Goal: Task Accomplishment & Management: Manage account settings

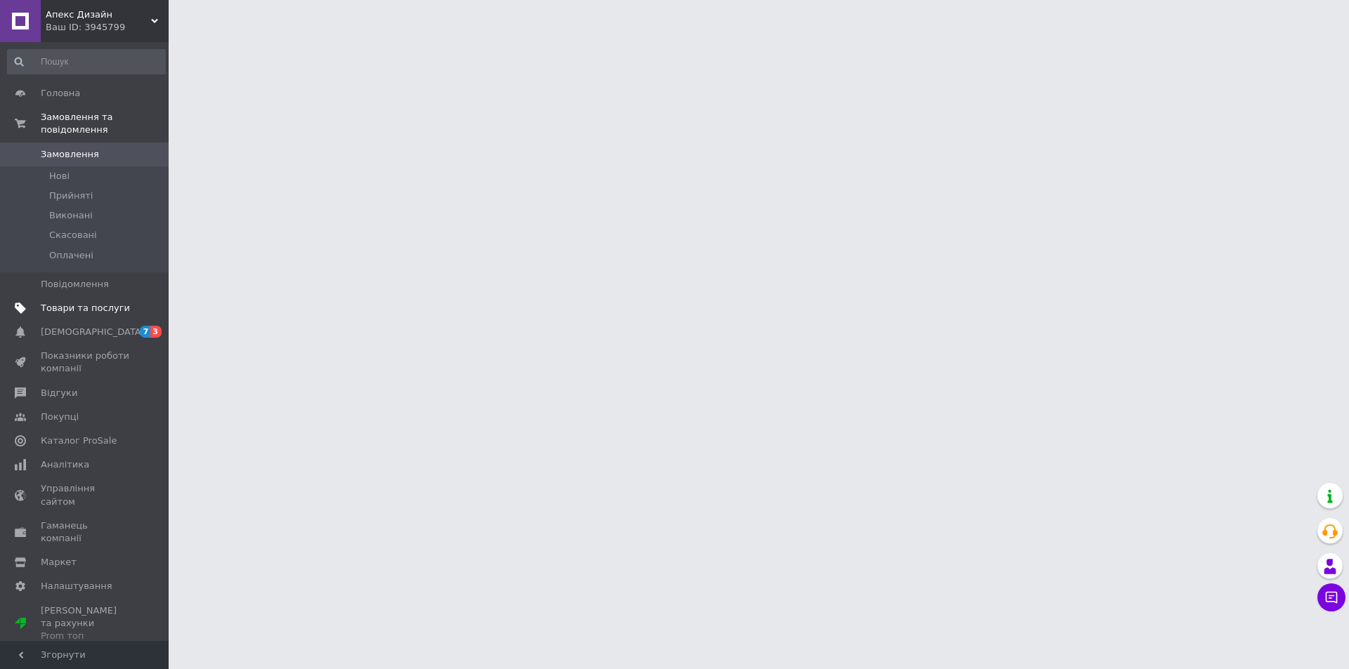
click at [107, 302] on span "Товари та послуги" at bounding box center [85, 308] width 89 height 13
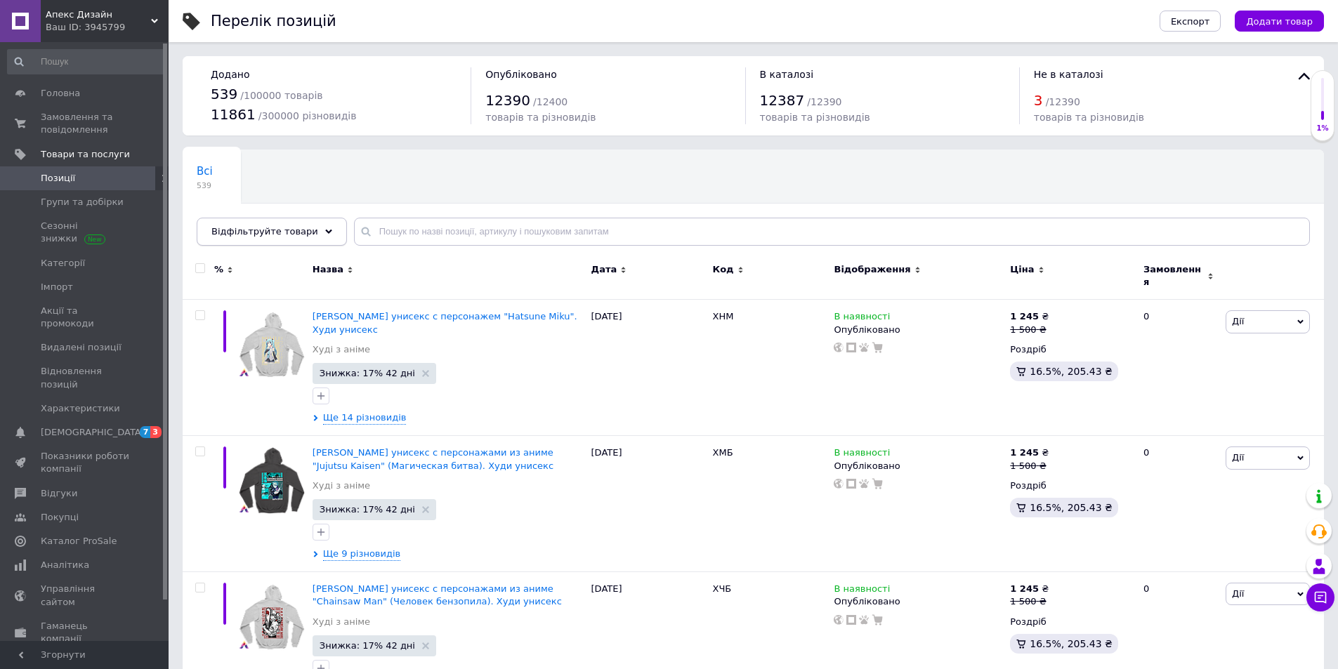
click at [305, 233] on div "Відфільтруйте товари" at bounding box center [272, 232] width 150 height 28
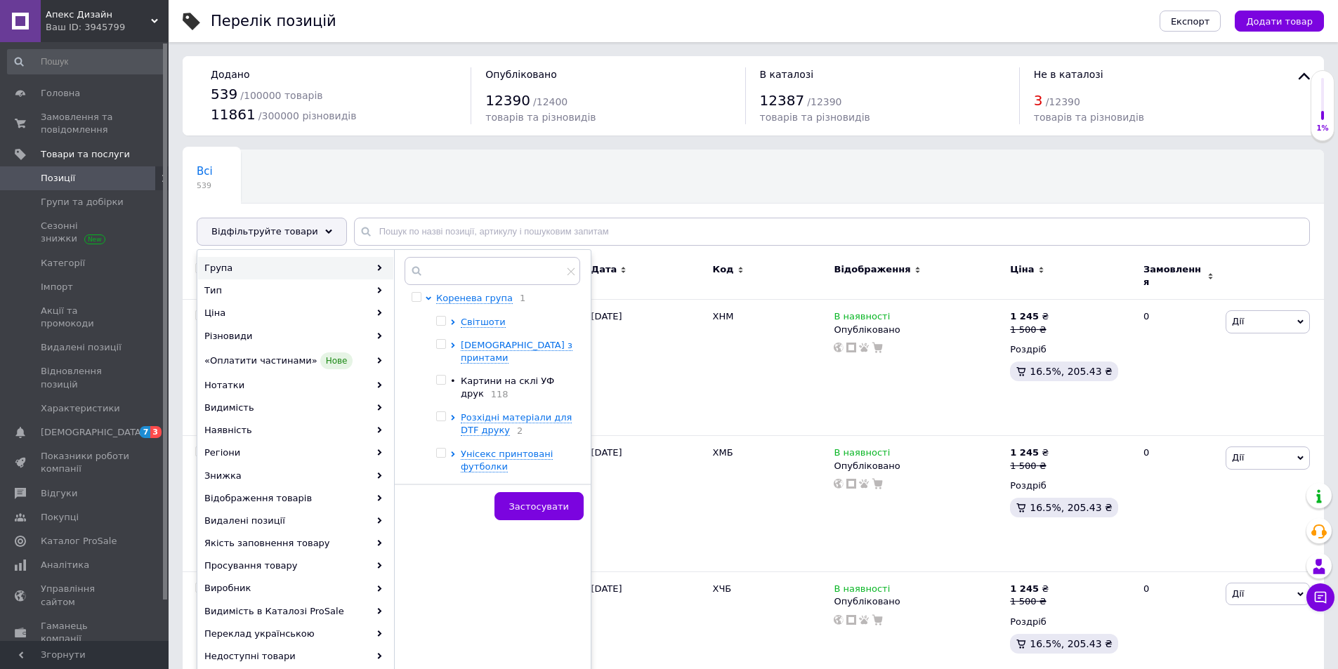
click at [485, 376] on span "Картини на склі УФ друк" at bounding box center [507, 387] width 93 height 23
checkbox input "true"
click at [541, 502] on span "Застосувати" at bounding box center [539, 507] width 60 height 11
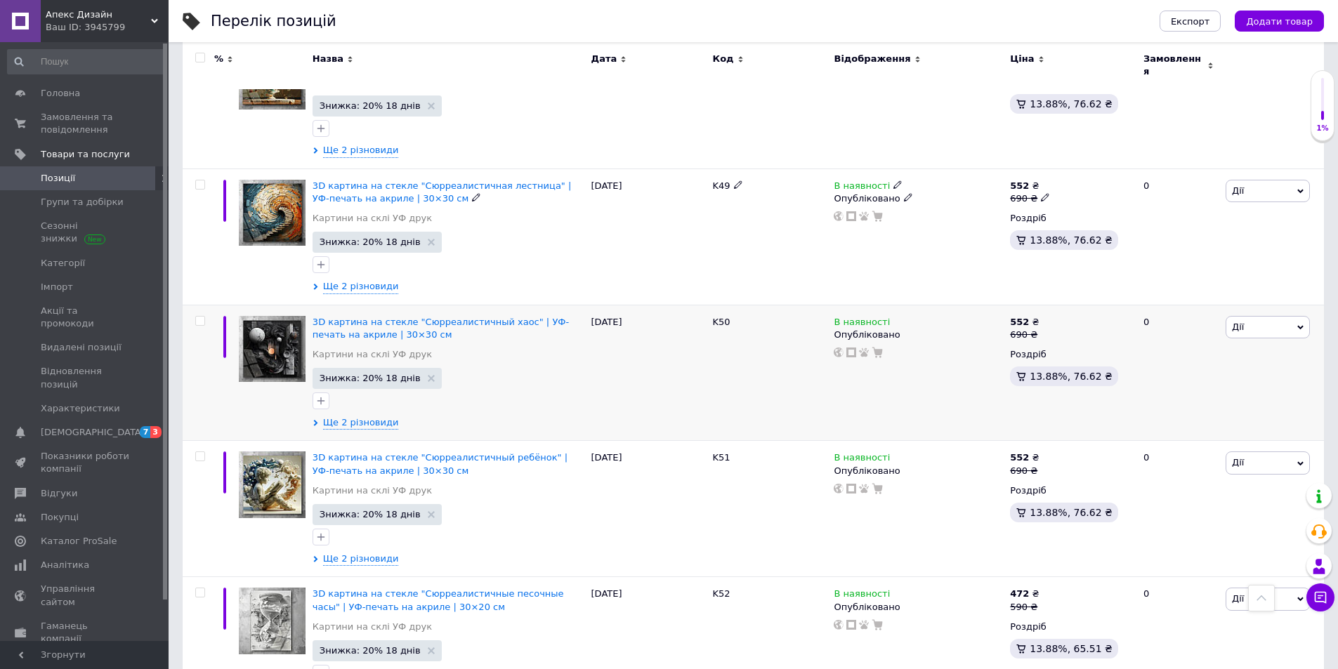
scroll to position [6743, 0]
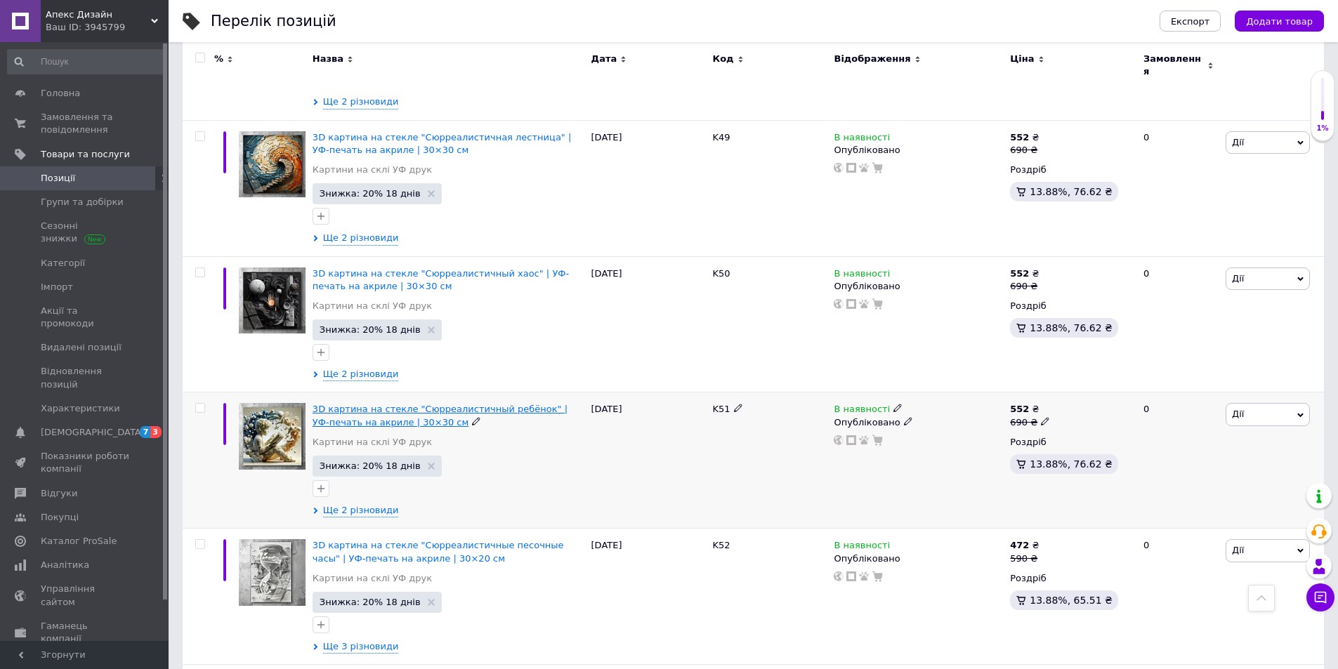
drag, startPoint x: 529, startPoint y: 352, endPoint x: 544, endPoint y: 352, distance: 15.5
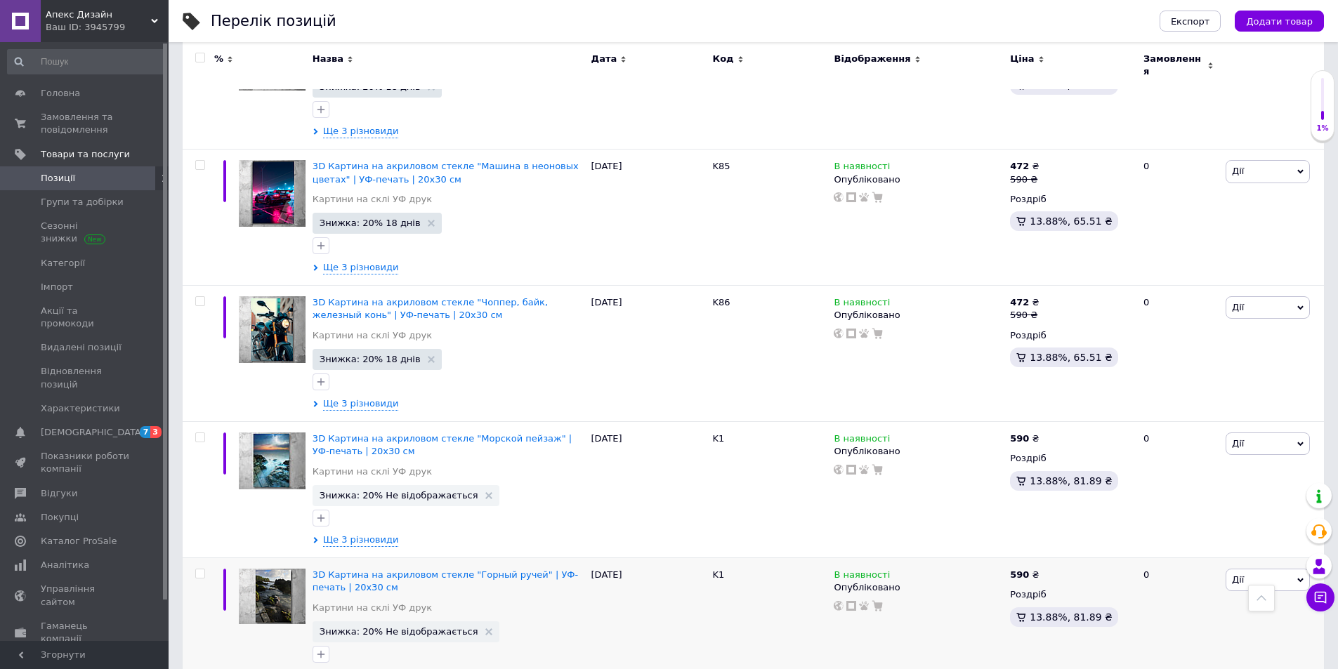
scroll to position [11632, 0]
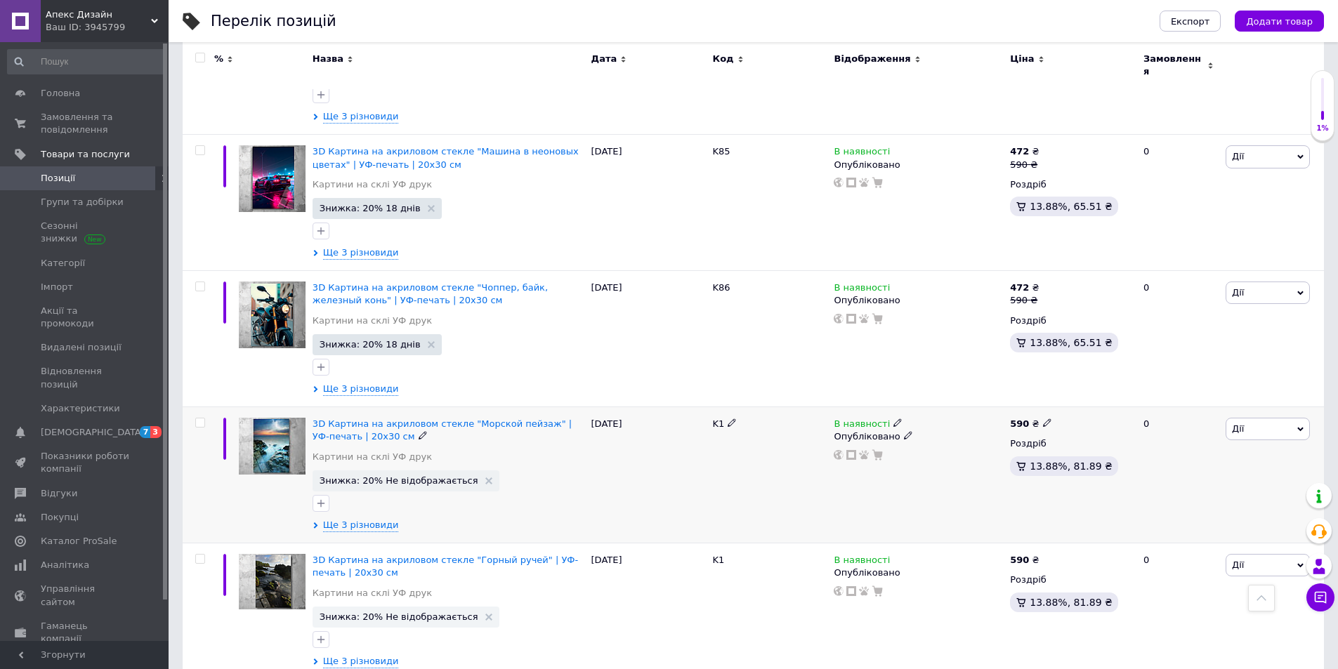
click at [728, 419] on icon at bounding box center [732, 423] width 8 height 8
drag, startPoint x: 728, startPoint y: 350, endPoint x: 719, endPoint y: 348, distance: 8.7
click at [719, 414] on input "K1" at bounding box center [765, 424] width 112 height 21
type input "K87"
drag, startPoint x: 744, startPoint y: 347, endPoint x: 707, endPoint y: 347, distance: 36.5
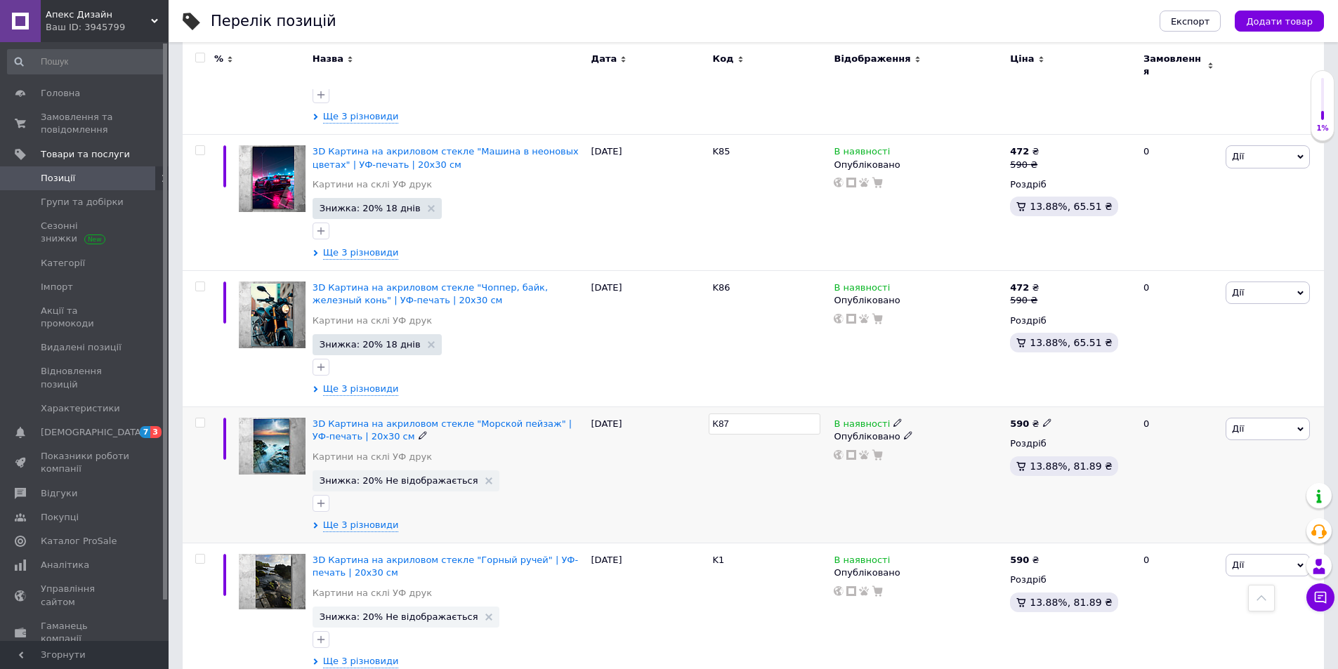
click at [707, 407] on div "3D Картина на акриловом стекле "Морской пейзаж" | УФ-печать | 20x30 см Картини …" at bounding box center [753, 475] width 1141 height 136
click at [764, 418] on div "K87" at bounding box center [770, 475] width 122 height 136
click at [731, 556] on use at bounding box center [732, 560] width 8 height 8
drag, startPoint x: 707, startPoint y: 482, endPoint x: 695, endPoint y: 482, distance: 12.6
click at [695, 544] on div "3D Картина на акриловом стекле "Горный ручей" | УФ-печать | 20x30 см Картини на…" at bounding box center [753, 612] width 1141 height 136
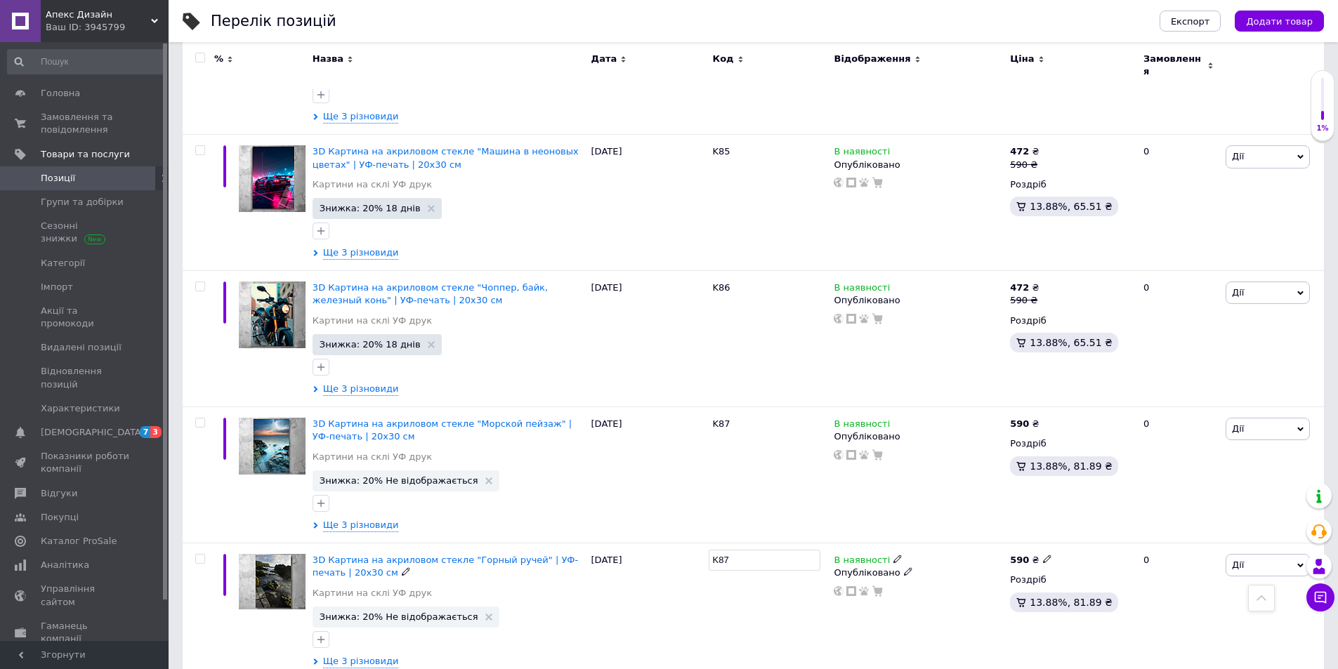
click at [725, 550] on input "K87" at bounding box center [765, 560] width 112 height 21
type input "K88"
click at [746, 553] on div at bounding box center [770, 612] width 122 height 136
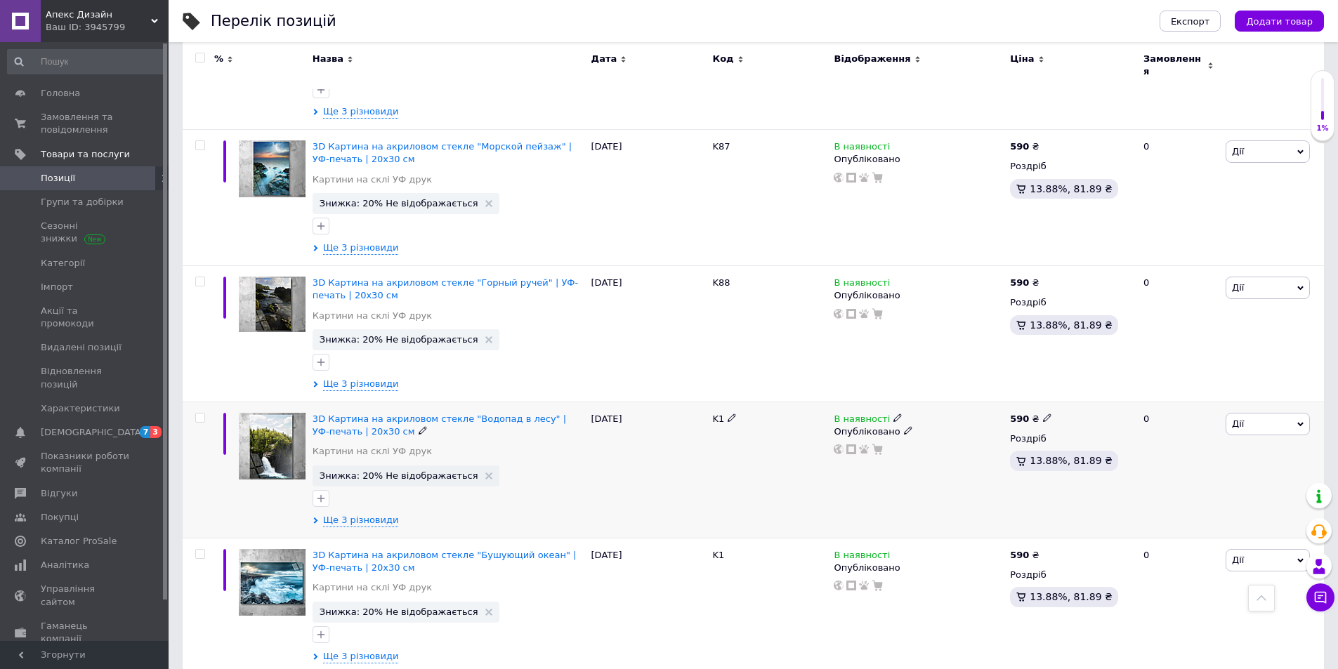
scroll to position [11913, 0]
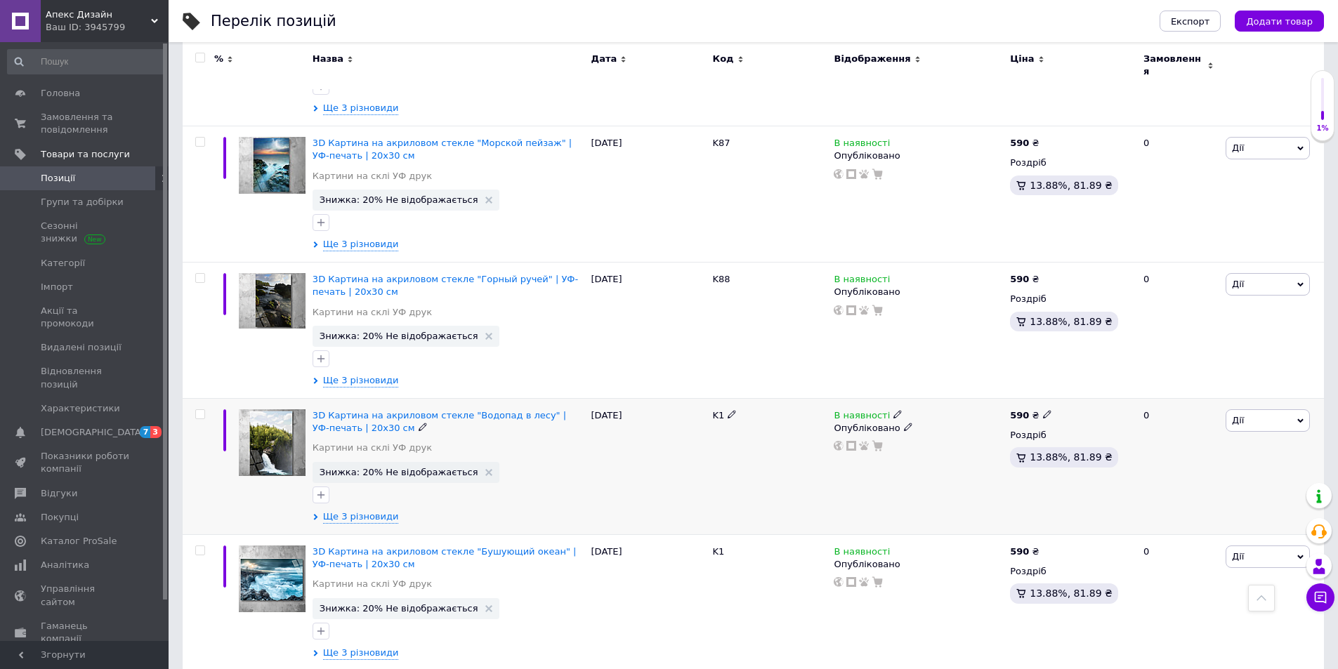
click at [732, 410] on icon at bounding box center [732, 414] width 8 height 8
drag, startPoint x: 717, startPoint y: 344, endPoint x: 701, endPoint y: 344, distance: 16.2
click at [701, 399] on div "3D Картина на акриловом стекле "Водопад в лесу" | УФ-печать | 20x30 см Картини …" at bounding box center [753, 467] width 1141 height 136
drag, startPoint x: 736, startPoint y: 343, endPoint x: 725, endPoint y: 343, distance: 11.2
click at [725, 405] on input "K87" at bounding box center [765, 415] width 112 height 21
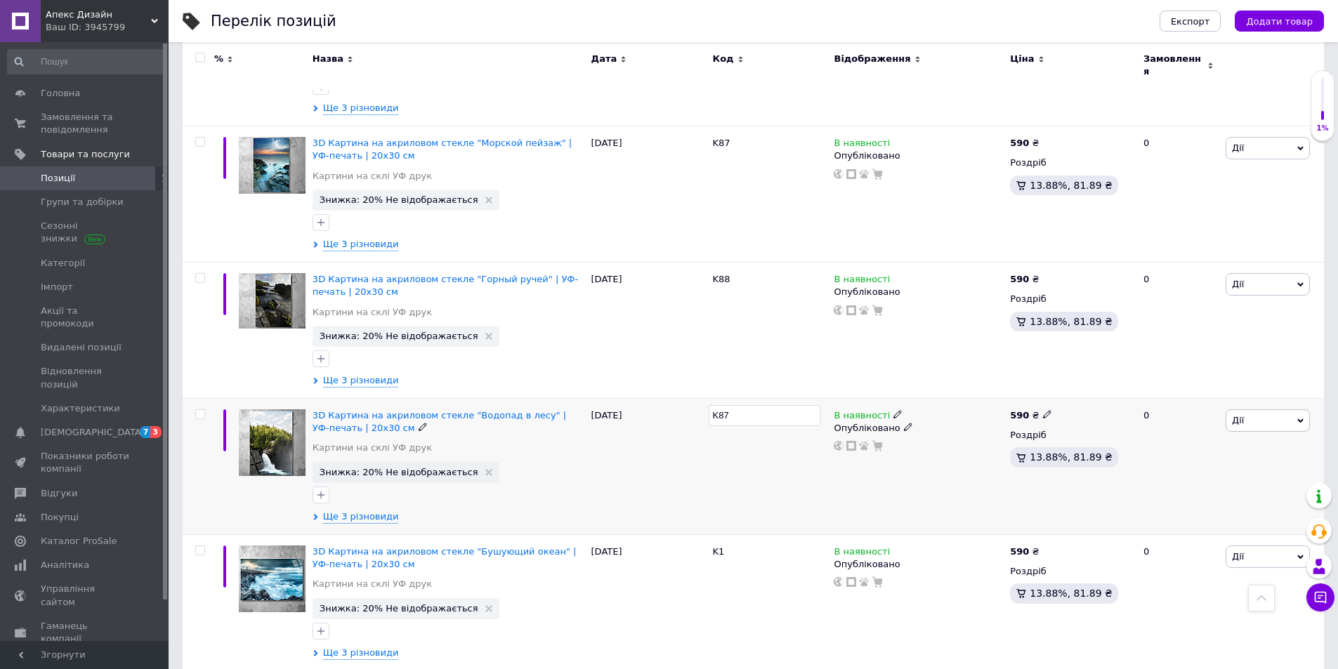
type input "K89"
click at [734, 417] on div "K89" at bounding box center [770, 467] width 122 height 136
click at [728, 547] on use at bounding box center [732, 551] width 8 height 8
drag, startPoint x: 733, startPoint y: 471, endPoint x: 695, endPoint y: 473, distance: 38.7
click at [695, 535] on div "3D Картина на акриловом стекле "Бушующий океан" | УФ-печать | 20x30 см Картини …" at bounding box center [753, 603] width 1141 height 136
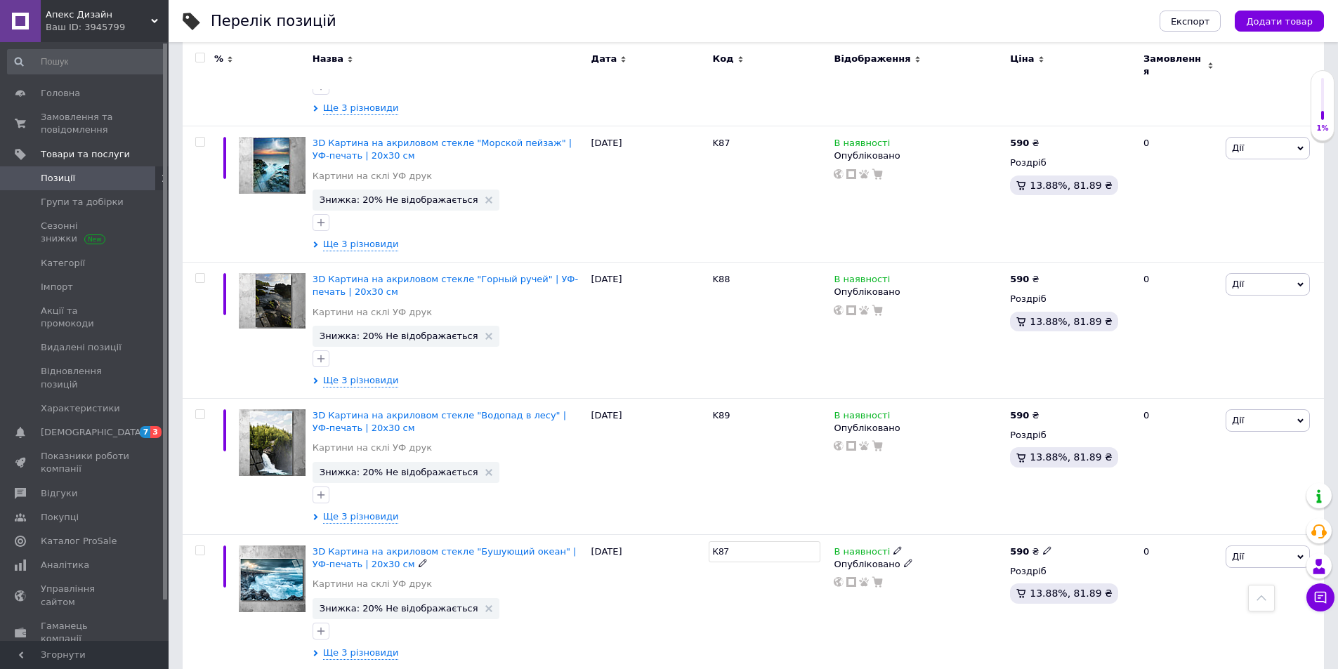
drag, startPoint x: 733, startPoint y: 477, endPoint x: 718, endPoint y: 478, distance: 15.5
click at [718, 542] on input "K87" at bounding box center [765, 552] width 112 height 21
drag, startPoint x: 744, startPoint y: 479, endPoint x: 703, endPoint y: 469, distance: 41.9
click at [695, 535] on div "3D Картина на акриловом стекле "Бушующий океан" | УФ-печать | 20x30 см Картини …" at bounding box center [753, 603] width 1141 height 136
click at [734, 542] on input "K0-" at bounding box center [765, 552] width 112 height 21
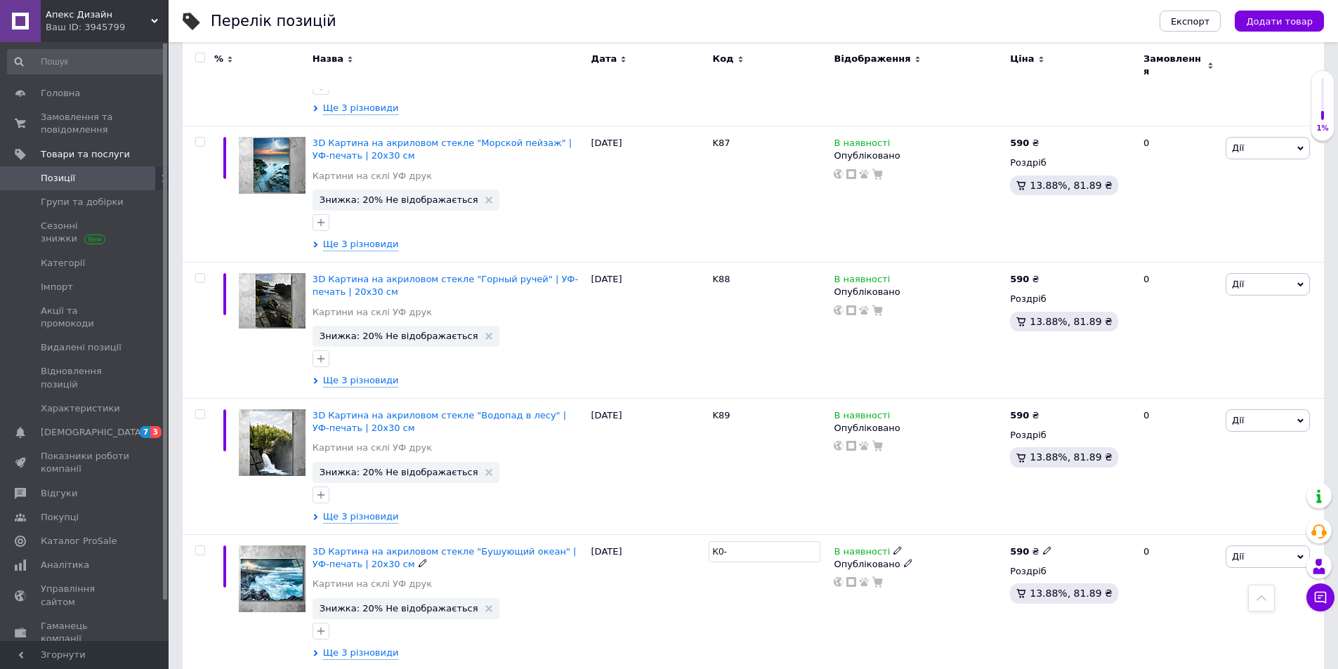
drag, startPoint x: 735, startPoint y: 478, endPoint x: 720, endPoint y: 478, distance: 14.8
click at [720, 542] on input "K0-" at bounding box center [765, 552] width 112 height 21
type input "K90"
drag, startPoint x: 744, startPoint y: 476, endPoint x: 693, endPoint y: 474, distance: 51.3
click at [693, 535] on div "3D Картина на акриловом стекле "Бушующий океан" | УФ-печать | 20x30 см Картини …" at bounding box center [753, 603] width 1141 height 136
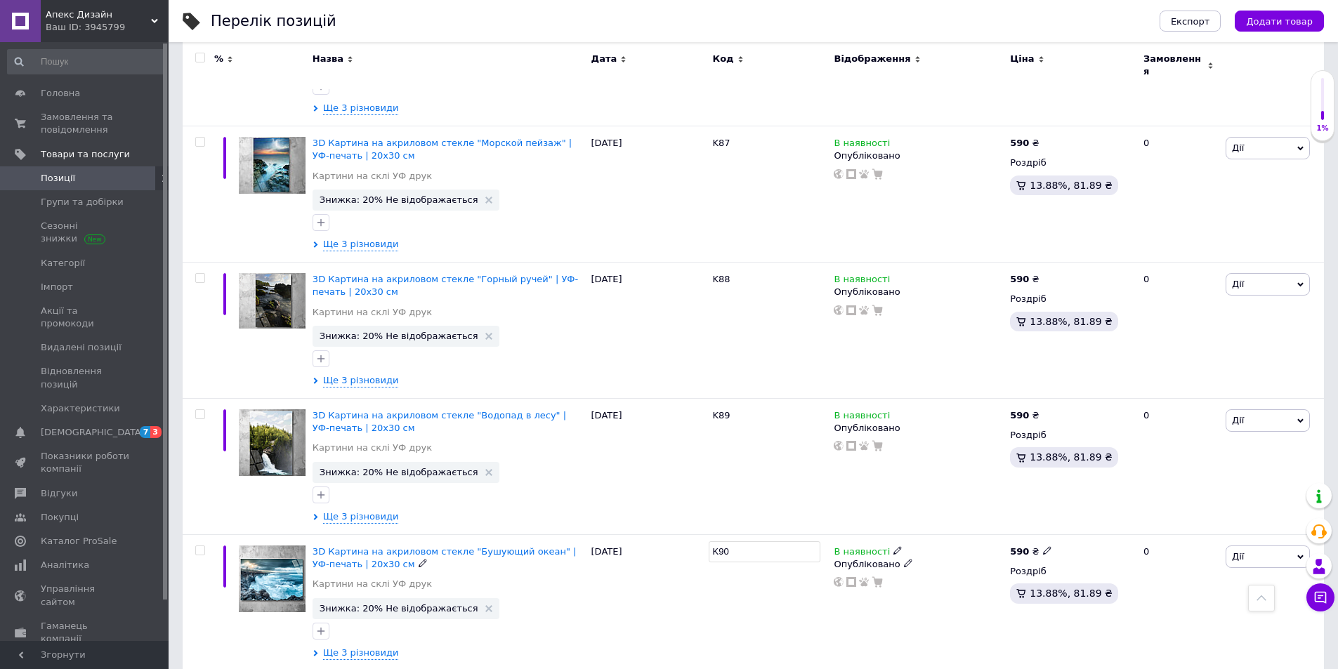
click at [757, 535] on div "K90" at bounding box center [770, 603] width 122 height 136
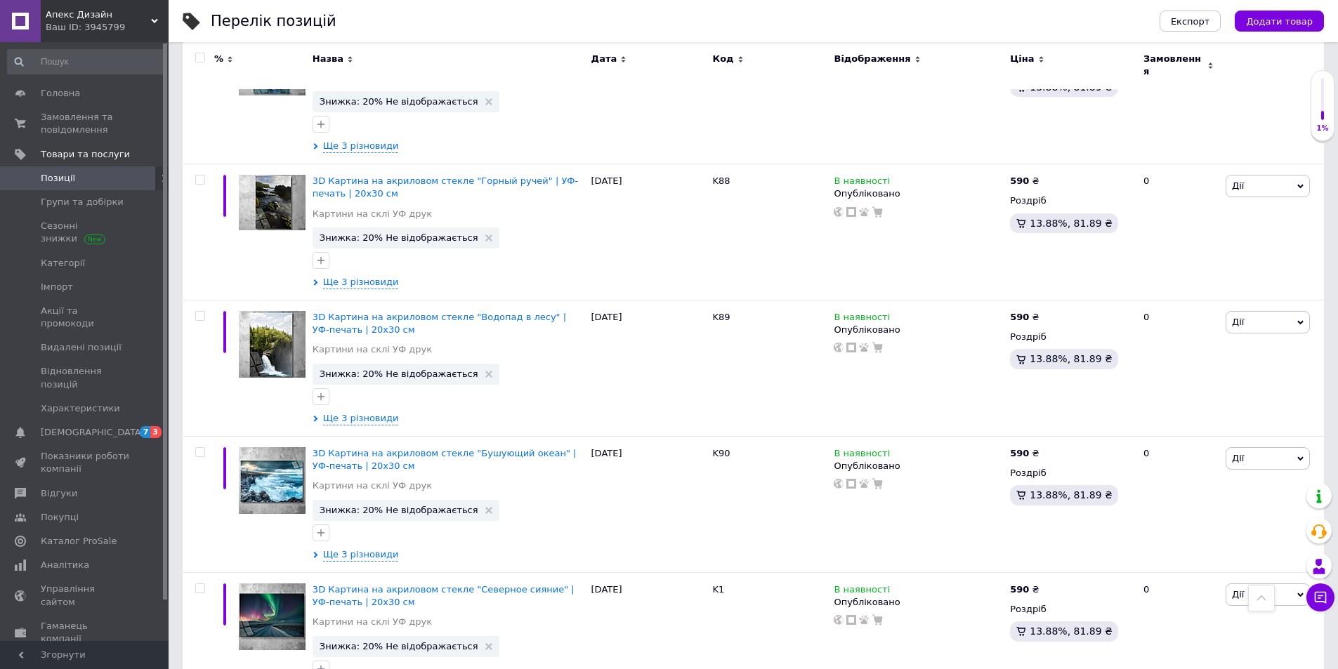
scroll to position [12265, 0]
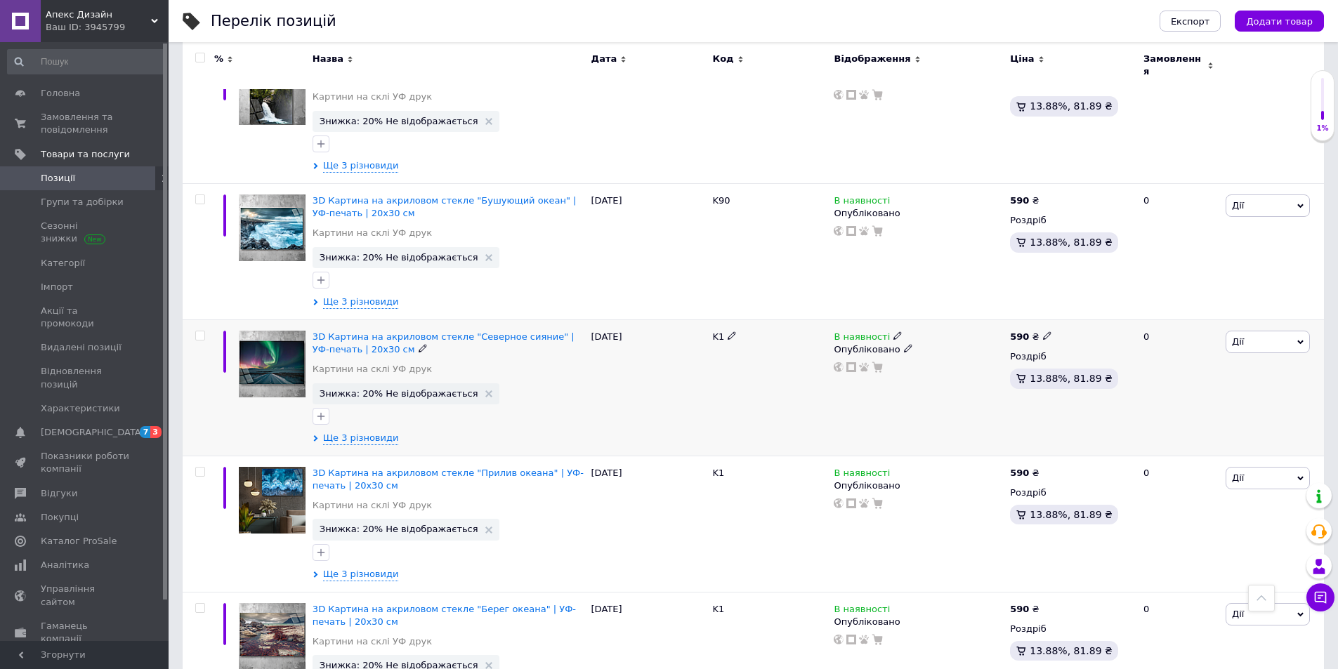
click at [729, 332] on icon at bounding box center [732, 336] width 8 height 8
drag, startPoint x: 736, startPoint y: 266, endPoint x: 719, endPoint y: 266, distance: 17.6
click at [719, 327] on input "K1" at bounding box center [765, 337] width 112 height 21
drag, startPoint x: 738, startPoint y: 265, endPoint x: 702, endPoint y: 266, distance: 35.9
click at [702, 320] on div "3D Картина на акриловом стекле "Северное сияние" | УФ-печать | 20x30 см Картини…" at bounding box center [753, 388] width 1141 height 136
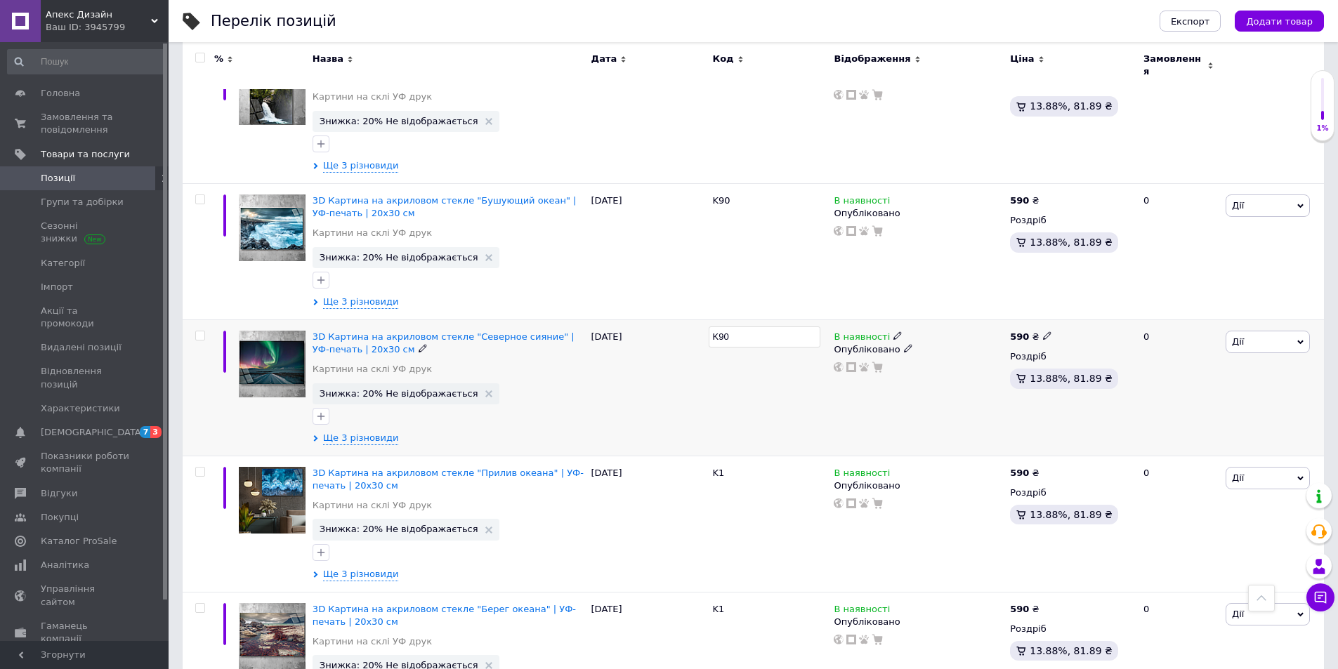
drag, startPoint x: 747, startPoint y: 263, endPoint x: 745, endPoint y: 328, distance: 64.7
click at [726, 327] on input "K90" at bounding box center [765, 337] width 112 height 21
type input "K91"
click at [745, 332] on div at bounding box center [770, 388] width 122 height 136
click at [728, 468] on icon at bounding box center [732, 472] width 8 height 8
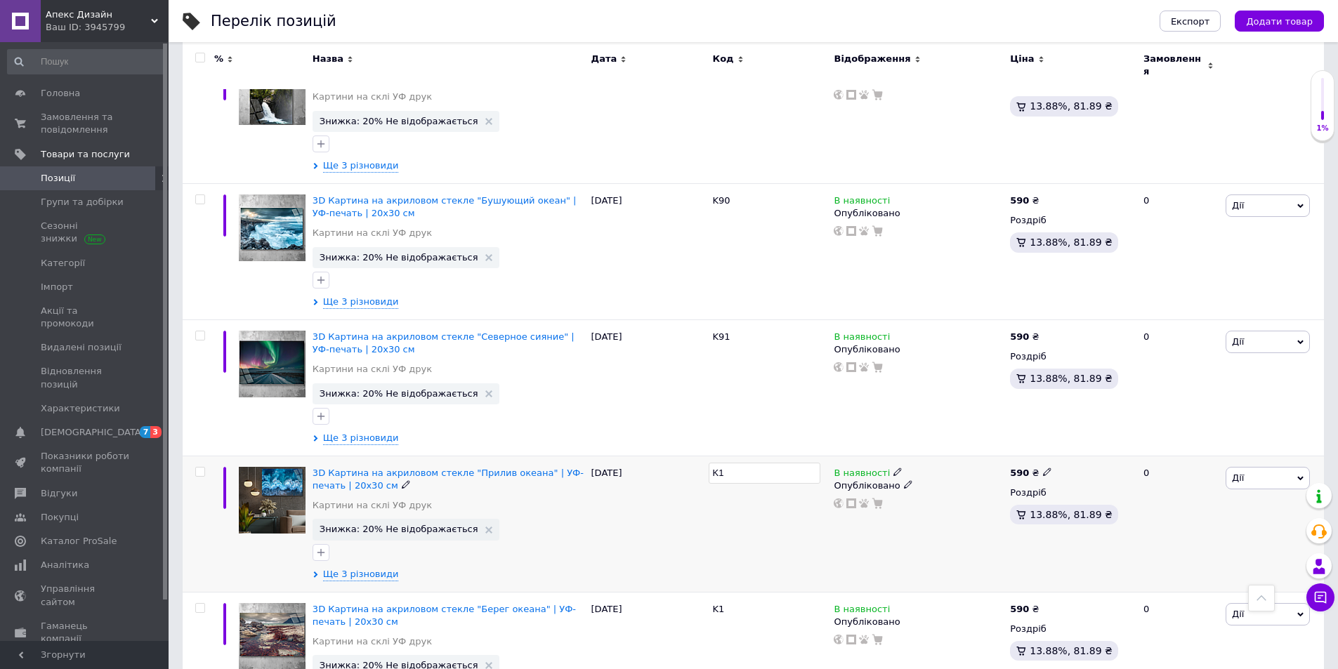
drag, startPoint x: 732, startPoint y: 398, endPoint x: 697, endPoint y: 398, distance: 35.1
click at [695, 456] on div "3D Картина на акриловом стекле "Прилив океана" | УФ-печать | 20x30 см Картини н…" at bounding box center [753, 524] width 1141 height 136
drag, startPoint x: 740, startPoint y: 401, endPoint x: 724, endPoint y: 400, distance: 16.2
click at [724, 463] on input "K90" at bounding box center [765, 473] width 112 height 21
type input "K92"
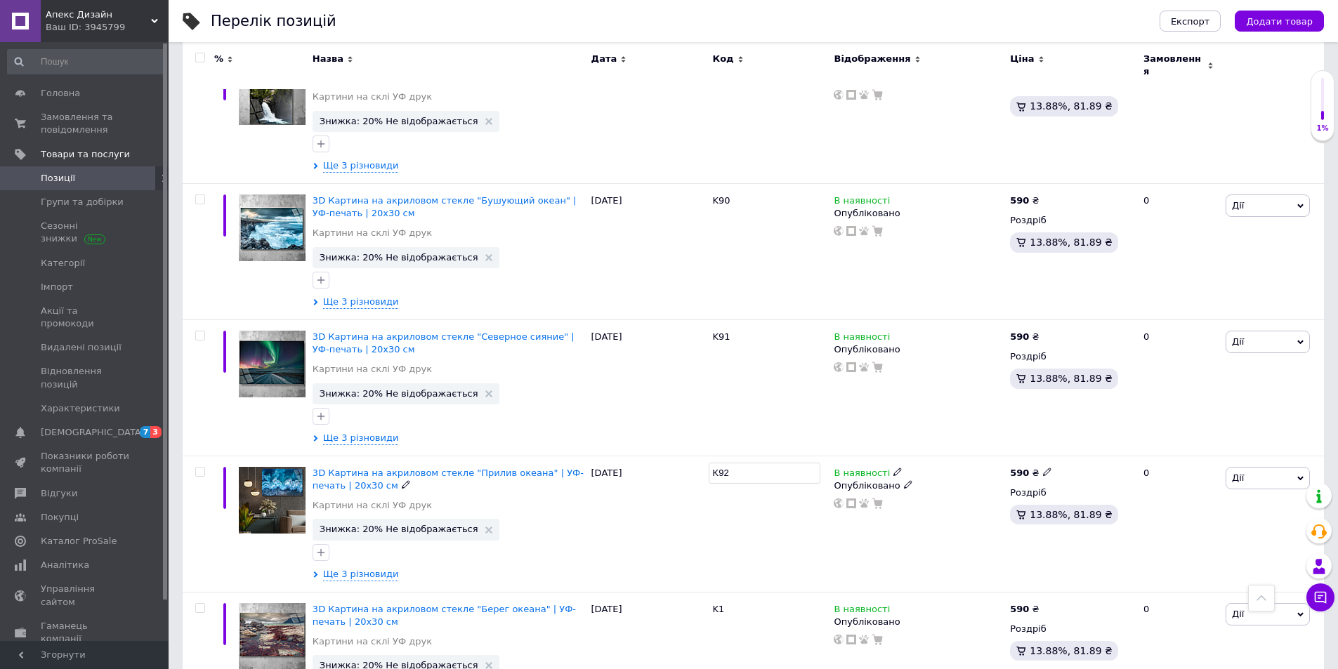
click at [737, 466] on div "K92" at bounding box center [770, 524] width 122 height 136
click at [731, 605] on use at bounding box center [732, 609] width 8 height 8
drag, startPoint x: 725, startPoint y: 536, endPoint x: 712, endPoint y: 534, distance: 12.8
click at [690, 592] on div "3D Картина на акриловом стекле "Берег океана" | УФ-печать | 20x30 см Картини на…" at bounding box center [753, 660] width 1141 height 136
drag, startPoint x: 731, startPoint y: 541, endPoint x: 740, endPoint y: 478, distance: 63.2
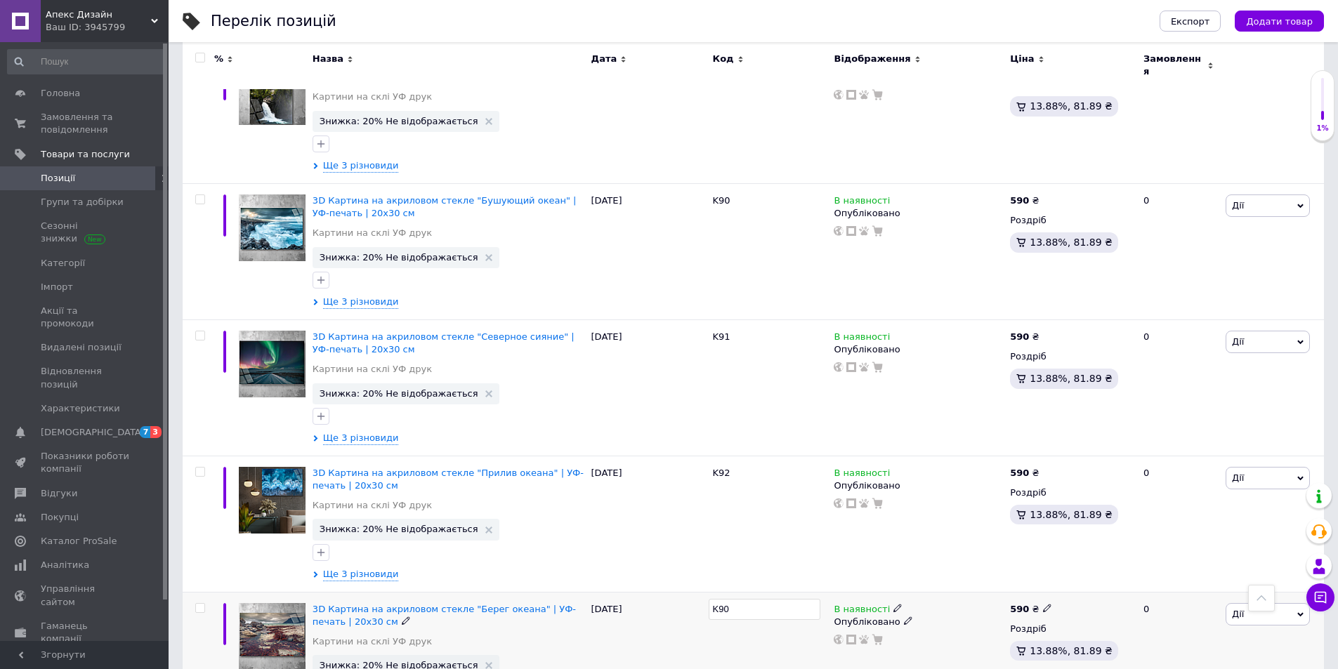
click at [726, 599] on input "K90" at bounding box center [765, 609] width 112 height 21
type input "K93"
click at [740, 478] on div "K92" at bounding box center [770, 524] width 122 height 136
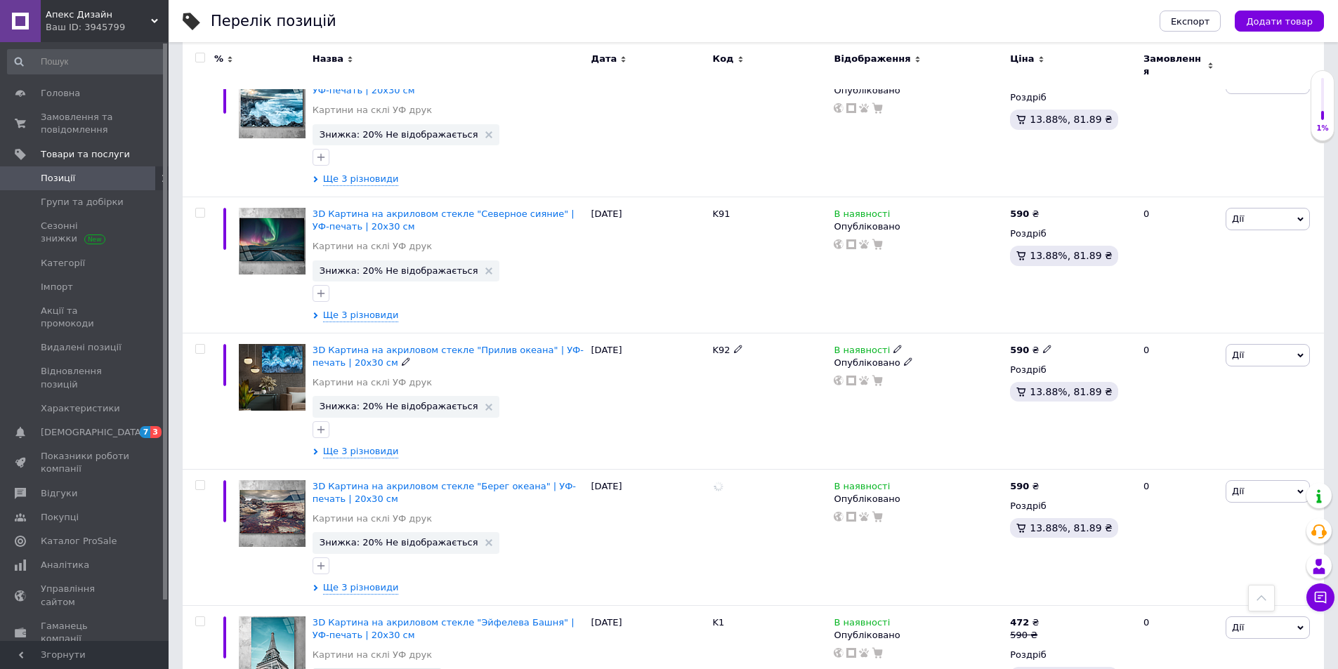
scroll to position [12616, 0]
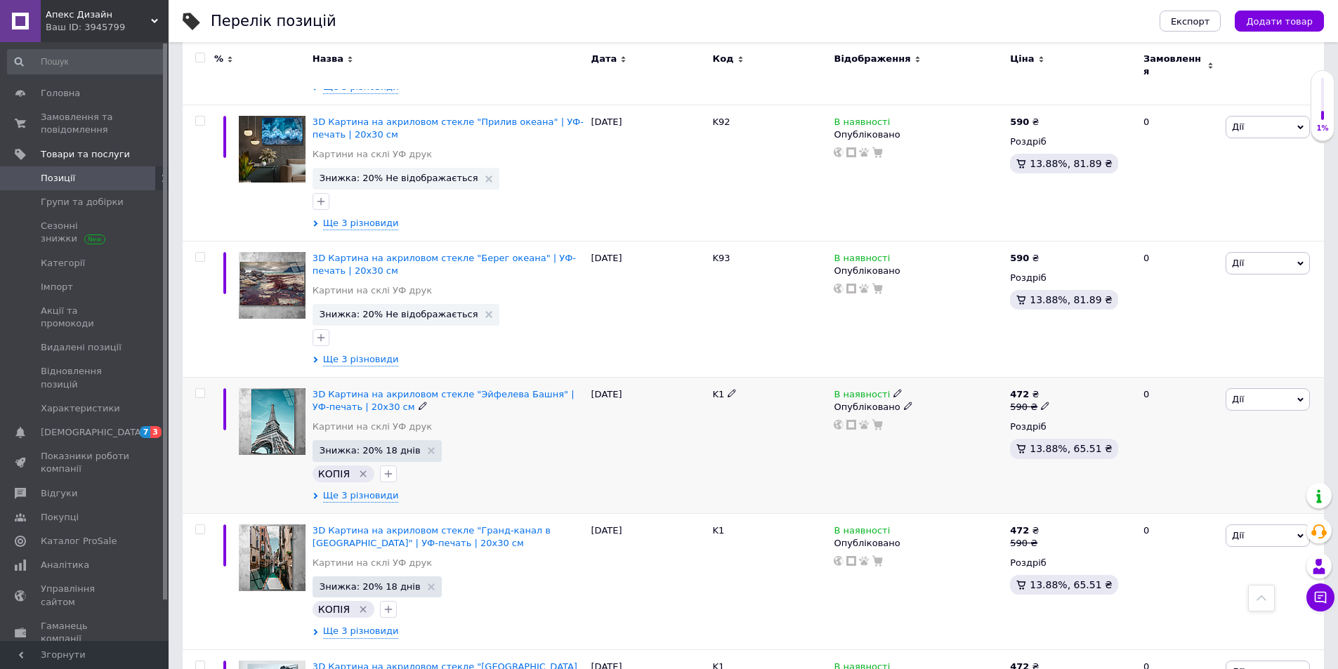
click at [726, 388] on div "K1" at bounding box center [770, 394] width 114 height 13
click at [732, 390] on use at bounding box center [732, 394] width 8 height 8
drag, startPoint x: 733, startPoint y: 327, endPoint x: 711, endPoint y: 322, distance: 23.0
click at [711, 384] on input "K1" at bounding box center [765, 394] width 112 height 21
drag, startPoint x: 733, startPoint y: 321, endPoint x: 726, endPoint y: 325, distance: 7.2
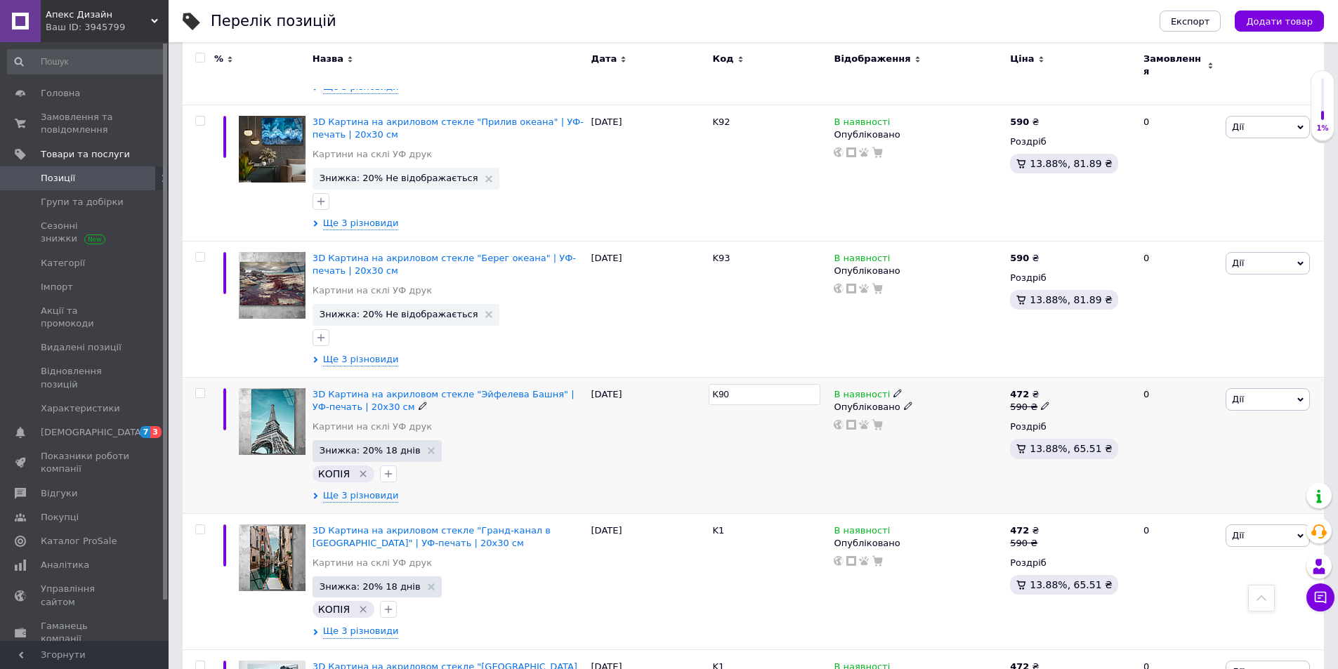
click at [726, 384] on input "K90" at bounding box center [765, 394] width 112 height 21
type input "K94"
click at [740, 377] on div "K94" at bounding box center [770, 445] width 122 height 136
click at [729, 525] on icon at bounding box center [732, 529] width 8 height 8
drag, startPoint x: 731, startPoint y: 457, endPoint x: 711, endPoint y: 455, distance: 19.7
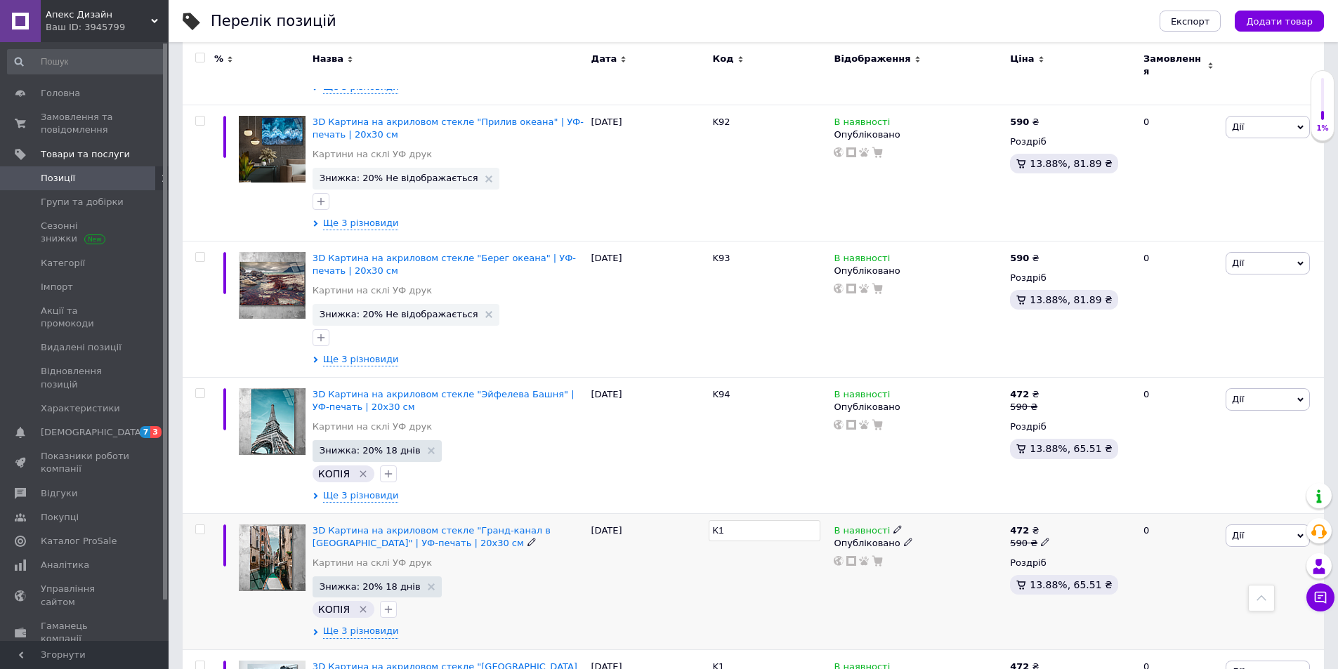
click at [698, 513] on div "3D Картина на акриловом стекле "Гранд-канал в [GEOGRAPHIC_DATA]" | УФ-печать | …" at bounding box center [753, 581] width 1141 height 136
drag, startPoint x: 733, startPoint y: 459, endPoint x: 724, endPoint y: 459, distance: 9.1
click at [724, 521] on input "K90" at bounding box center [765, 531] width 112 height 21
type input "K95"
click at [723, 513] on div "K95" at bounding box center [770, 581] width 122 height 136
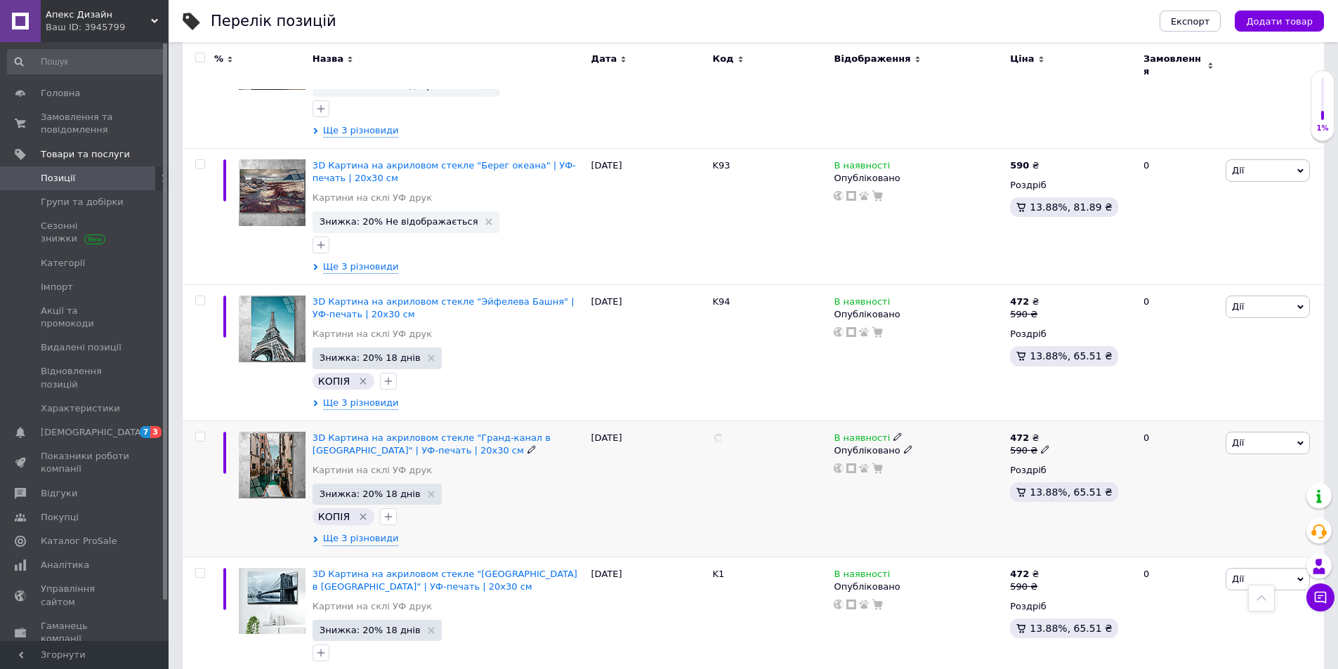
scroll to position [12756, 0]
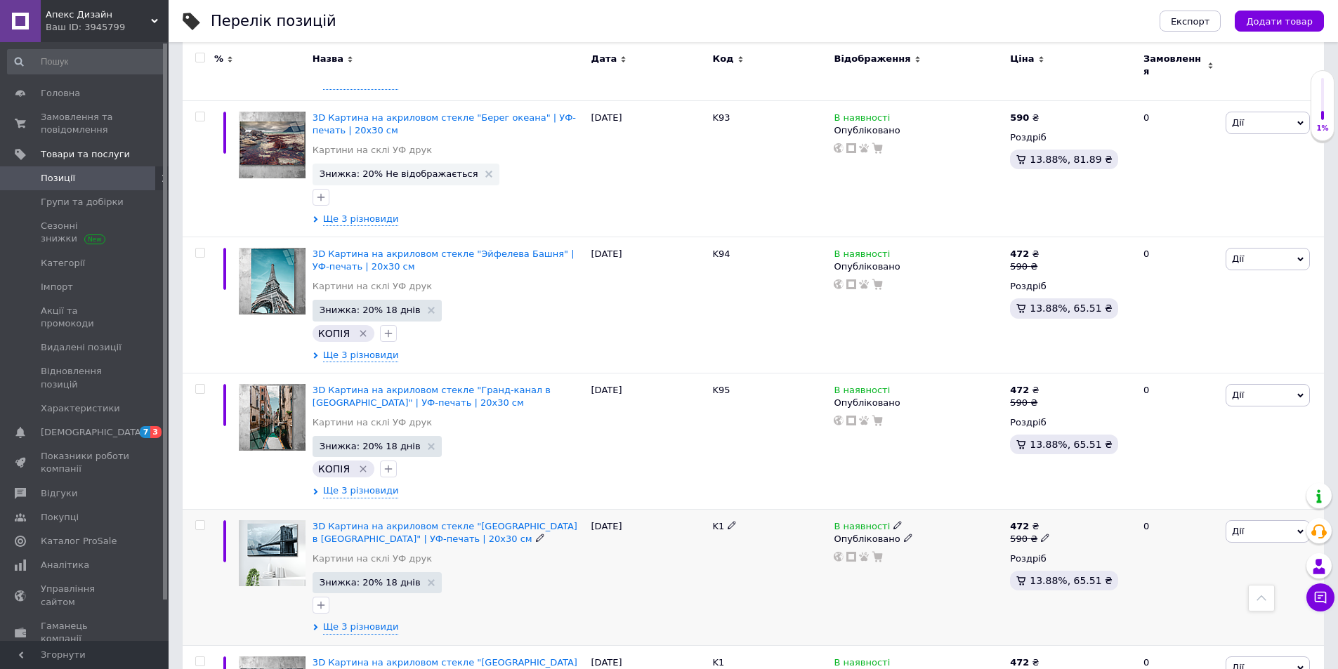
click at [730, 521] on icon at bounding box center [732, 525] width 8 height 8
drag, startPoint x: 730, startPoint y: 455, endPoint x: 697, endPoint y: 450, distance: 33.4
click at [697, 509] on div "3D Картина на акриловом стекле "[GEOGRAPHIC_DATA] в [GEOGRAPHIC_DATA]" | УФ-печ…" at bounding box center [753, 577] width 1141 height 136
drag, startPoint x: 732, startPoint y: 459, endPoint x: 724, endPoint y: 458, distance: 7.8
click at [724, 516] on input "K90" at bounding box center [765, 526] width 112 height 21
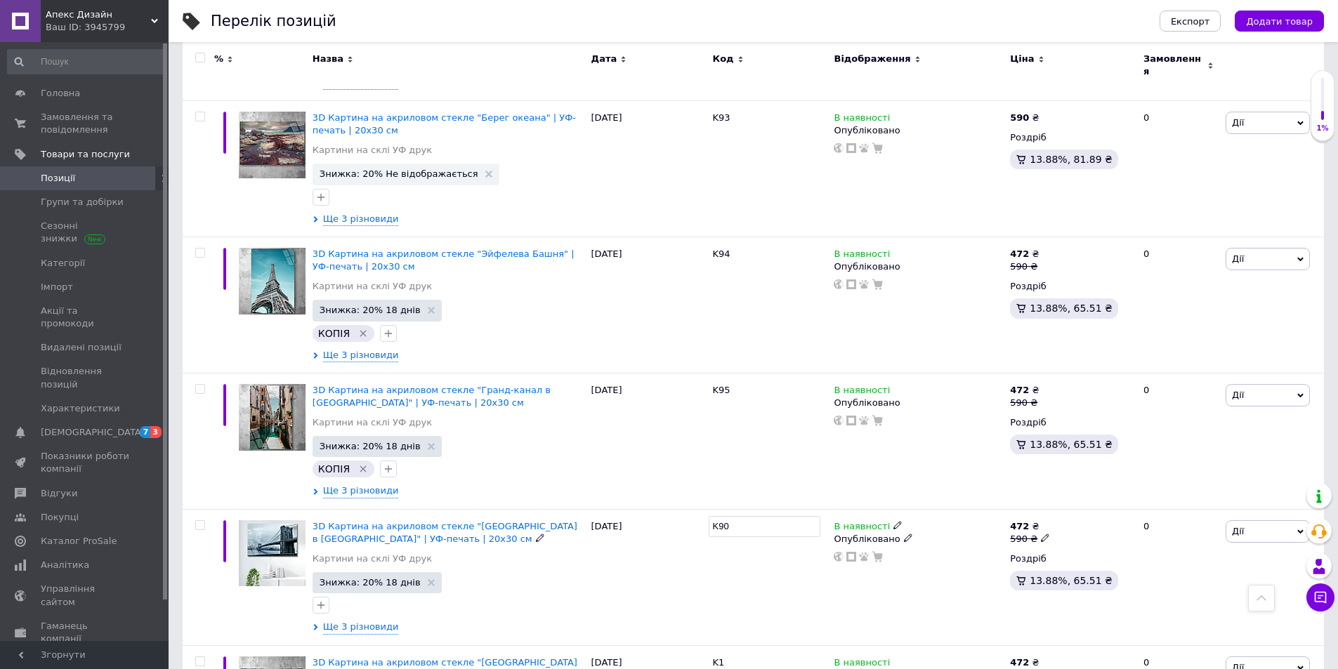
type input "K96"
click at [733, 509] on div "K96" at bounding box center [770, 577] width 122 height 136
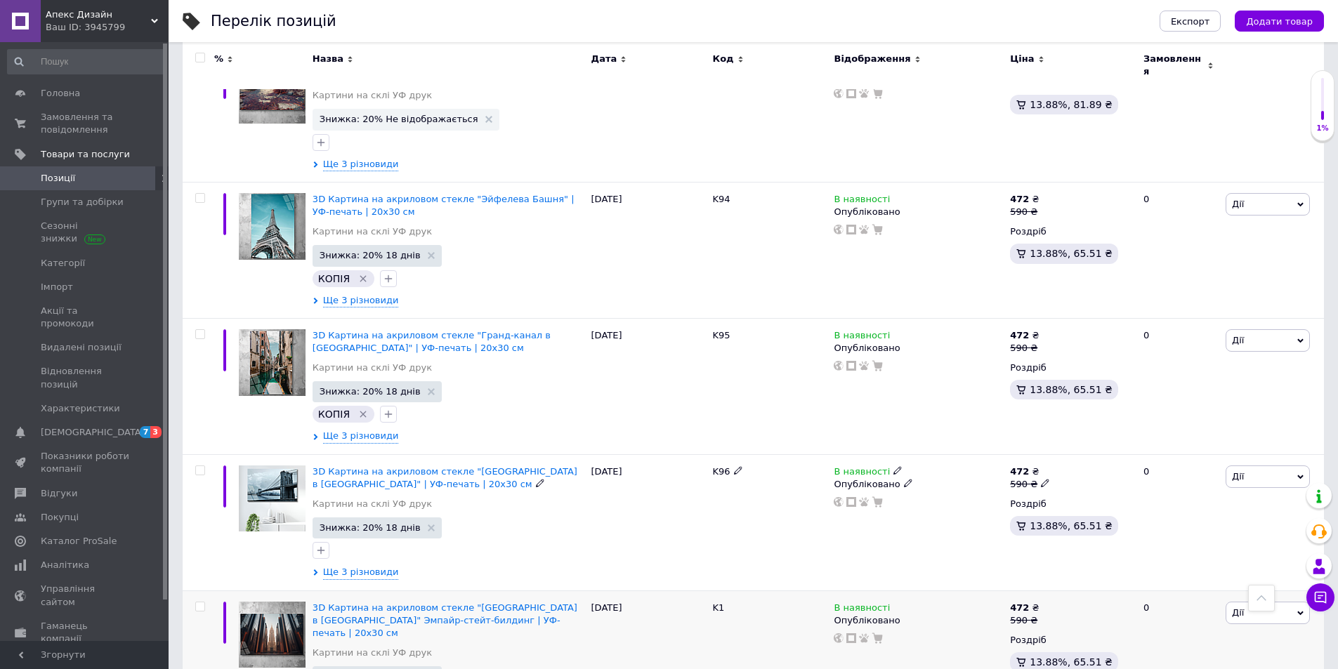
scroll to position [12967, 0]
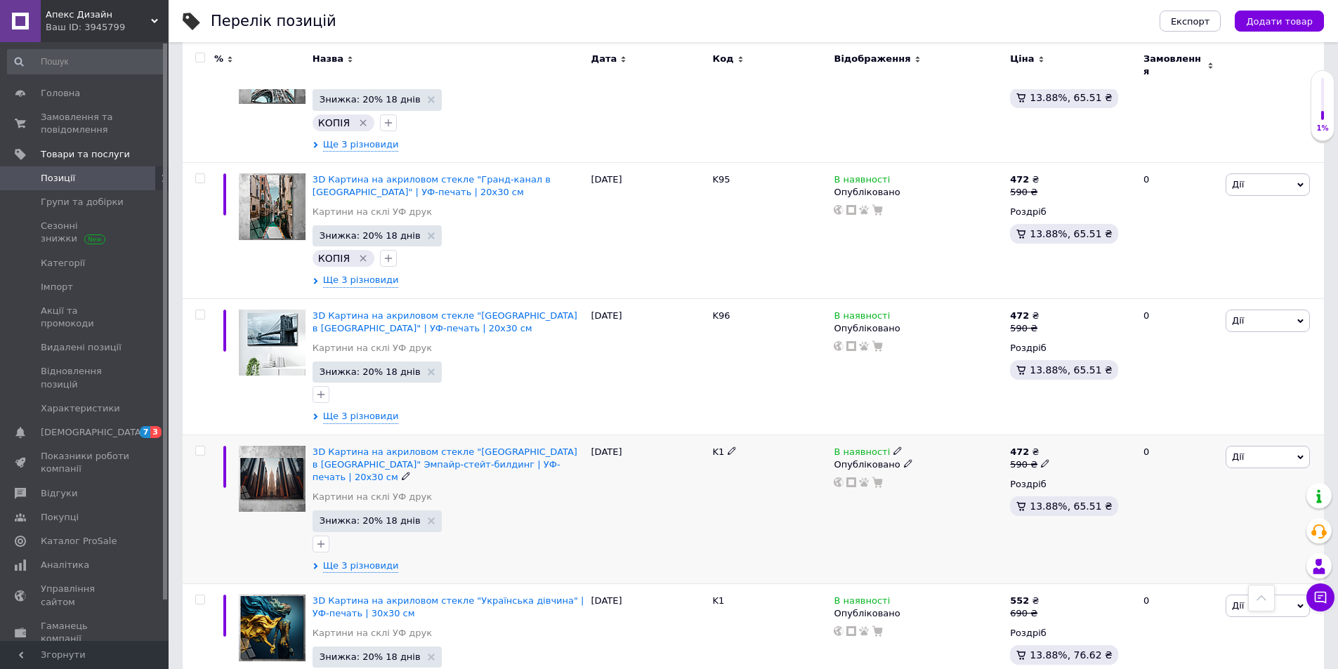
click at [735, 446] on div "K1" at bounding box center [770, 452] width 114 height 13
click at [733, 447] on icon at bounding box center [732, 451] width 8 height 8
drag, startPoint x: 737, startPoint y: 379, endPoint x: 707, endPoint y: 381, distance: 29.6
click at [707, 435] on div "3D Картина на акриловом стекле "[GEOGRAPHIC_DATA] в [GEOGRAPHIC_DATA]" Эмпайр-с…" at bounding box center [753, 509] width 1141 height 149
click at [723, 442] on input "K90" at bounding box center [765, 452] width 112 height 21
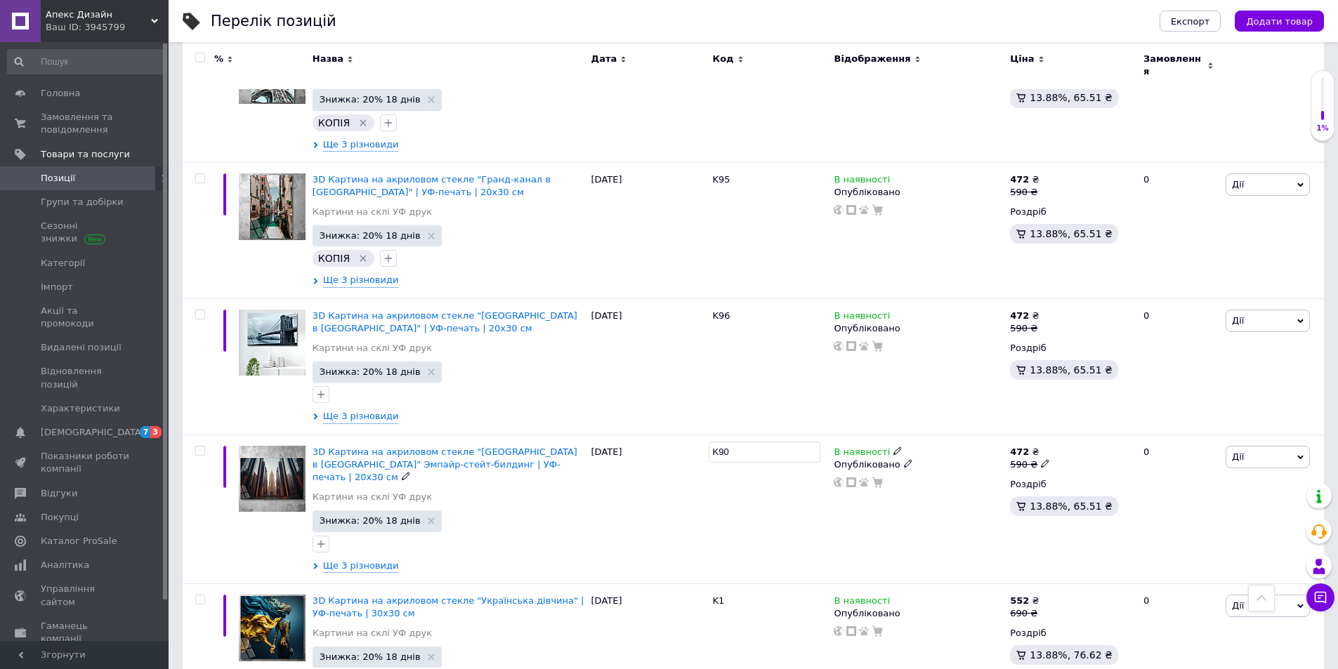
type input "K97"
click at [736, 449] on div "K97" at bounding box center [770, 509] width 122 height 149
click at [732, 596] on icon at bounding box center [732, 600] width 8 height 8
drag, startPoint x: 733, startPoint y: 509, endPoint x: 728, endPoint y: 515, distance: 7.6
click at [701, 584] on div "3D Картина на акриловом стекле "Українська дівчина" | УФ-печать | 30x30 см Карт…" at bounding box center [753, 652] width 1141 height 136
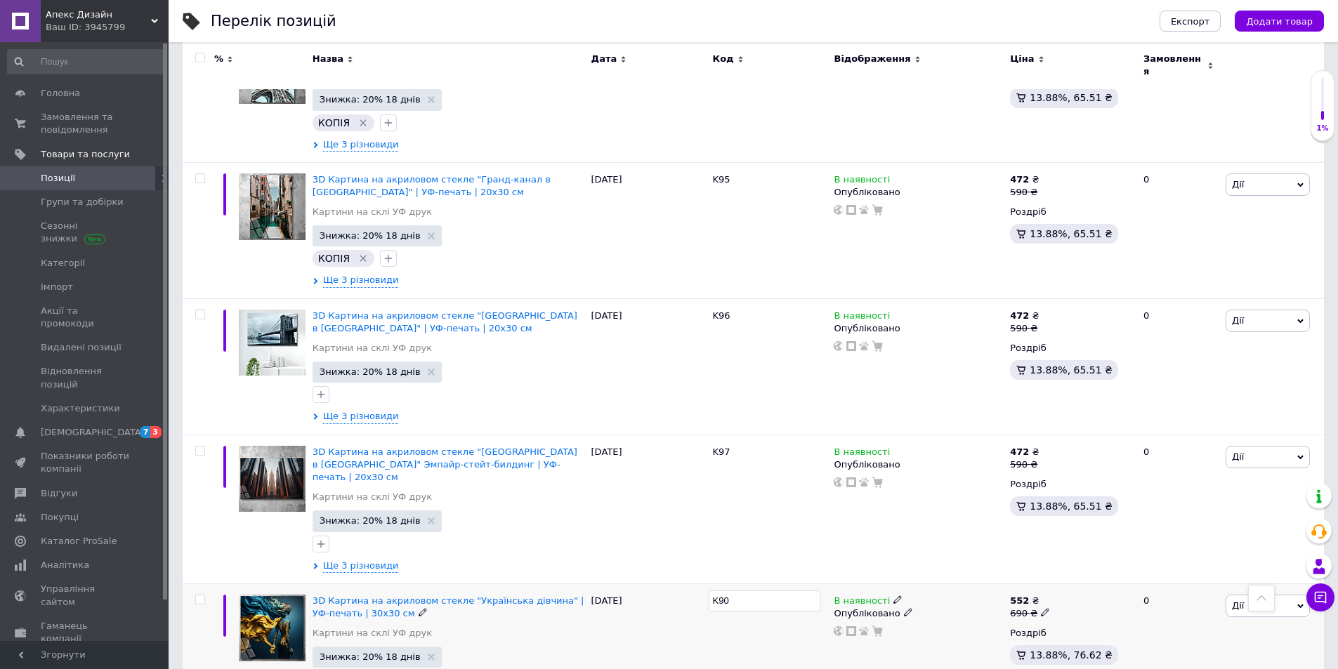
click at [724, 591] on input "K90" at bounding box center [765, 601] width 112 height 21
type input "K98"
click at [733, 584] on div "K98" at bounding box center [770, 652] width 122 height 136
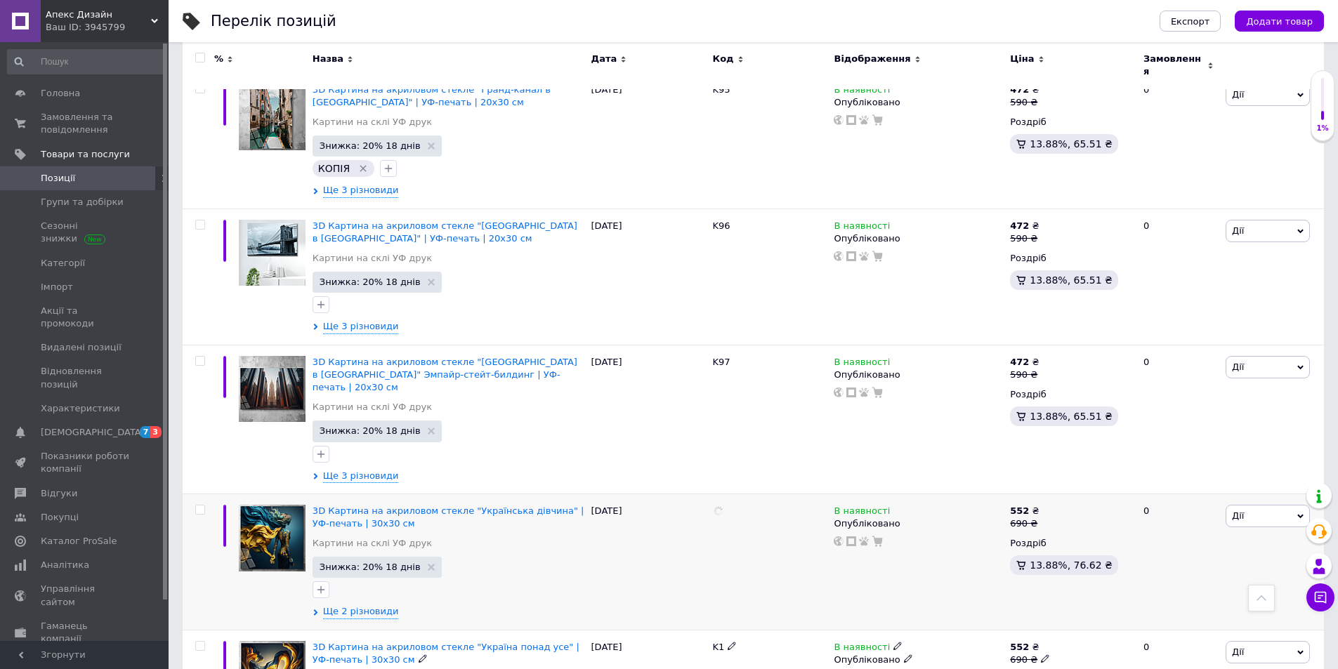
scroll to position [13178, 0]
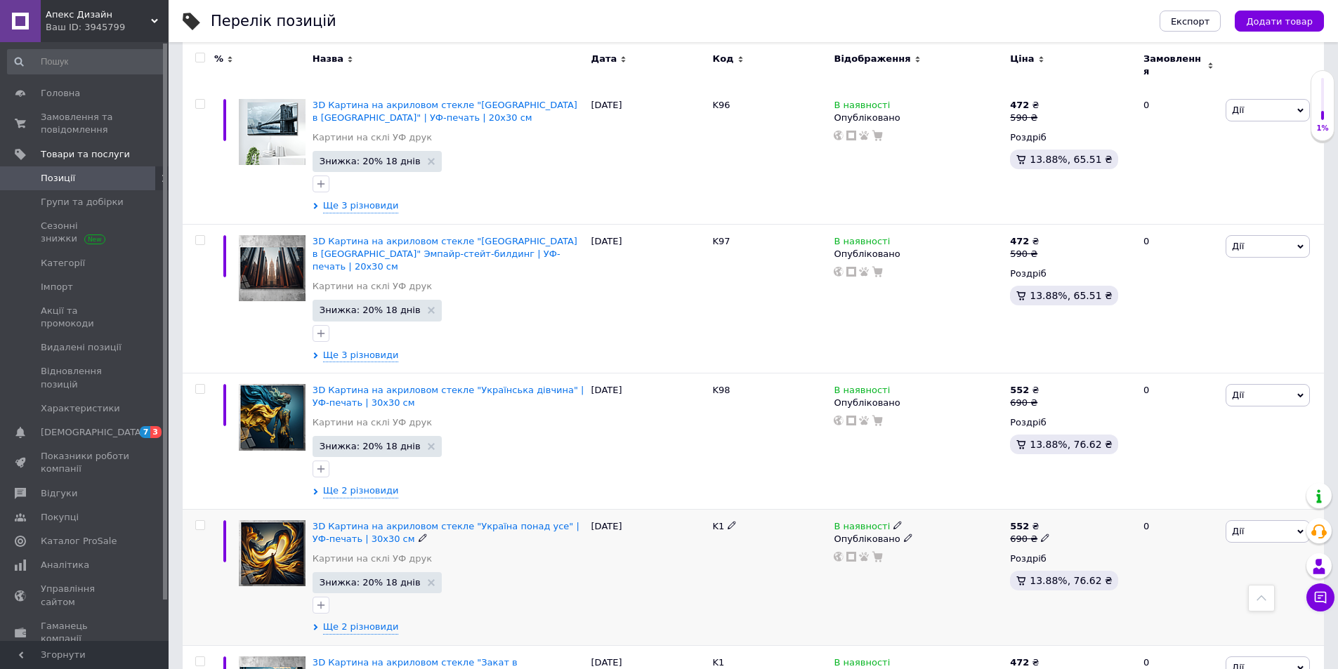
click at [731, 521] on icon at bounding box center [732, 525] width 8 height 8
drag, startPoint x: 737, startPoint y: 441, endPoint x: 694, endPoint y: 437, distance: 43.1
click at [694, 509] on div "3D Картина на акриловом стекле "Україна понад усе" | УФ-печать | 30x30 см Карти…" at bounding box center [753, 577] width 1141 height 136
click at [726, 516] on input "K90" at bounding box center [765, 526] width 112 height 21
type input "K99"
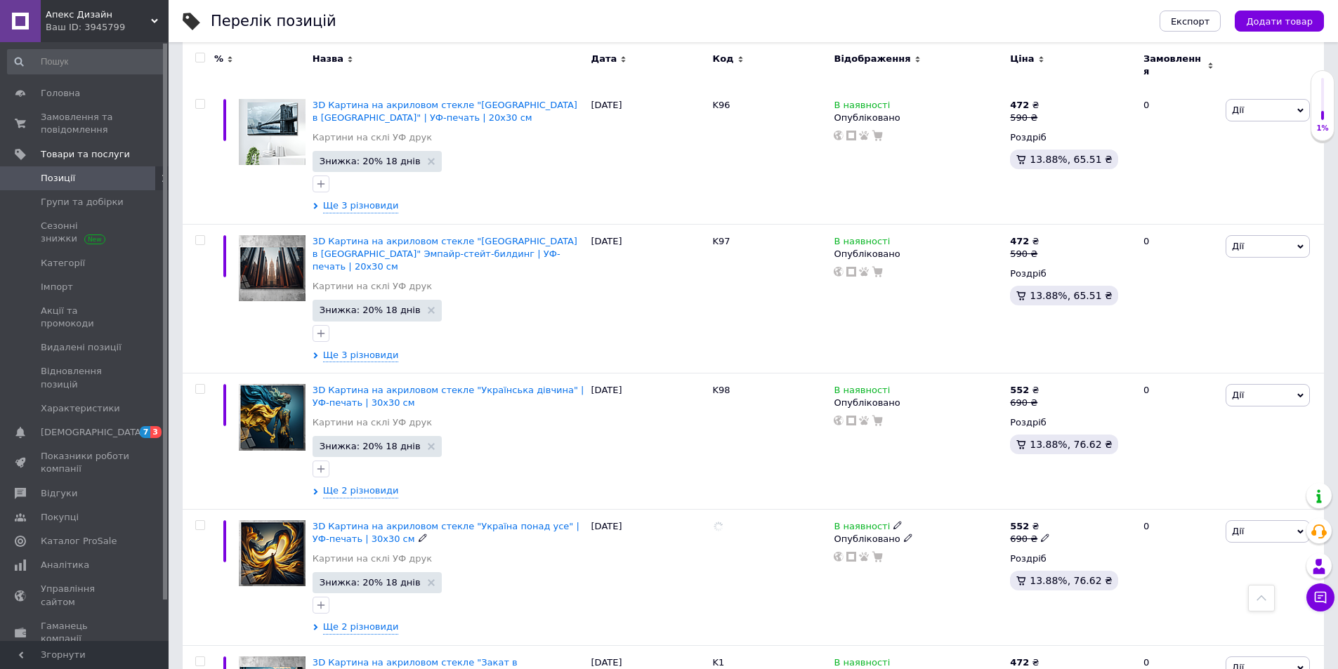
click at [741, 509] on div at bounding box center [770, 577] width 122 height 136
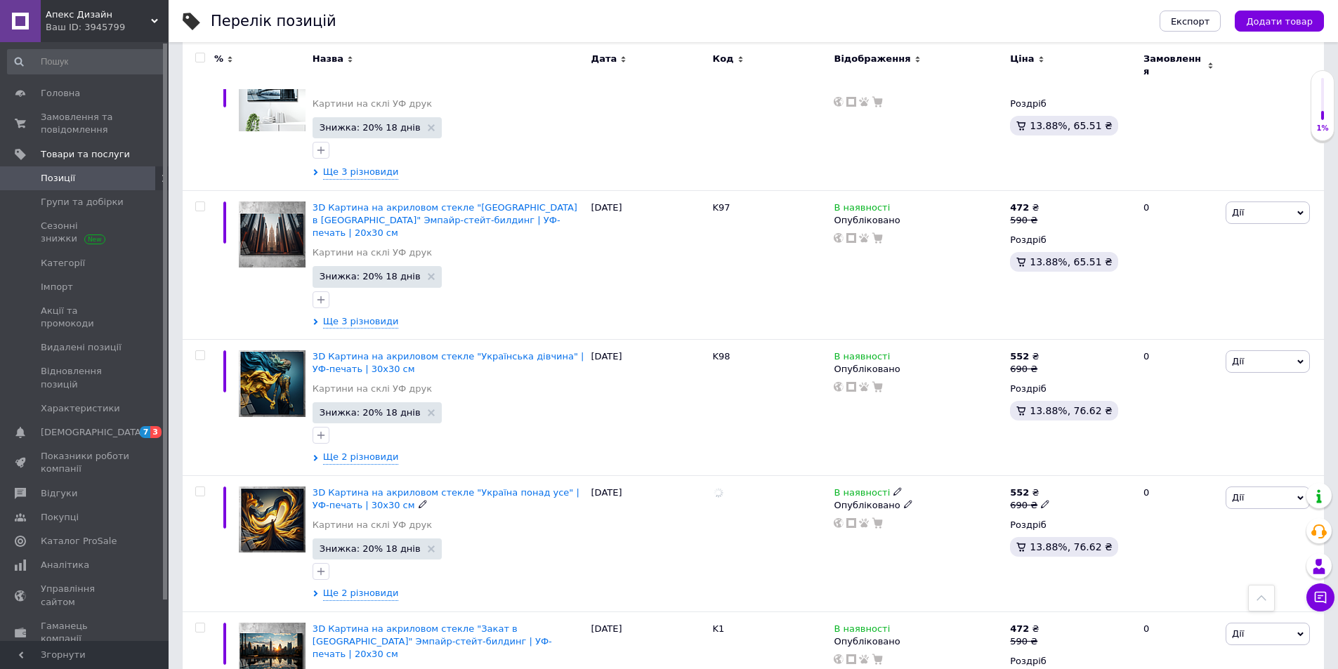
scroll to position [13263, 0]
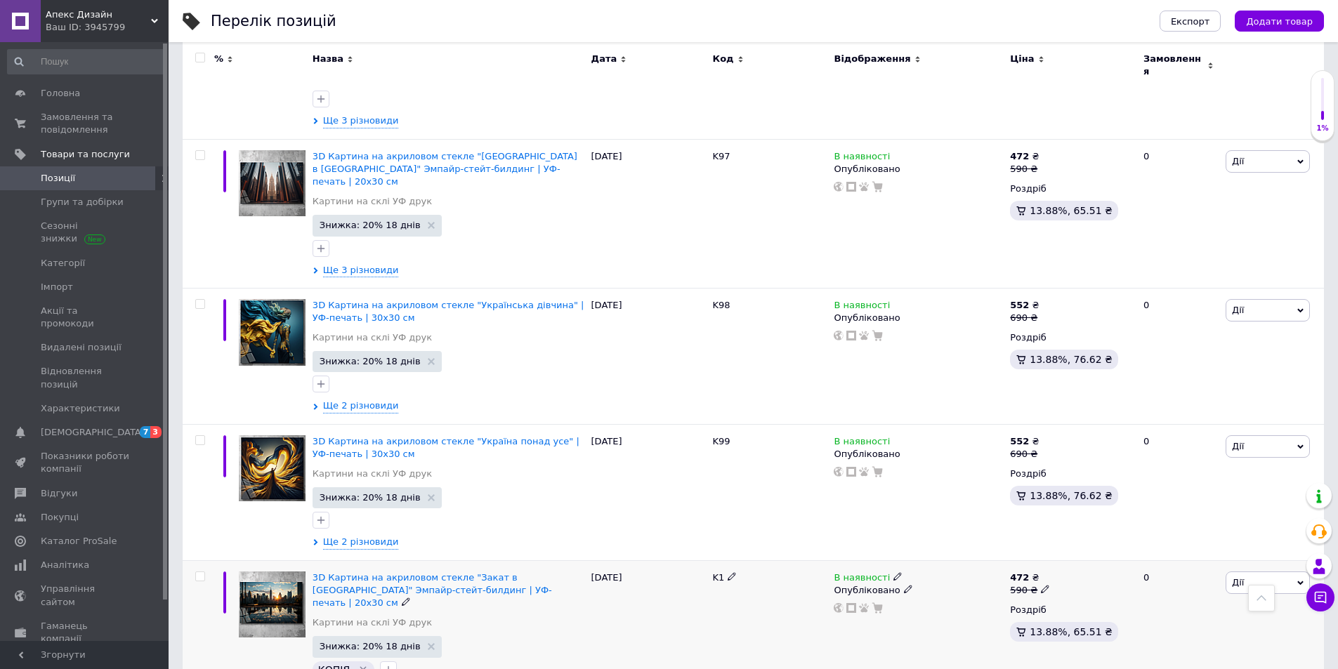
click at [733, 572] on use at bounding box center [732, 576] width 8 height 8
drag, startPoint x: 712, startPoint y: 482, endPoint x: 700, endPoint y: 480, distance: 12.1
click at [700, 561] on div "3D Картина на акриловом стекле "Закат в [GEOGRAPHIC_DATA]" Эмпайр-стейт-билдинг…" at bounding box center [753, 635] width 1141 height 149
drag, startPoint x: 745, startPoint y: 492, endPoint x: 702, endPoint y: 488, distance: 43.7
click at [702, 561] on div "3D Картина на акриловом стекле "Закат в [GEOGRAPHIC_DATA]" Эмпайр-стейт-билдинг…" at bounding box center [753, 635] width 1141 height 149
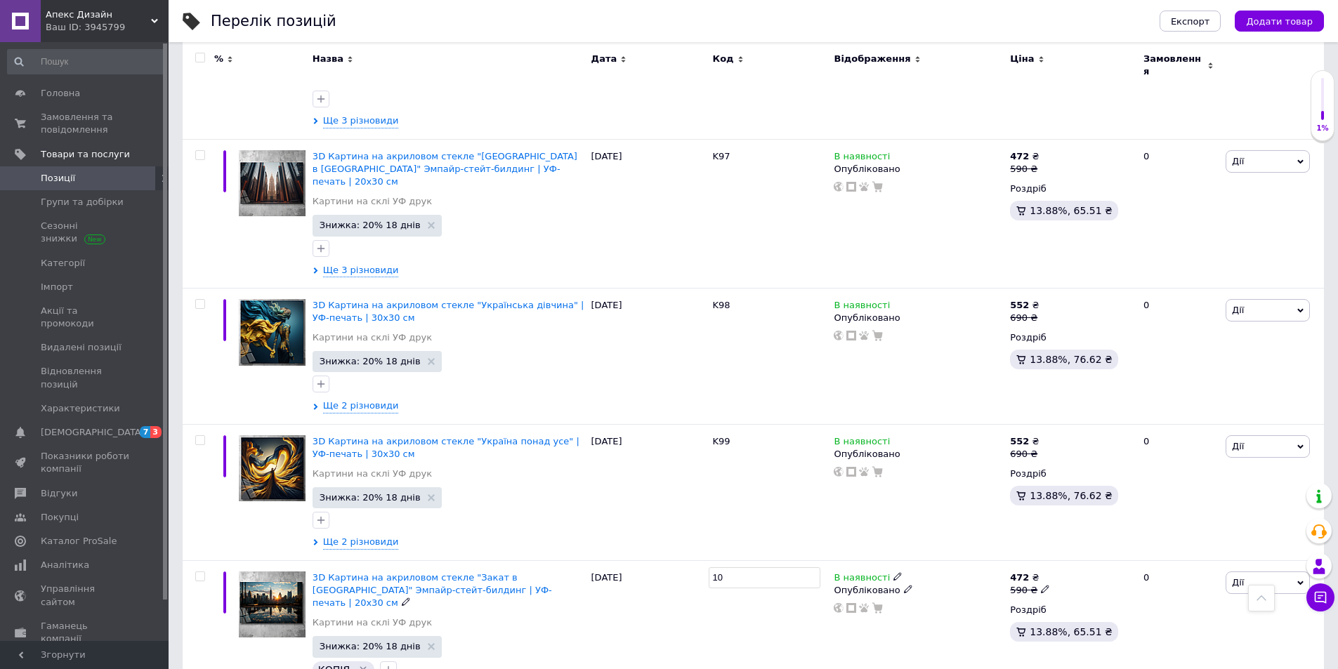
type input "100"
drag, startPoint x: 740, startPoint y: 537, endPoint x: 748, endPoint y: 539, distance: 7.9
click at [740, 561] on div "100" at bounding box center [770, 635] width 122 height 149
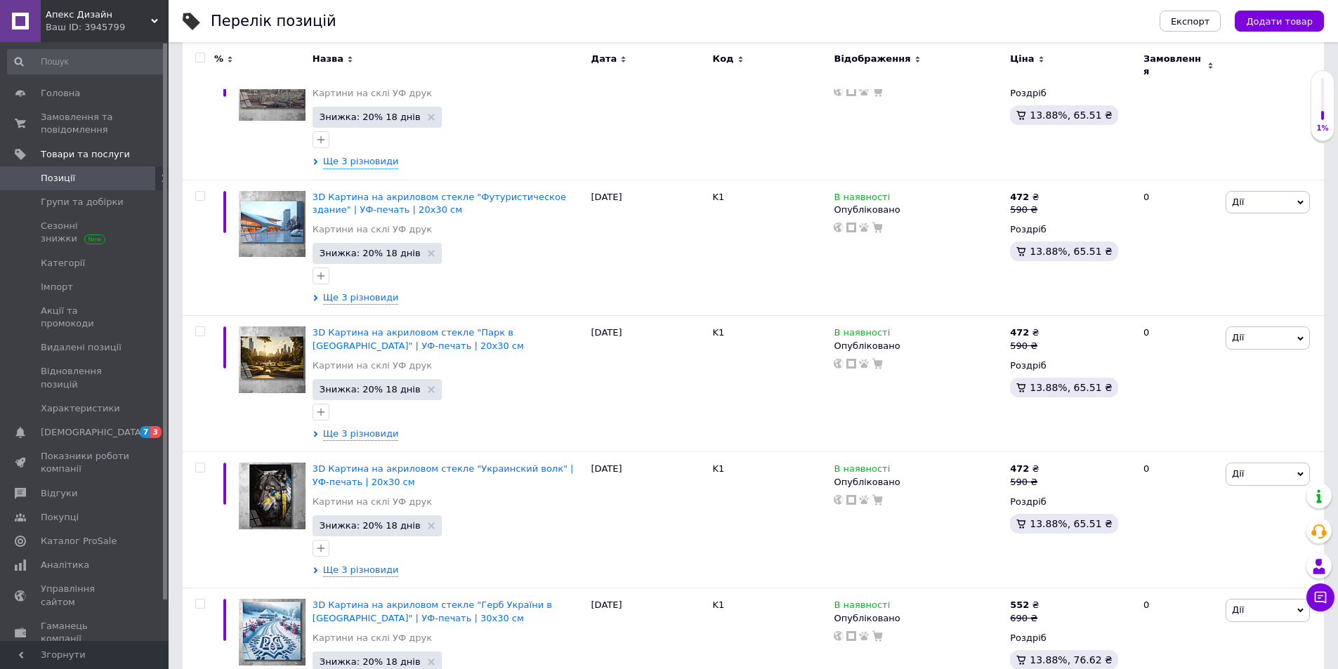
scroll to position [70, 0]
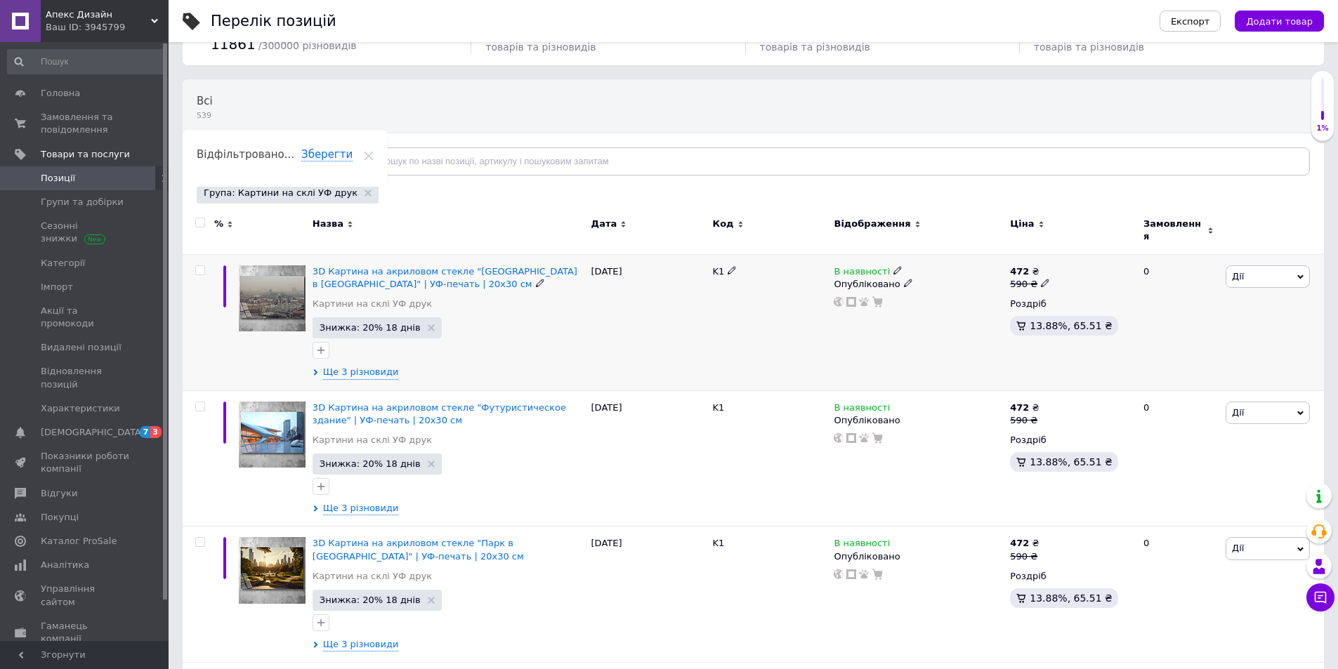
click at [731, 266] on icon at bounding box center [732, 270] width 8 height 8
drag, startPoint x: 734, startPoint y: 260, endPoint x: 708, endPoint y: 260, distance: 26.0
click at [709, 261] on input "K1" at bounding box center [765, 271] width 112 height 21
drag, startPoint x: 739, startPoint y: 261, endPoint x: 719, endPoint y: 261, distance: 20.4
click at [719, 261] on input "K90" at bounding box center [765, 271] width 112 height 21
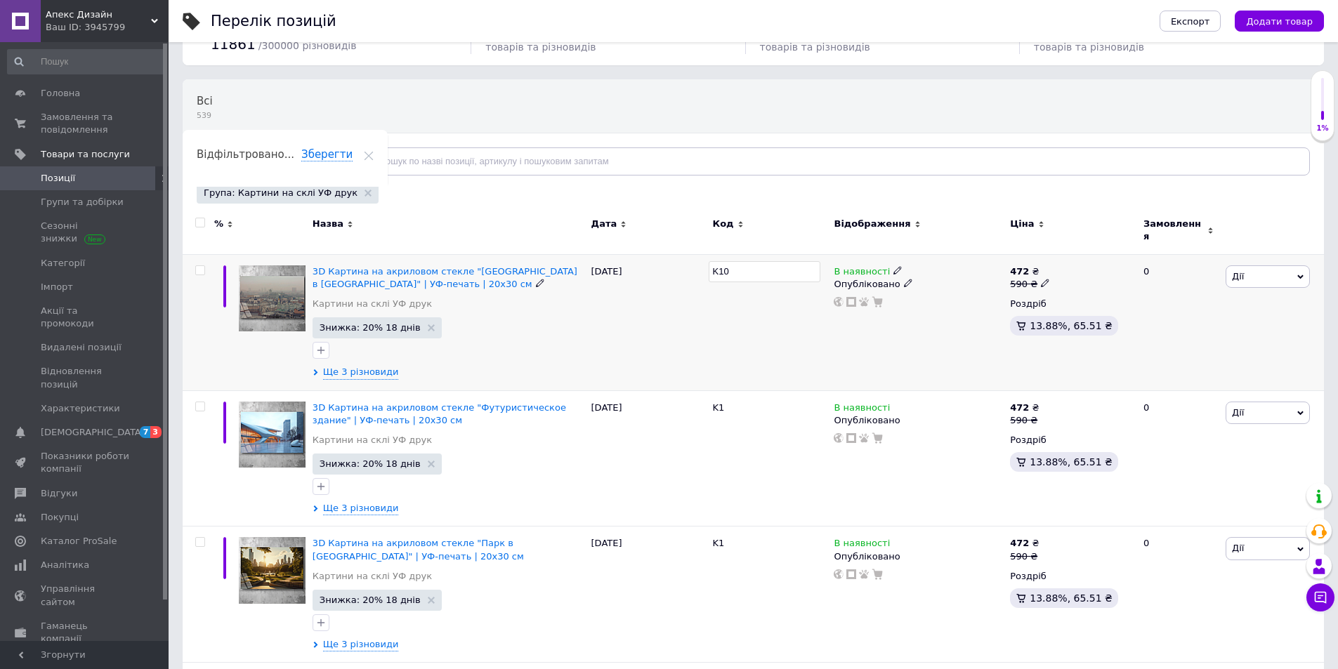
type input "K101"
click at [740, 319] on div "K101" at bounding box center [770, 322] width 122 height 136
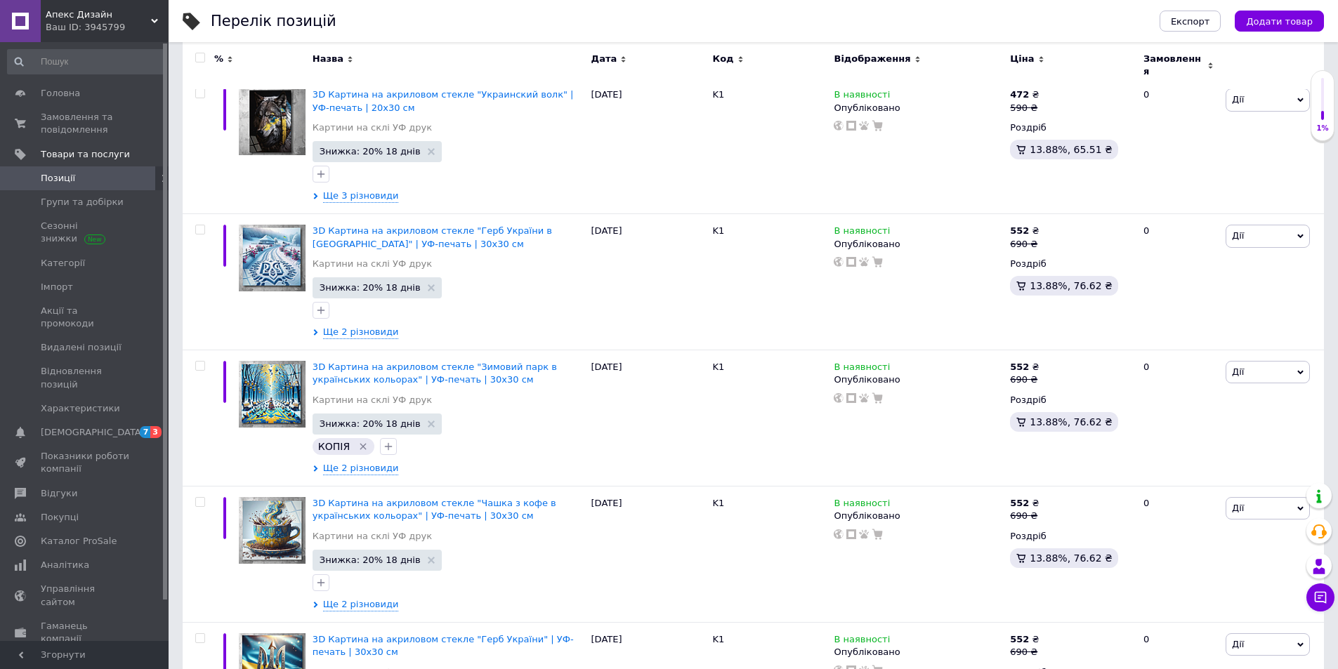
scroll to position [2156, 0]
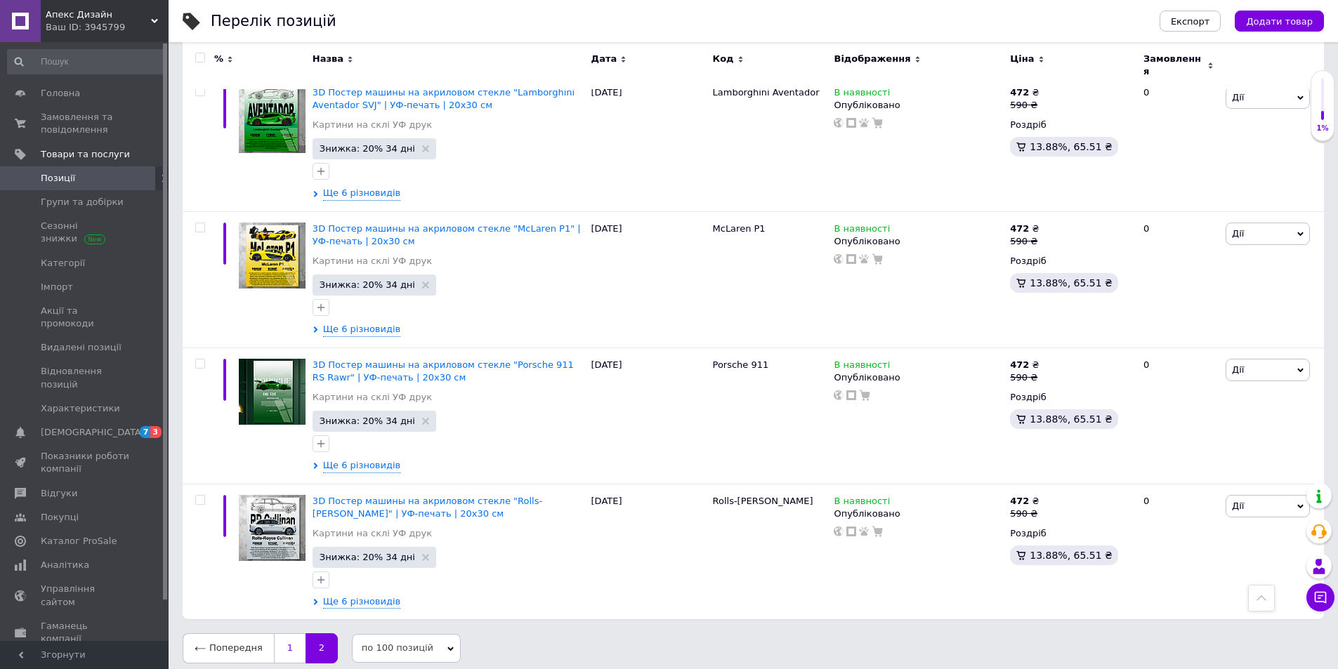
click at [280, 649] on link "1" at bounding box center [290, 649] width 32 height 30
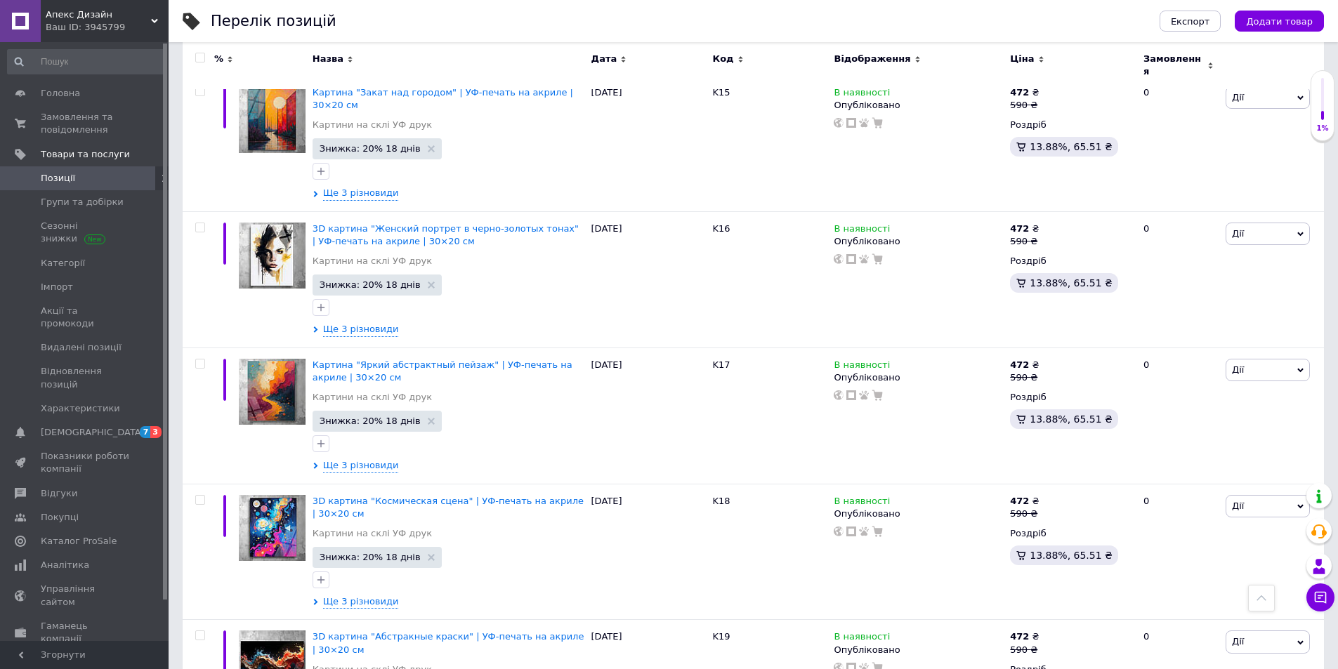
scroll to position [13263, 0]
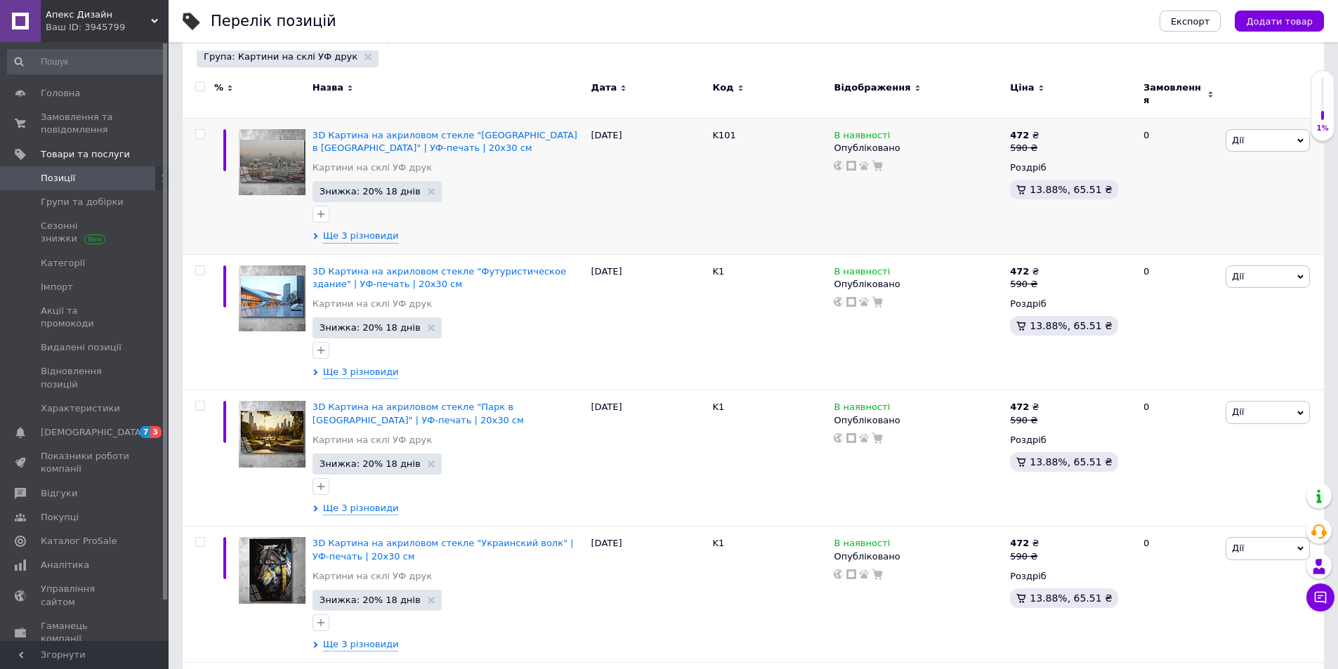
scroll to position [211, 0]
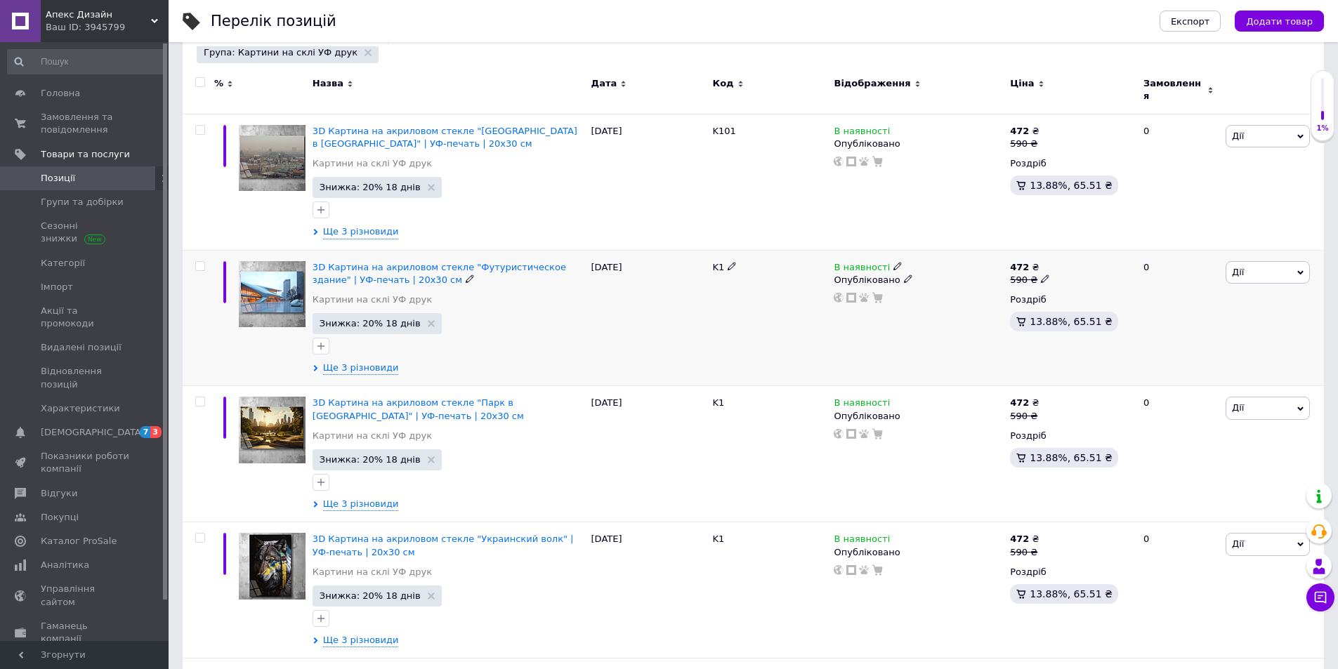
click at [731, 262] on icon at bounding box center [732, 266] width 8 height 8
drag, startPoint x: 733, startPoint y: 261, endPoint x: 699, endPoint y: 259, distance: 34.4
click at [699, 260] on div "3D Картина на акриловом стекле "Футуристическое здание" | УФ-печать | 20x30 см …" at bounding box center [753, 318] width 1141 height 136
drag, startPoint x: 730, startPoint y: 261, endPoint x: 721, endPoint y: 261, distance: 9.1
click at [721, 261] on input "K90" at bounding box center [765, 267] width 112 height 21
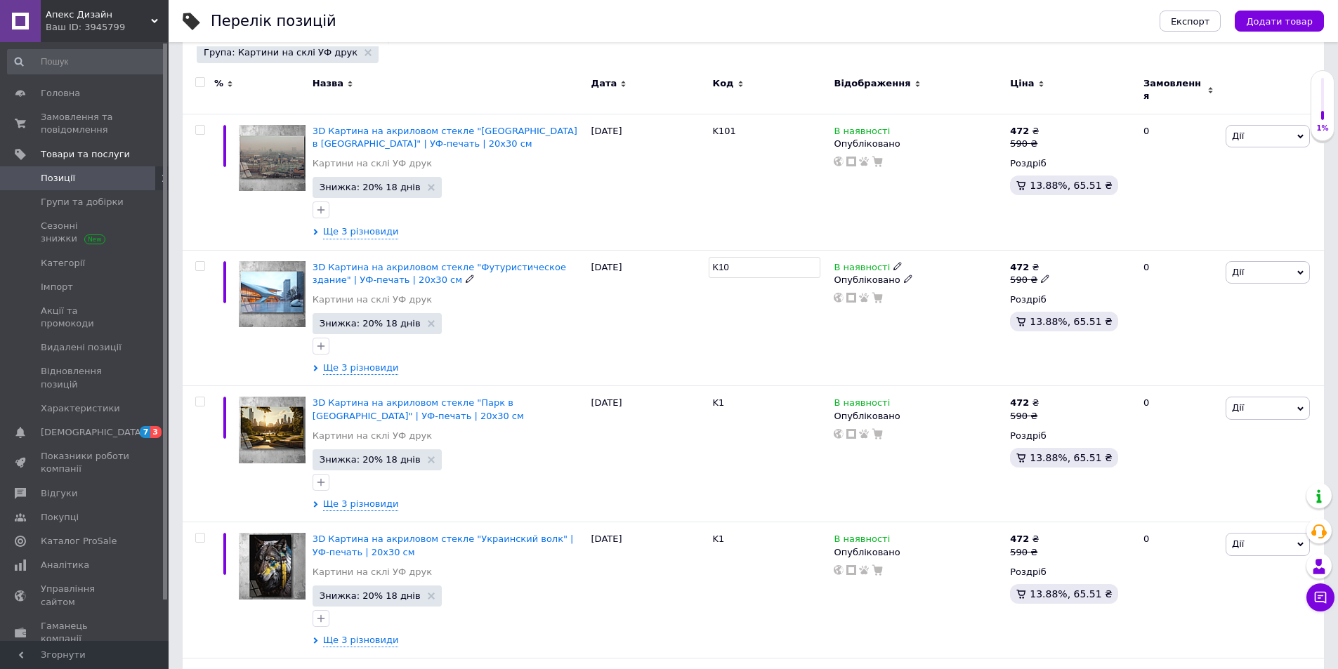
type input "K102"
drag, startPoint x: 744, startPoint y: 260, endPoint x: 709, endPoint y: 258, distance: 34.4
click at [709, 258] on input "K102" at bounding box center [765, 267] width 112 height 21
click at [763, 334] on div "K102" at bounding box center [770, 318] width 122 height 136
click at [733, 398] on use at bounding box center [732, 402] width 8 height 8
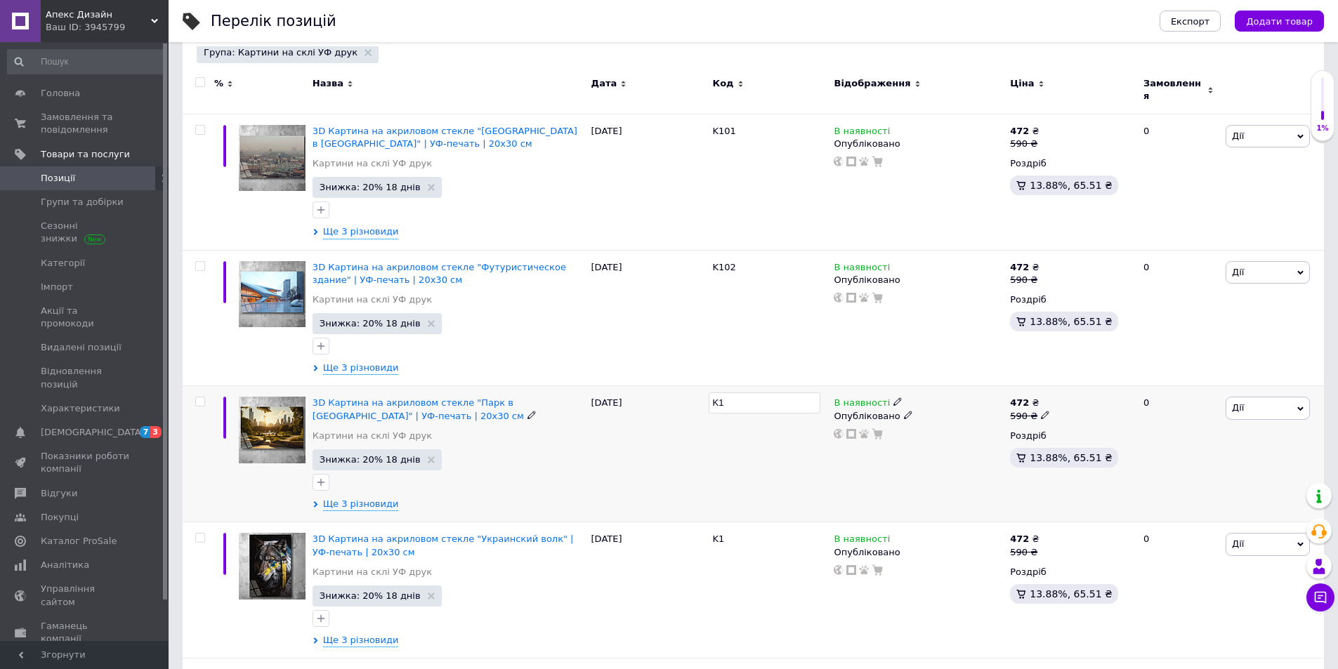
drag, startPoint x: 738, startPoint y: 401, endPoint x: 709, endPoint y: 397, distance: 28.4
click at [709, 398] on input "K1" at bounding box center [765, 403] width 112 height 21
drag, startPoint x: 738, startPoint y: 393, endPoint x: 731, endPoint y: 395, distance: 7.2
click at [730, 395] on input "K102" at bounding box center [765, 403] width 112 height 21
type input "K103"
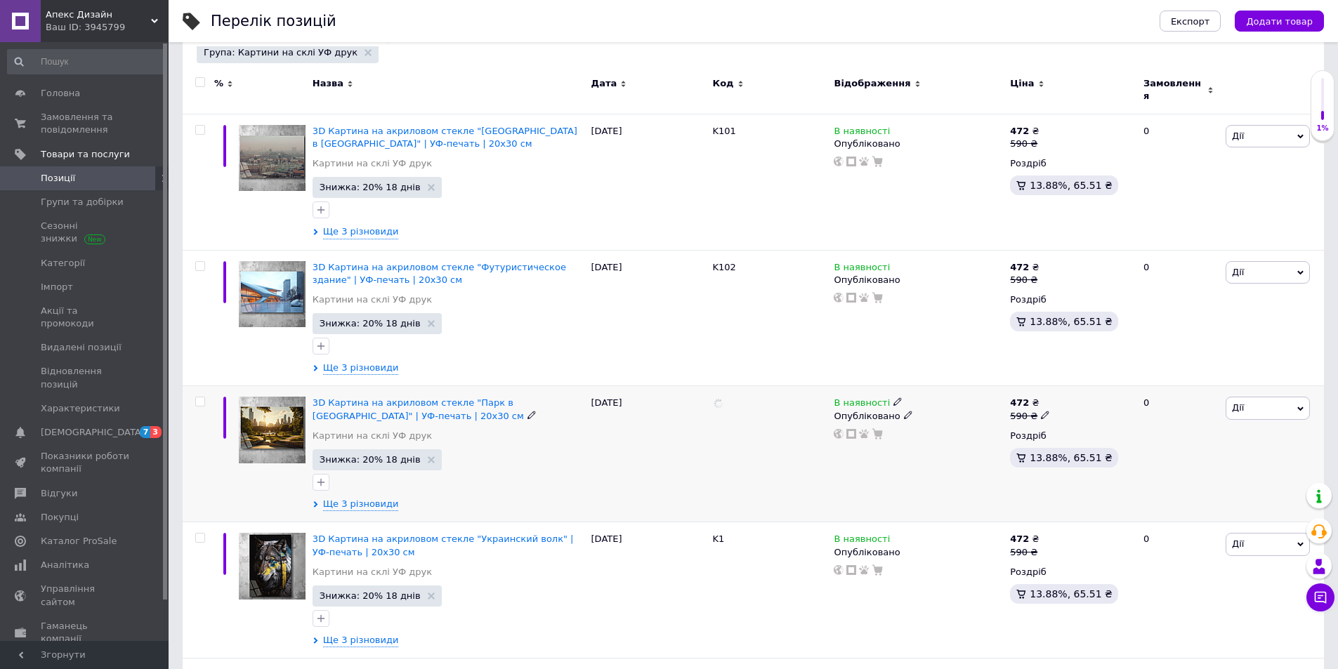
click at [742, 450] on div at bounding box center [770, 454] width 122 height 136
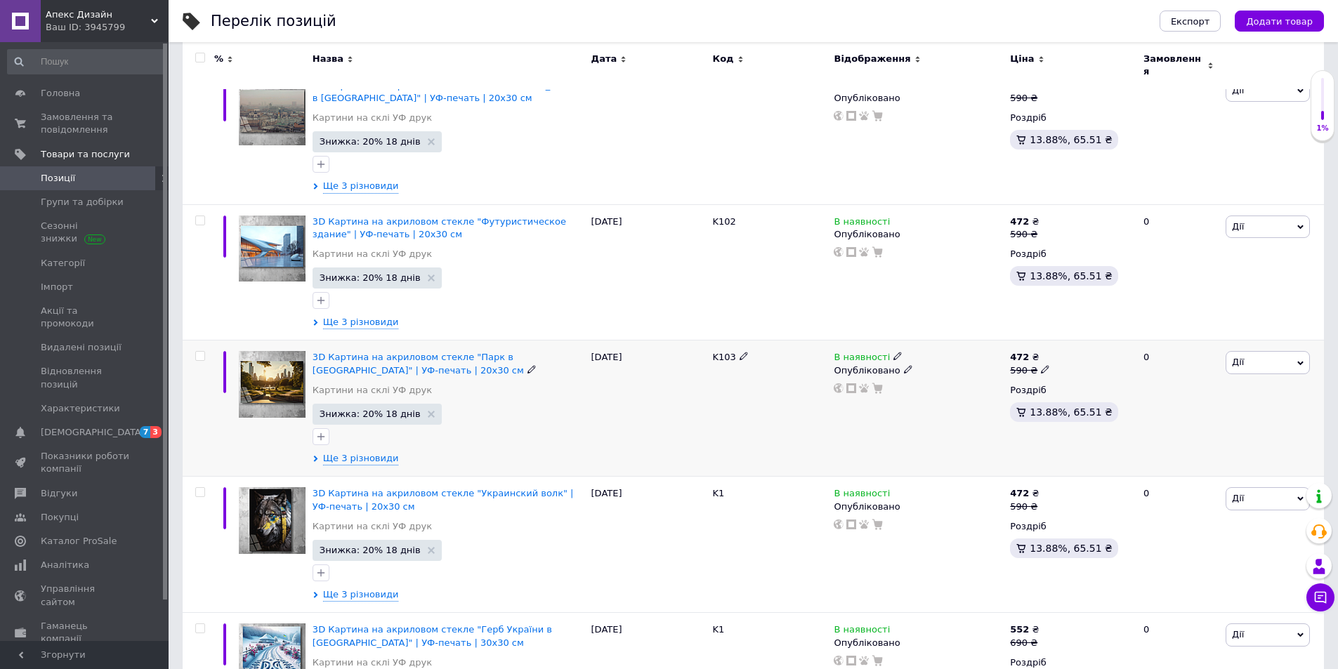
scroll to position [281, 0]
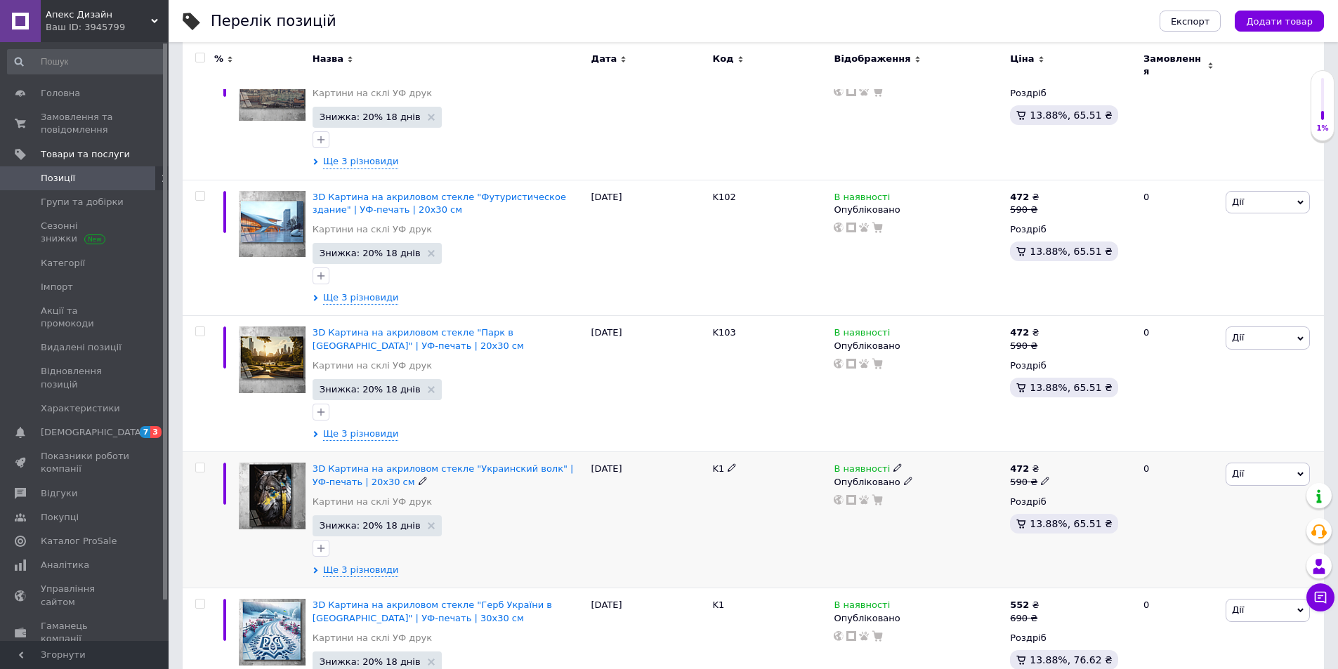
click at [729, 464] on icon at bounding box center [732, 468] width 8 height 8
drag, startPoint x: 707, startPoint y: 463, endPoint x: 697, endPoint y: 460, distance: 10.2
click at [697, 460] on div "3D Картина на акриловом стекле "Украинский волк" | УФ-печать | 20x30 см Картини…" at bounding box center [753, 520] width 1141 height 136
drag, startPoint x: 745, startPoint y: 465, endPoint x: 730, endPoint y: 464, distance: 14.8
click at [730, 464] on input "K102" at bounding box center [765, 469] width 112 height 21
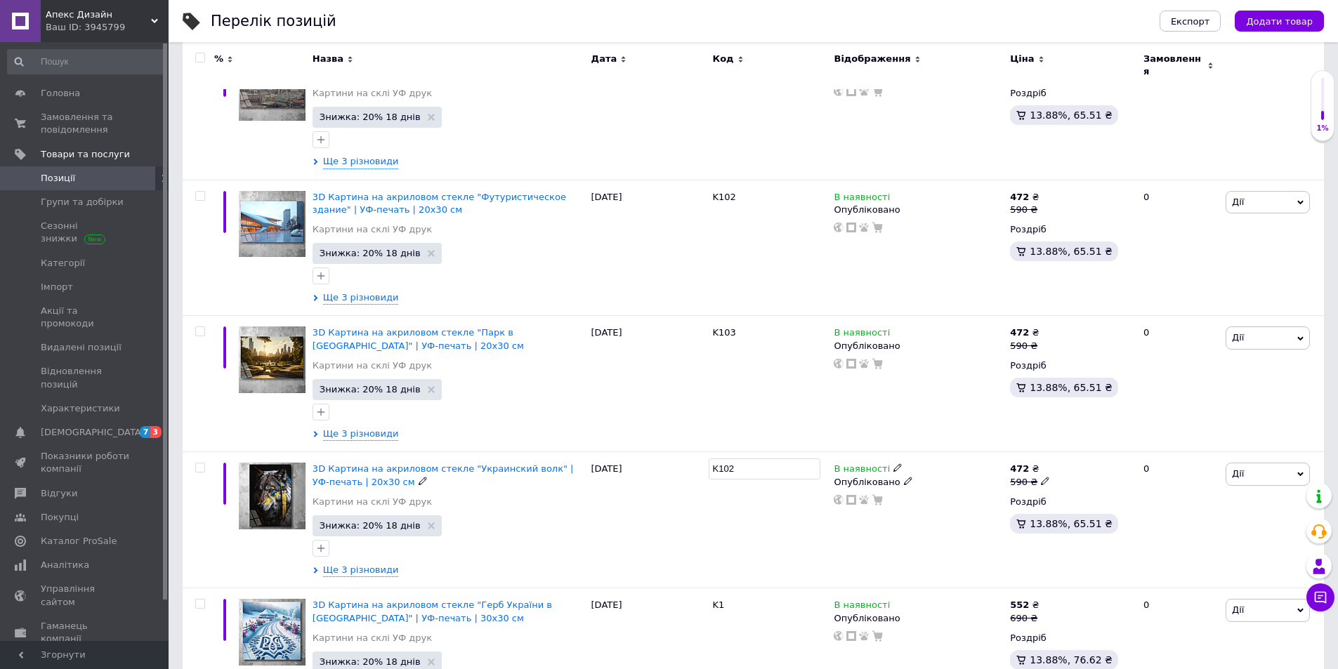
type input "K104"
click at [744, 508] on div "K104" at bounding box center [770, 520] width 122 height 136
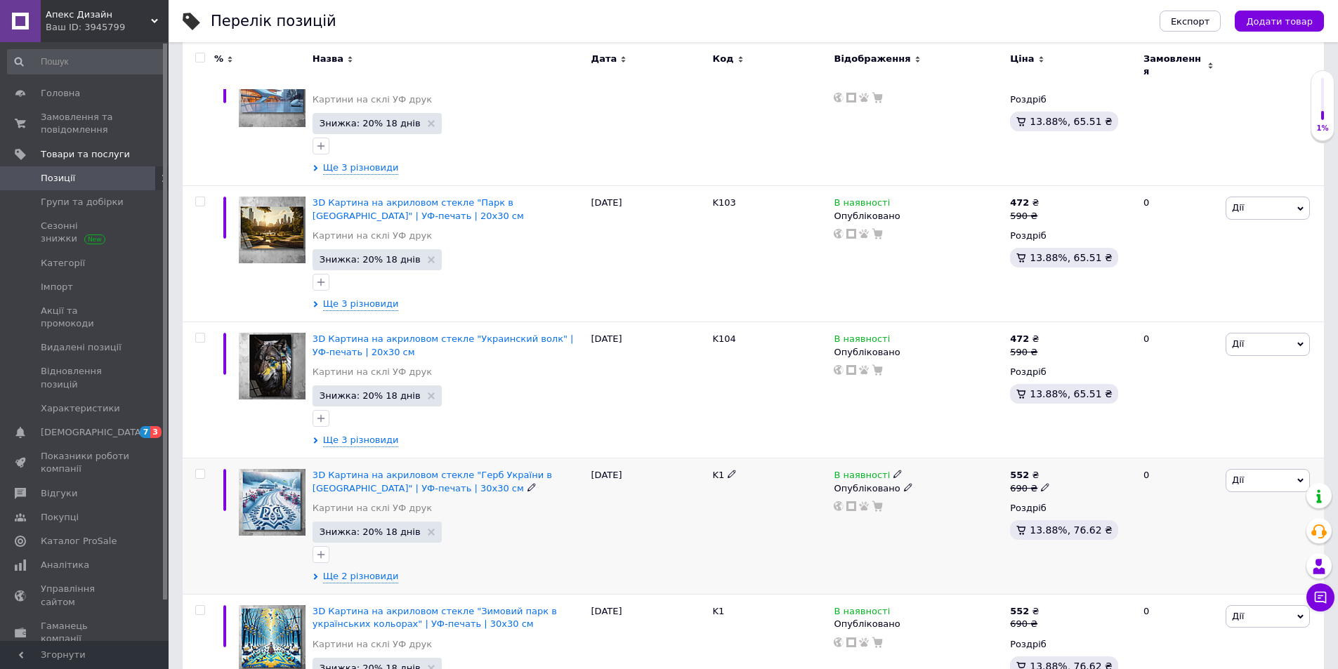
scroll to position [562, 0]
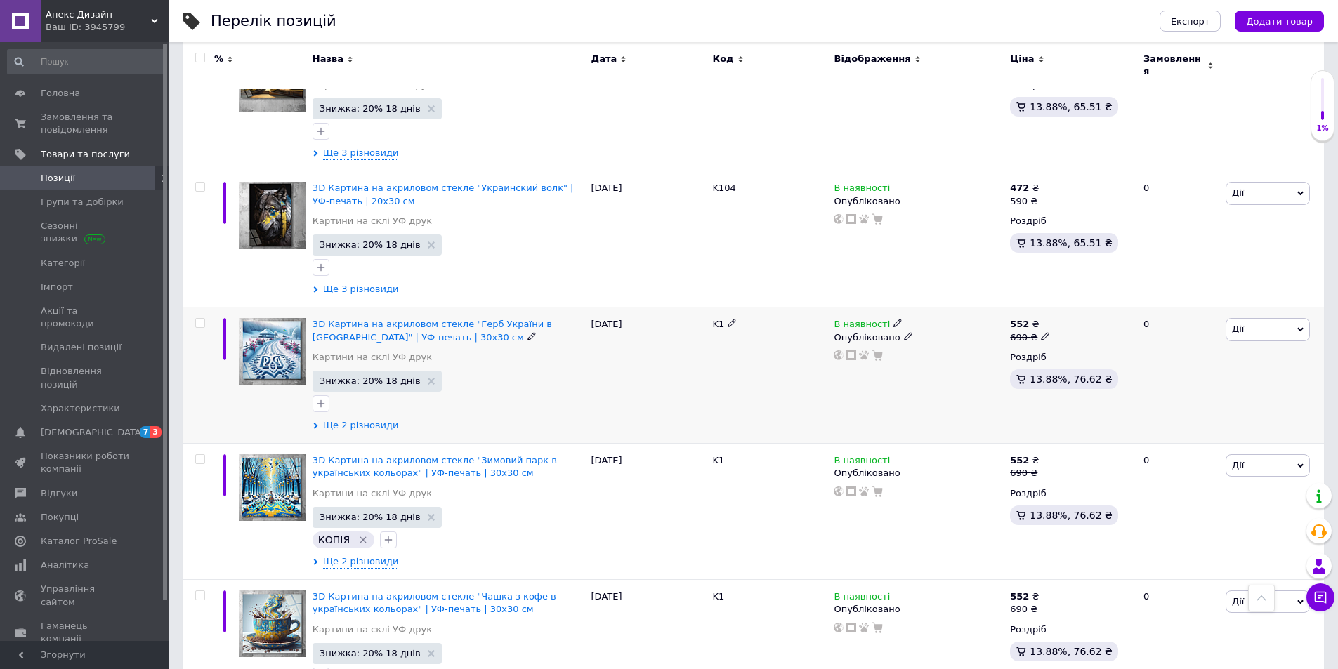
click at [731, 319] on icon at bounding box center [732, 323] width 8 height 8
drag, startPoint x: 736, startPoint y: 322, endPoint x: 688, endPoint y: 319, distance: 48.5
click at [688, 319] on div "3D Картина на акриловом стекле "Герб [GEOGRAPHIC_DATA] в [GEOGRAPHIC_DATA]" | У…" at bounding box center [753, 376] width 1141 height 136
click at [730, 314] on input "K102" at bounding box center [765, 324] width 112 height 21
type input "K105"
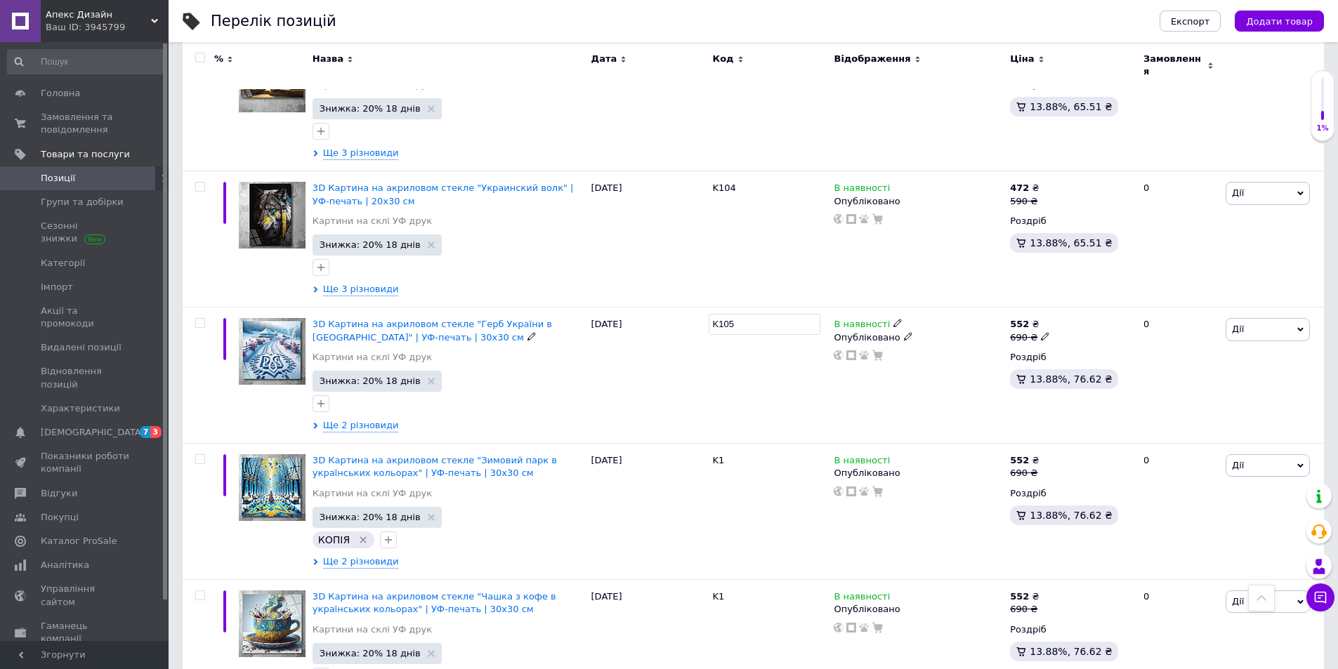
click at [740, 361] on div "K105" at bounding box center [770, 376] width 122 height 136
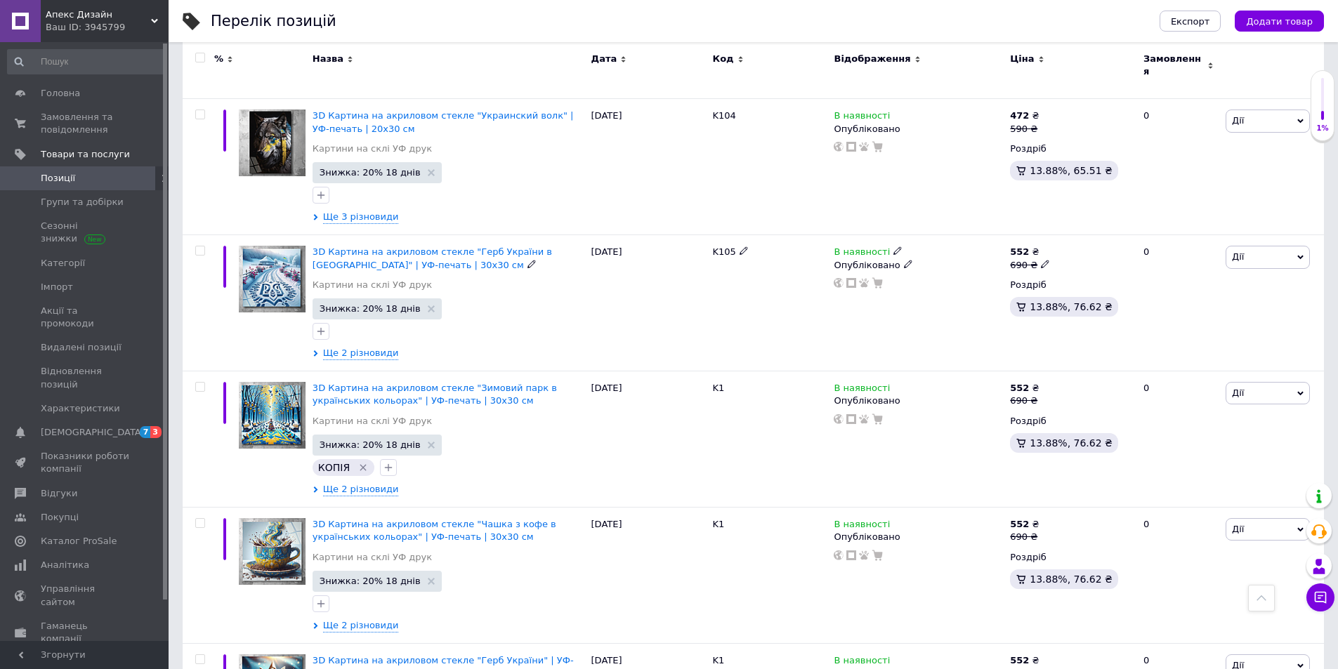
scroll to position [702, 0]
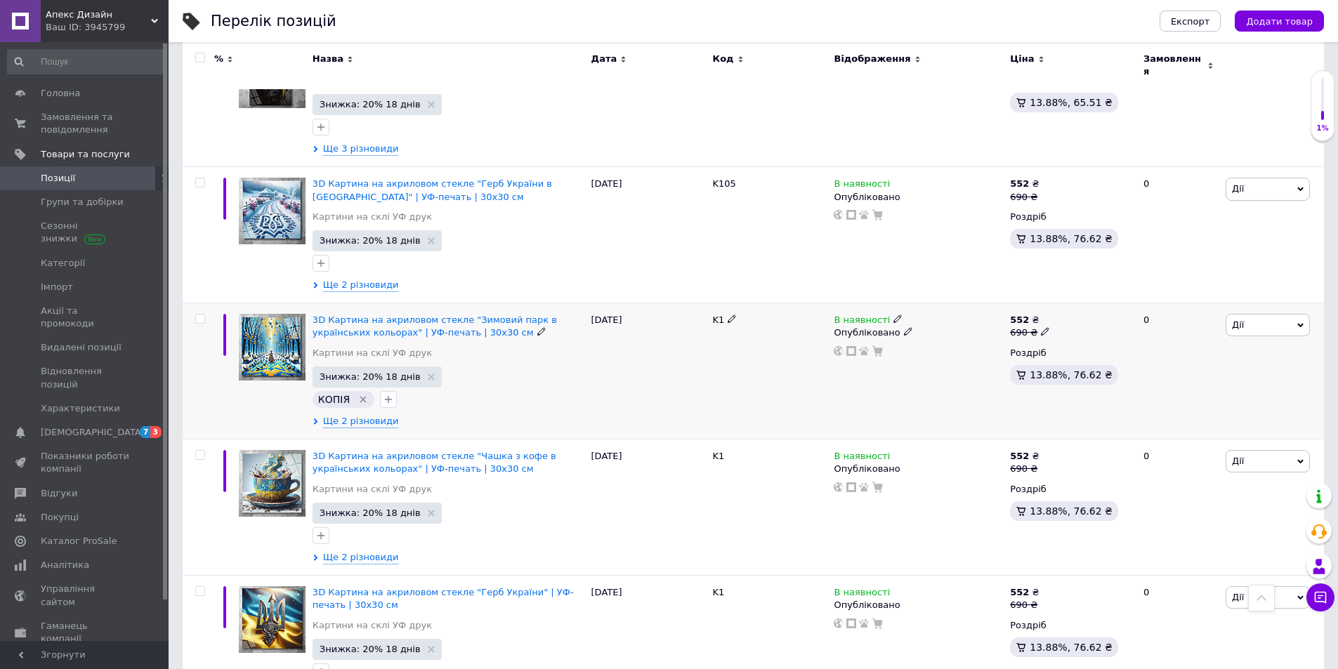
click at [730, 315] on icon at bounding box center [732, 319] width 8 height 8
drag, startPoint x: 749, startPoint y: 314, endPoint x: 708, endPoint y: 312, distance: 40.8
click at [709, 312] on input "K1" at bounding box center [765, 320] width 112 height 21
drag, startPoint x: 738, startPoint y: 310, endPoint x: 730, endPoint y: 312, distance: 7.9
click at [730, 312] on input "K102" at bounding box center [765, 320] width 112 height 21
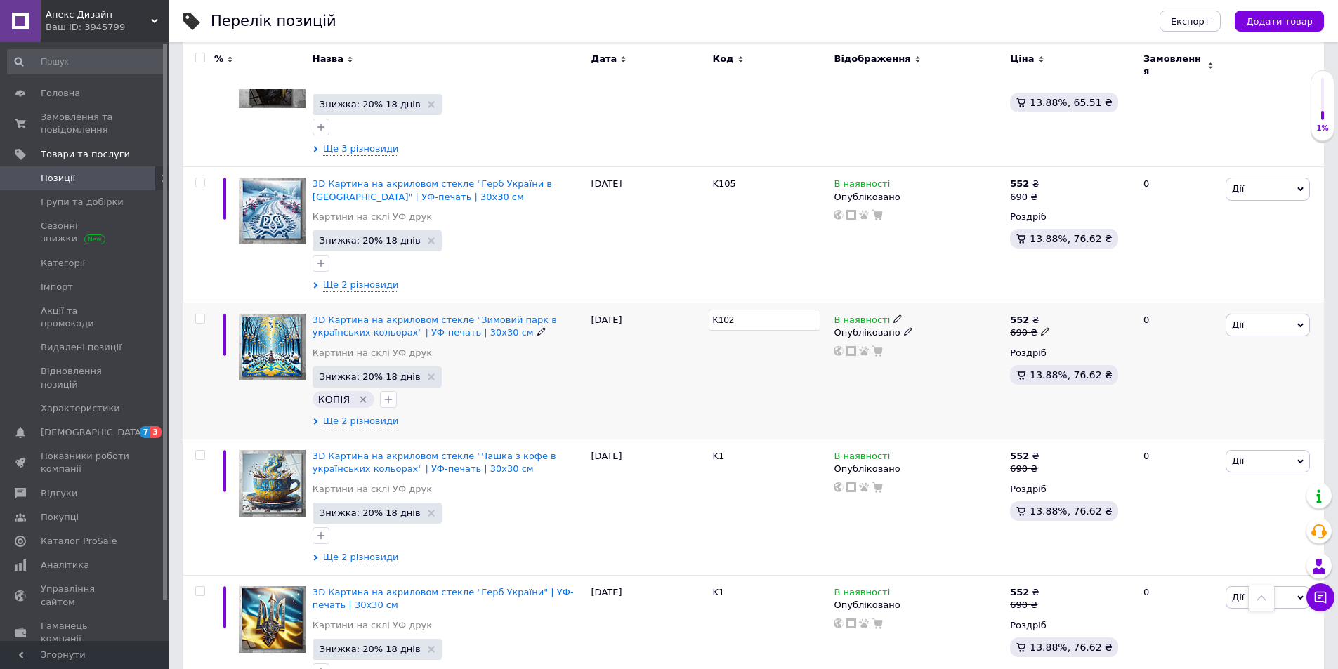
type input "K106"
click at [709, 371] on div at bounding box center [770, 371] width 122 height 136
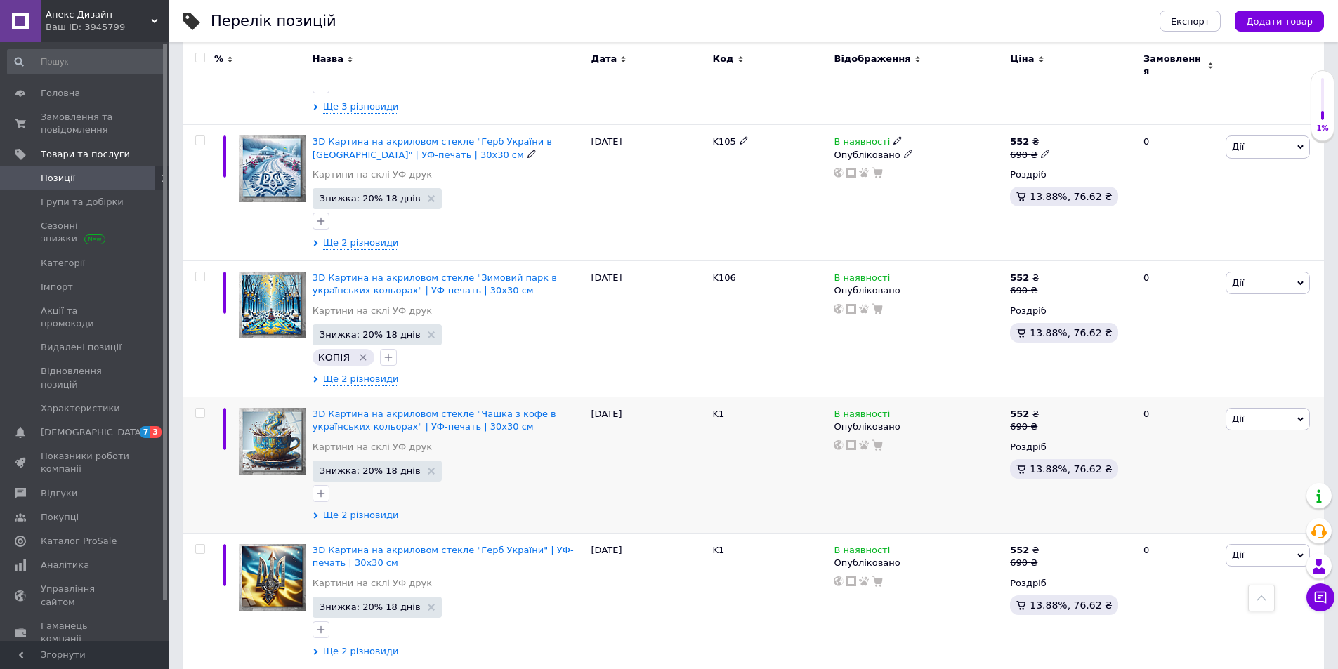
scroll to position [773, 0]
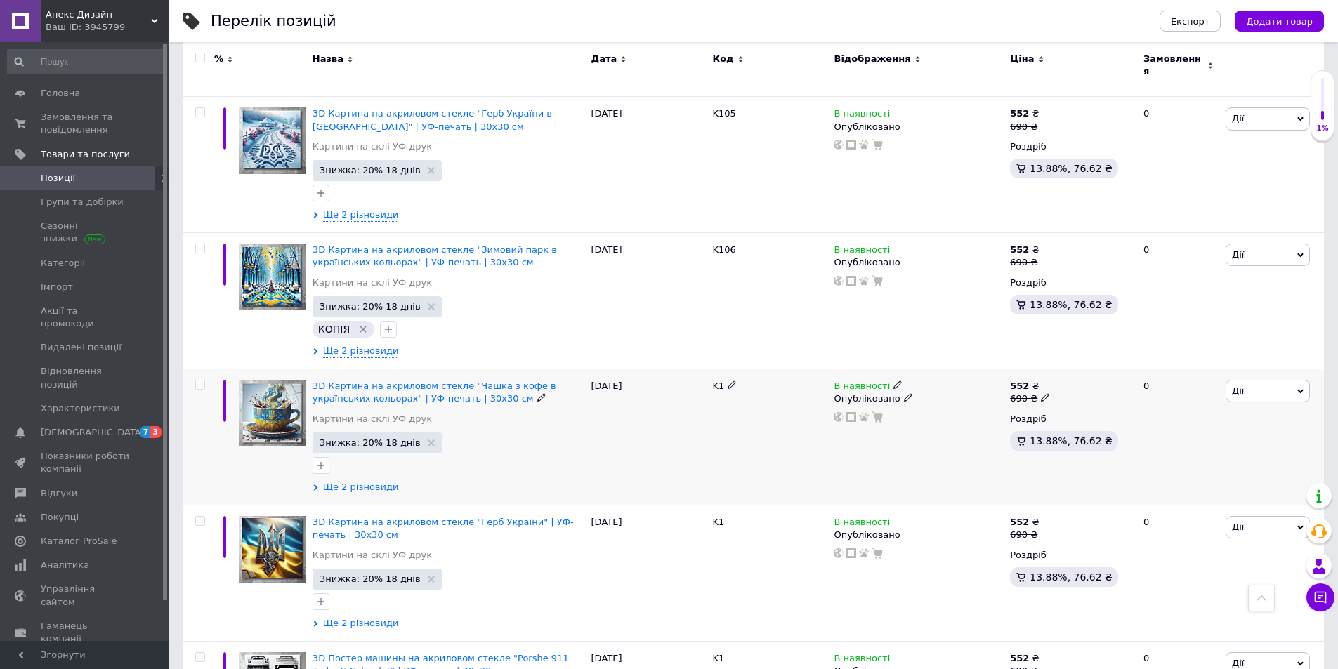
click at [726, 370] on div "K1" at bounding box center [770, 437] width 122 height 136
click at [731, 381] on icon at bounding box center [732, 385] width 8 height 8
drag, startPoint x: 739, startPoint y: 379, endPoint x: 730, endPoint y: 392, distance: 15.6
click at [705, 379] on div "3D Картина на акриловом стекле "Чашка з кофе в українських кольорах" | УФ-печат…" at bounding box center [753, 437] width 1141 height 136
click at [730, 377] on input "K102" at bounding box center [765, 386] width 112 height 21
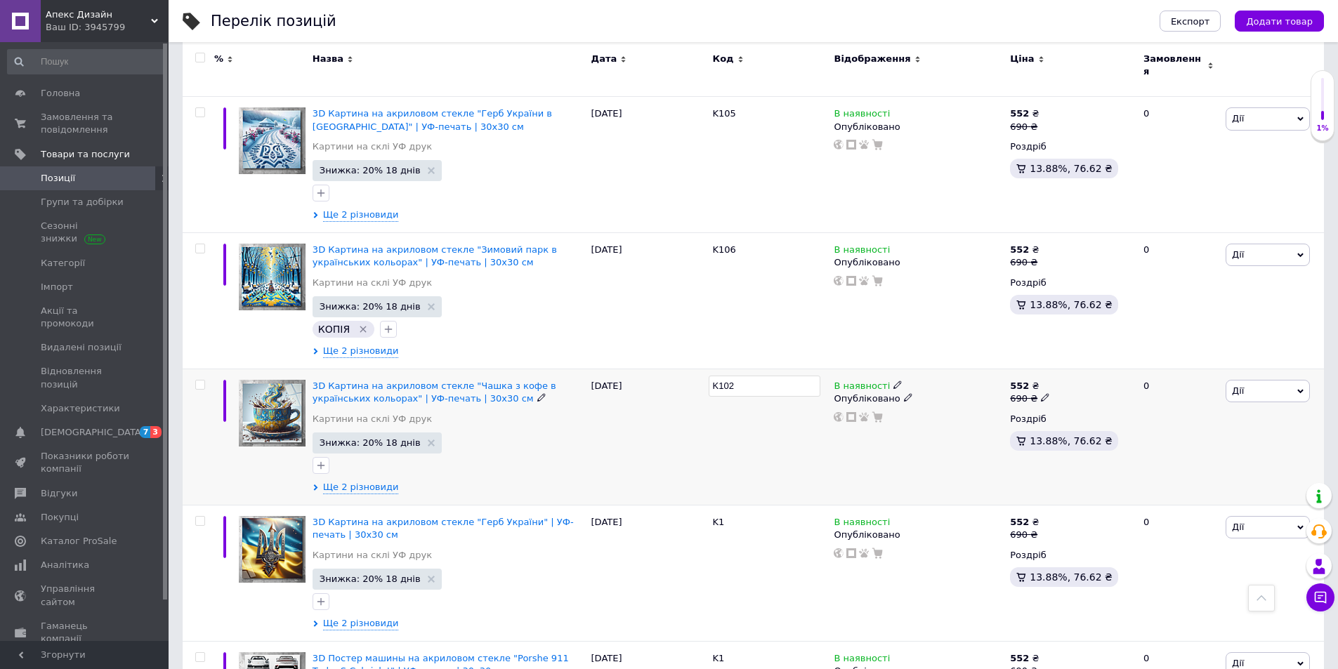
type input "K107"
click at [739, 437] on div "K107" at bounding box center [770, 437] width 122 height 136
click at [733, 517] on icon at bounding box center [732, 521] width 8 height 8
drag, startPoint x: 733, startPoint y: 511, endPoint x: 709, endPoint y: 512, distance: 23.9
click at [695, 508] on div "3D Картина на акриловом стекле "Герб України" | УФ-печать | 30x30 см Картини на…" at bounding box center [753, 574] width 1141 height 136
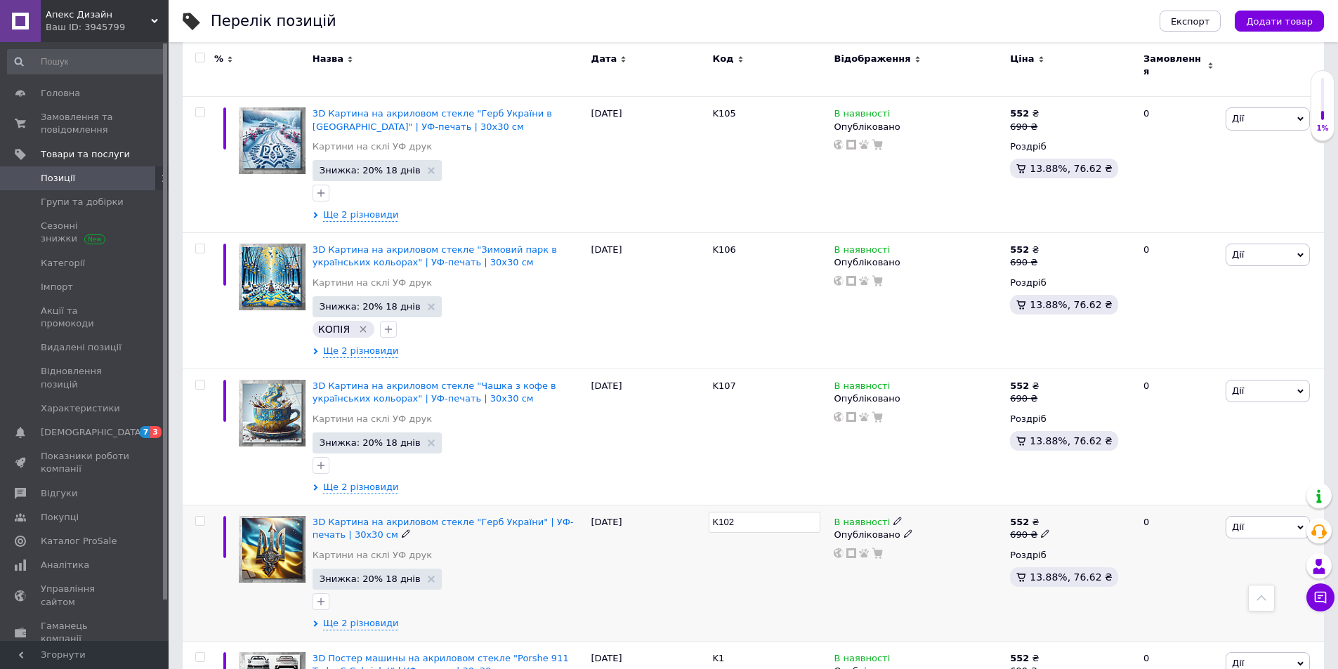
click at [728, 513] on input "K102" at bounding box center [765, 522] width 112 height 21
type input "K108"
click at [731, 558] on div "K108" at bounding box center [770, 574] width 122 height 136
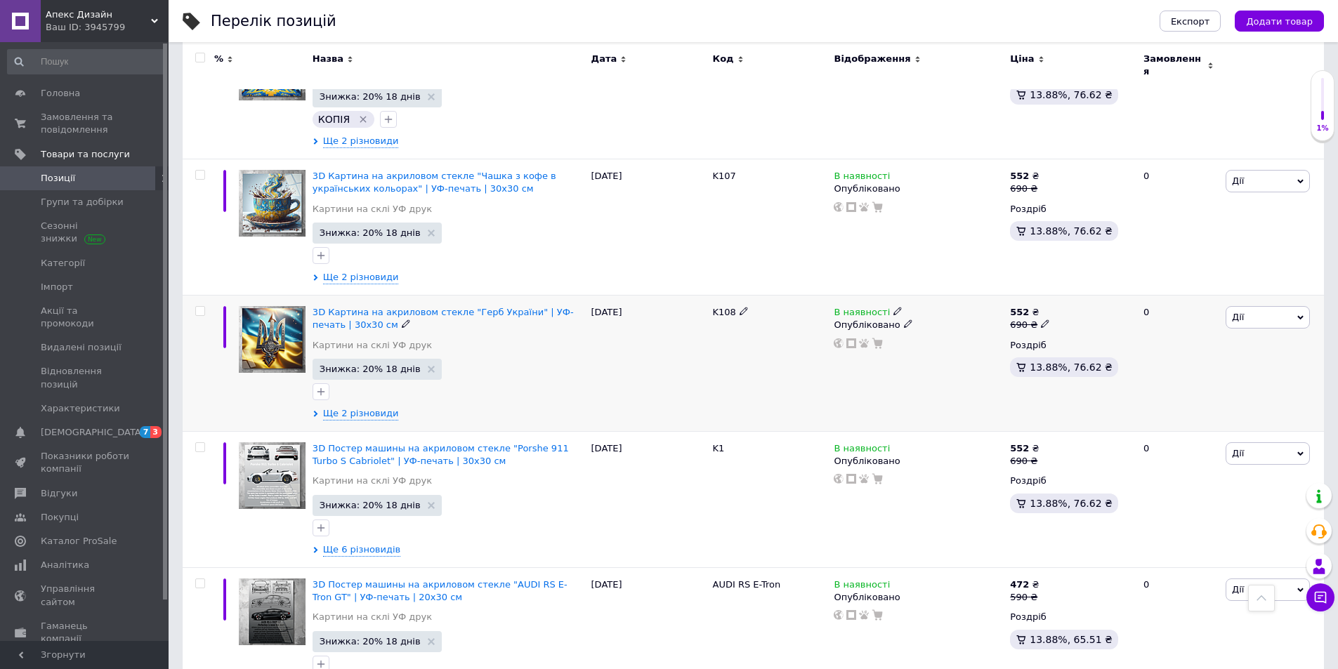
scroll to position [983, 0]
click at [728, 443] on icon at bounding box center [732, 447] width 8 height 8
drag, startPoint x: 702, startPoint y: 439, endPoint x: 751, endPoint y: 448, distance: 50.0
click at [701, 438] on div "3D Постер машины на акриловом стекле "Porshe 911 Turbo S Cabriolet" | УФ-печать…" at bounding box center [753, 499] width 1141 height 136
click at [731, 444] on input "K102" at bounding box center [765, 448] width 112 height 21
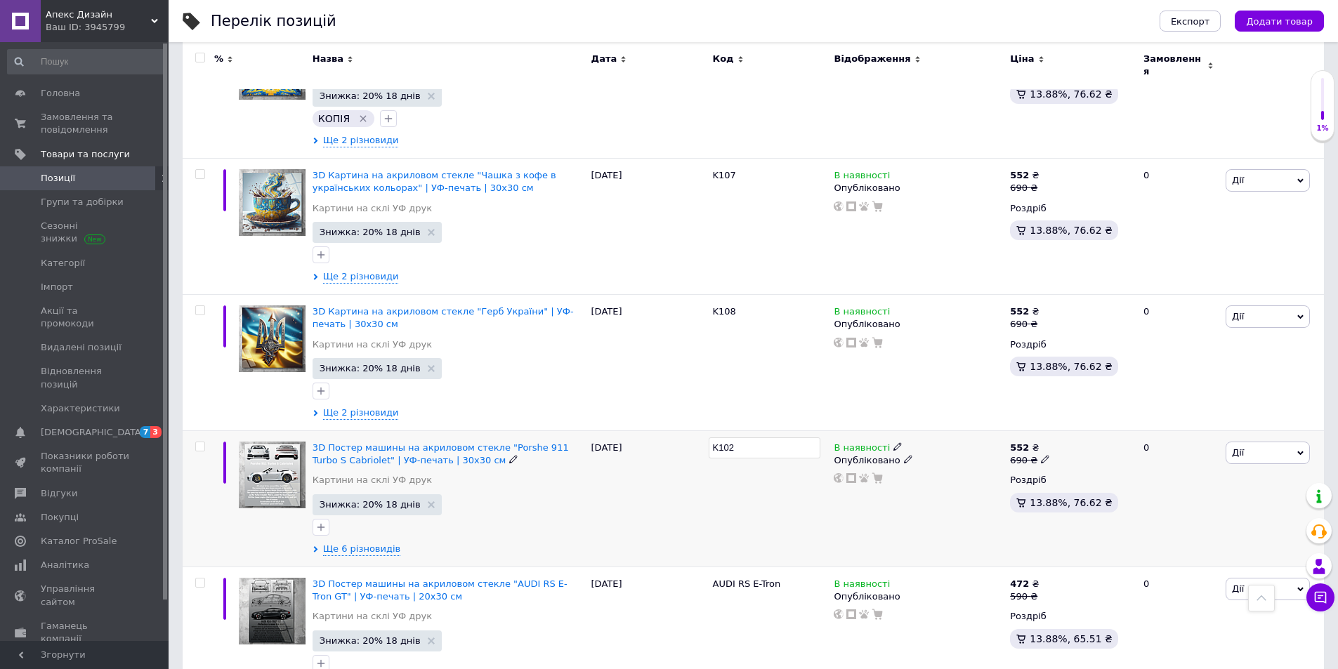
type input "K109"
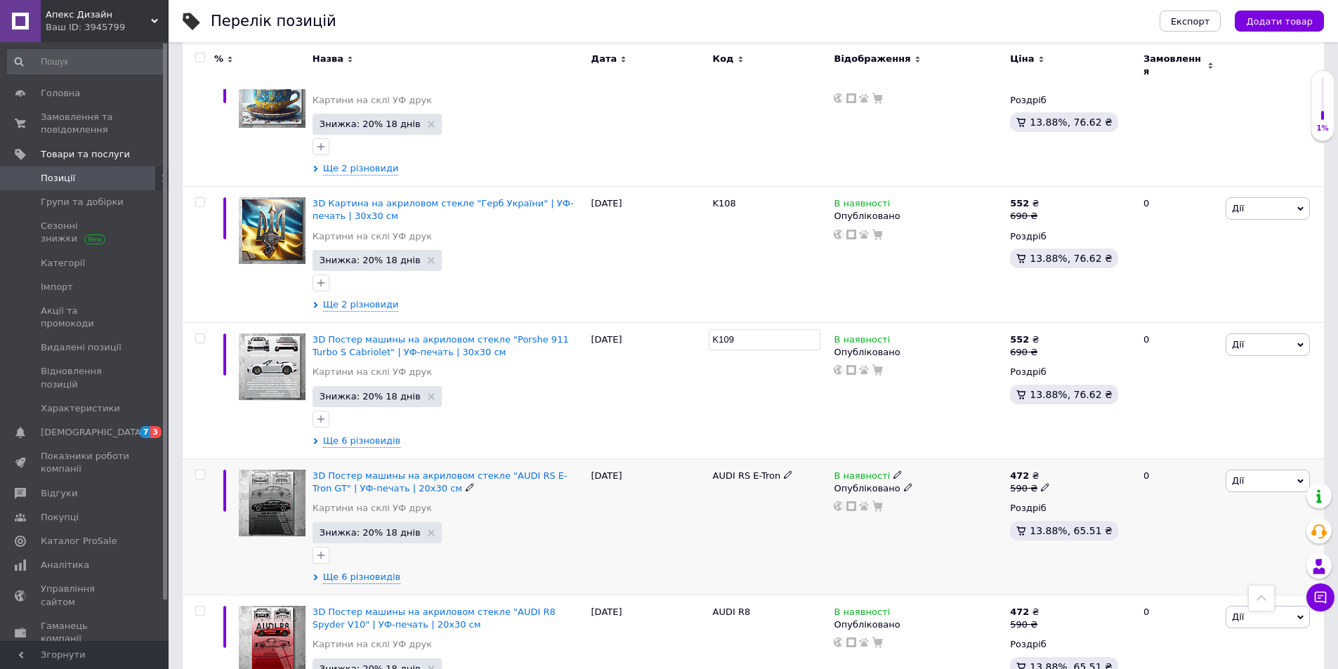
scroll to position [1194, 0]
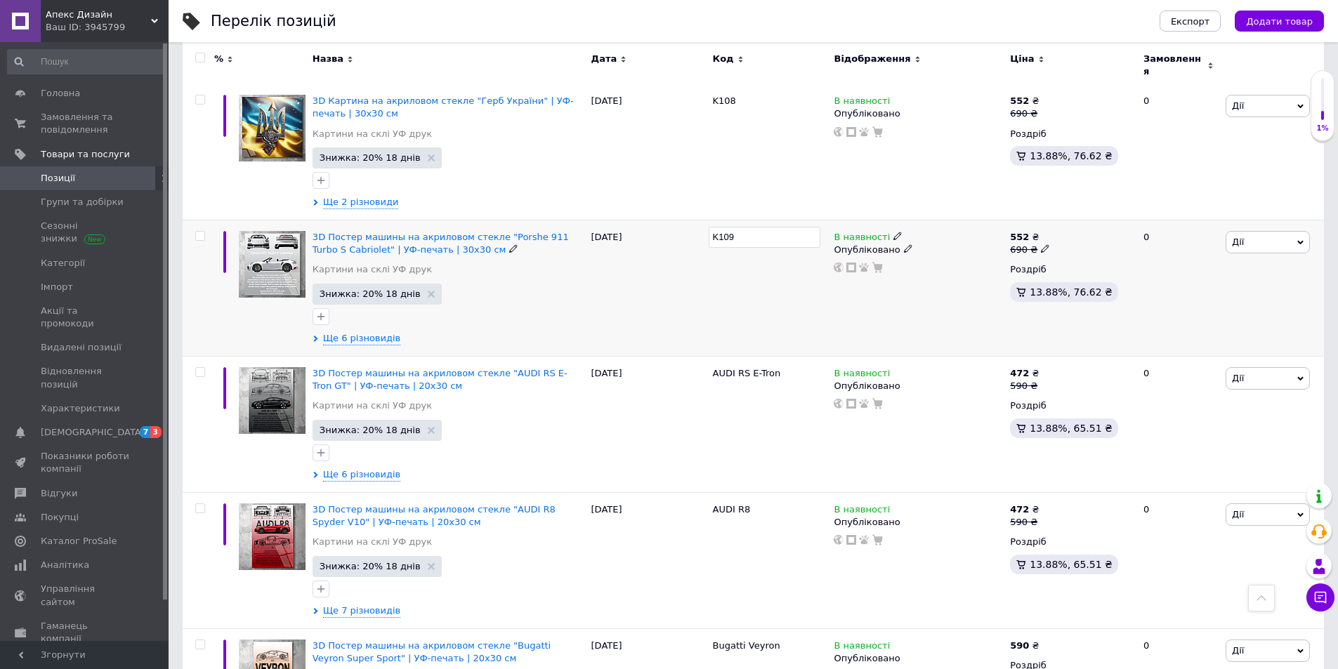
click at [742, 305] on div "K109" at bounding box center [770, 289] width 122 height 136
click at [784, 368] on icon at bounding box center [788, 372] width 8 height 8
drag, startPoint x: 797, startPoint y: 369, endPoint x: 674, endPoint y: 366, distance: 123.0
click at [674, 366] on div "3D Постер машины на акриловом стекле "AUDI RS E-Tron GT" | УФ-печать | 20x30 см…" at bounding box center [753, 425] width 1141 height 136
drag, startPoint x: 756, startPoint y: 358, endPoint x: 649, endPoint y: 362, distance: 106.8
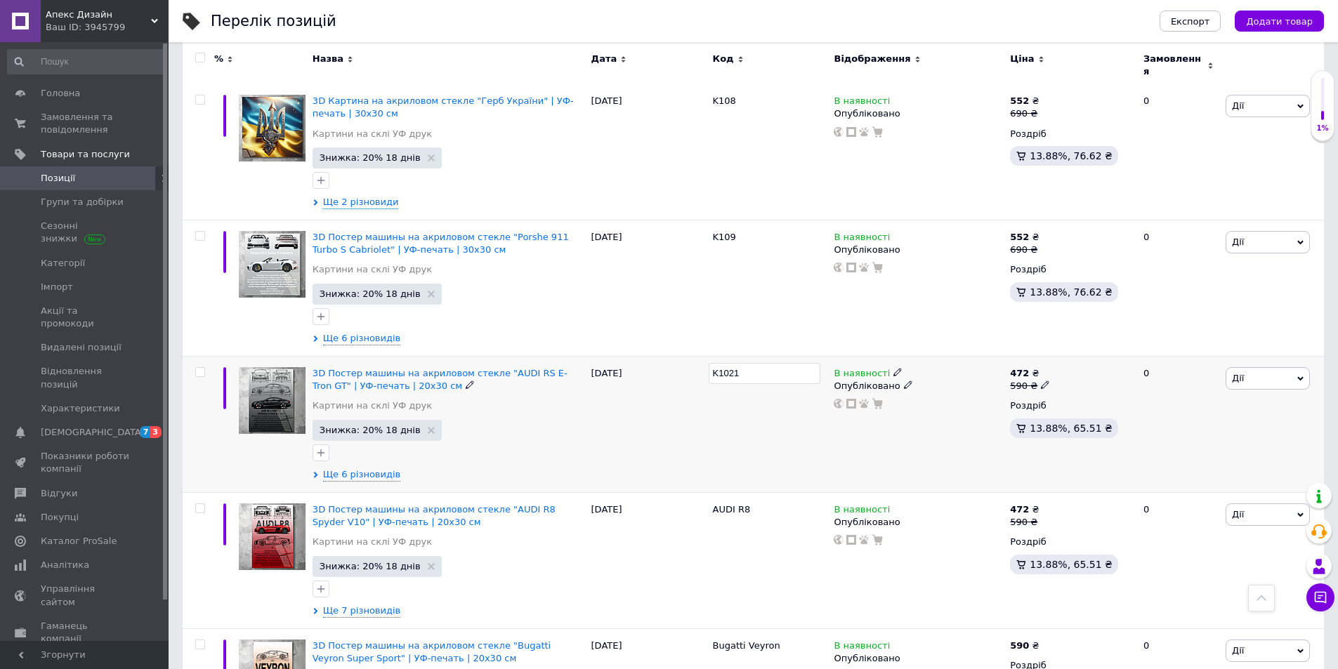
click at [649, 362] on div "3D Постер машины на акриловом стекле "AUDI RS E-Tron GT" | УФ-печать | 20x30 см…" at bounding box center [753, 425] width 1141 height 136
drag, startPoint x: 744, startPoint y: 364, endPoint x: 725, endPoint y: 365, distance: 19.0
click at [725, 365] on input "K102" at bounding box center [765, 373] width 112 height 21
type input "K110"
click at [740, 414] on div "K110" at bounding box center [770, 425] width 122 height 136
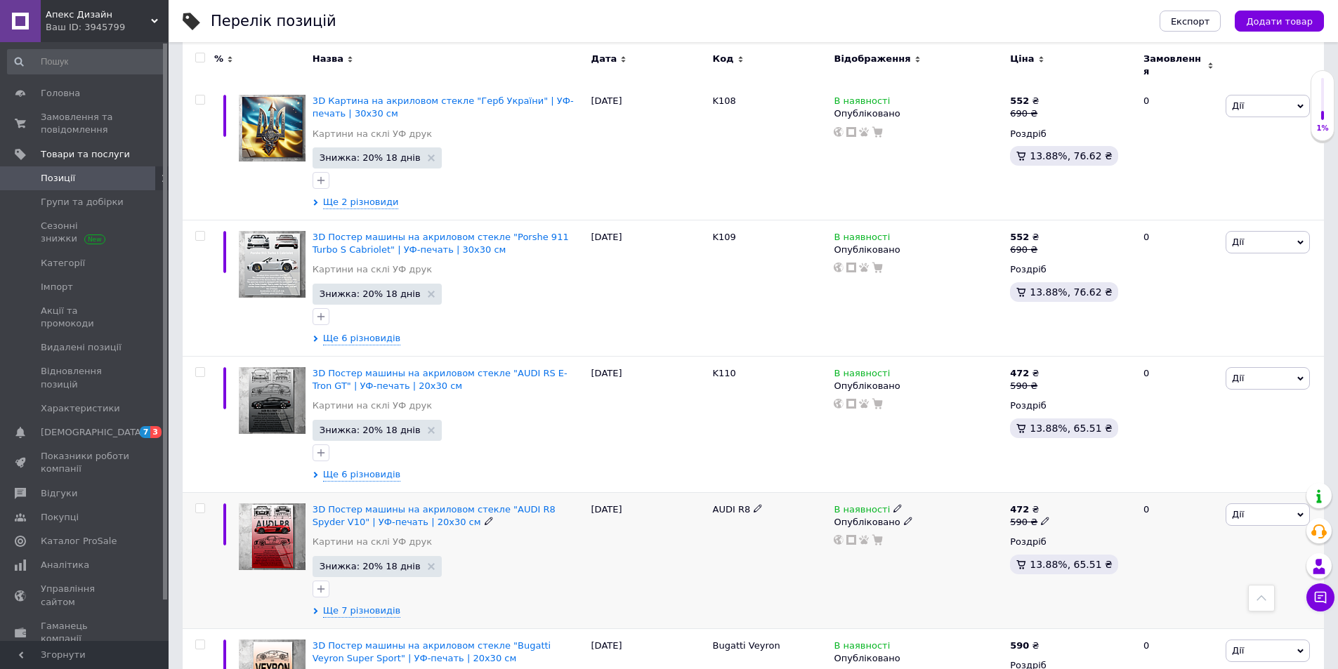
click at [756, 504] on icon at bounding box center [758, 508] width 8 height 8
drag, startPoint x: 763, startPoint y: 499, endPoint x: 733, endPoint y: 500, distance: 29.5
click at [695, 498] on div "3D Постер машины на акриловом стекле "AUDI R8 Spyder V10" | УФ-печать | 20x30 с…" at bounding box center [753, 560] width 1141 height 136
click at [724, 502] on input "K102" at bounding box center [765, 509] width 112 height 21
type input "K111"
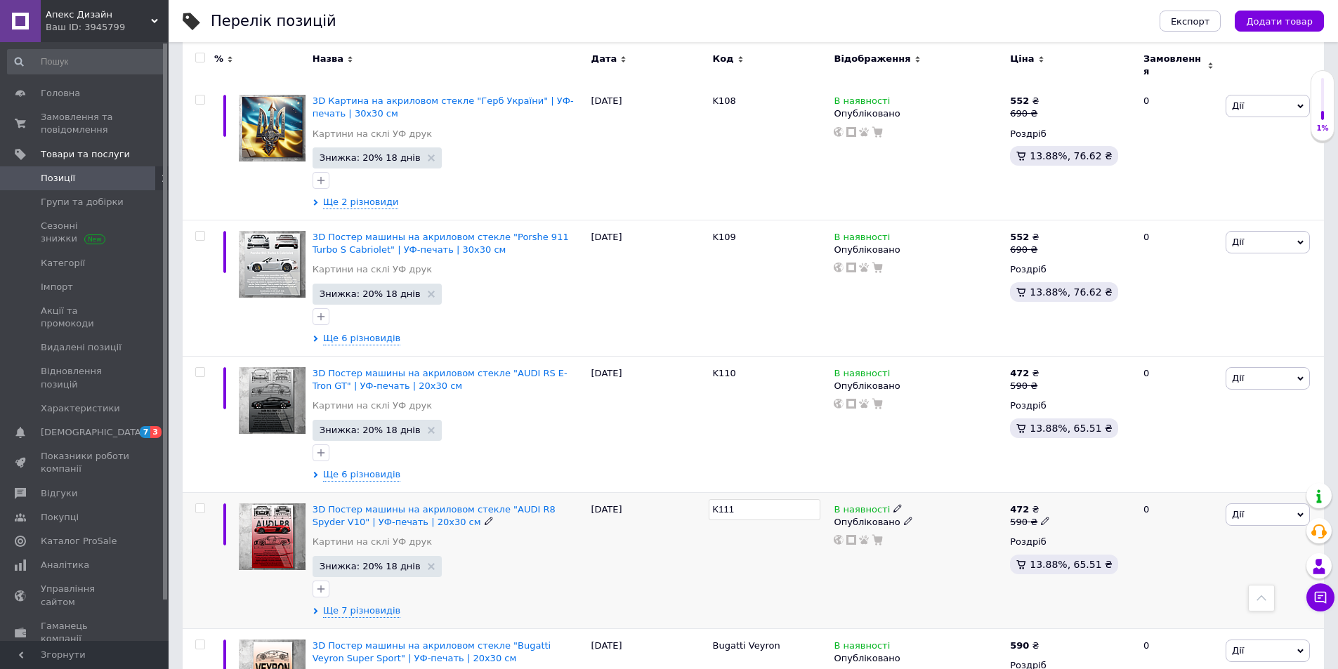
click at [739, 537] on div "K111" at bounding box center [770, 560] width 122 height 136
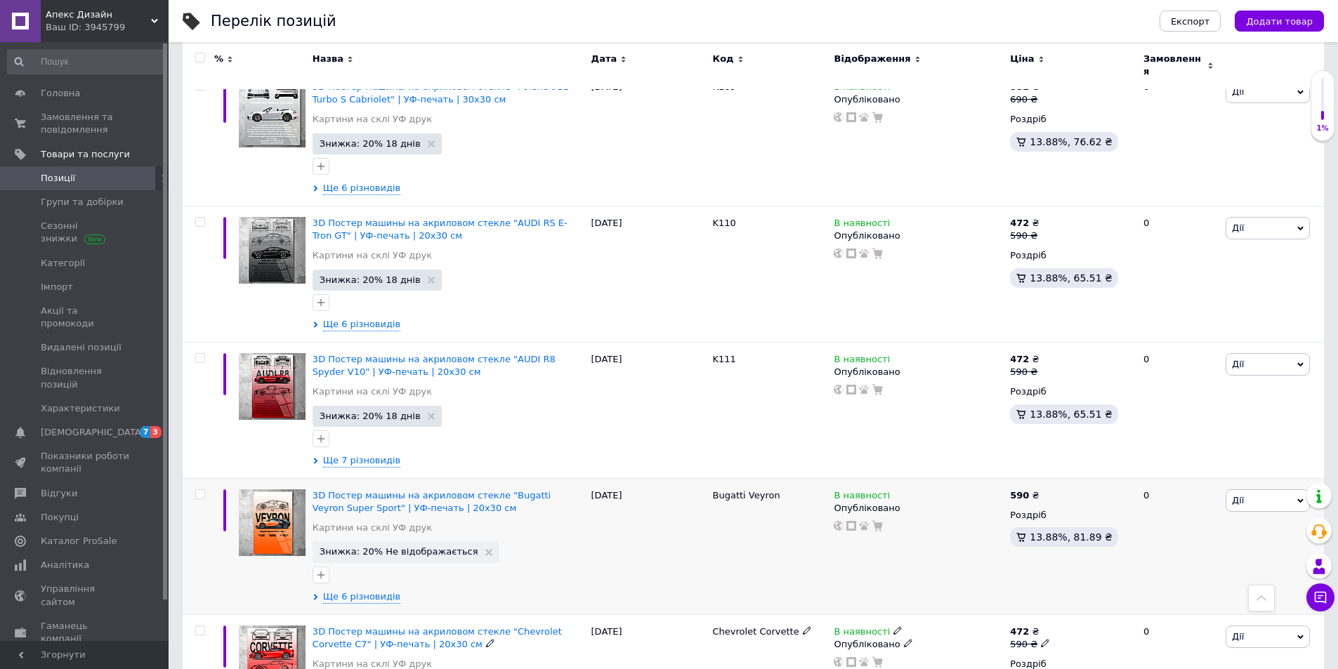
scroll to position [1475, 0]
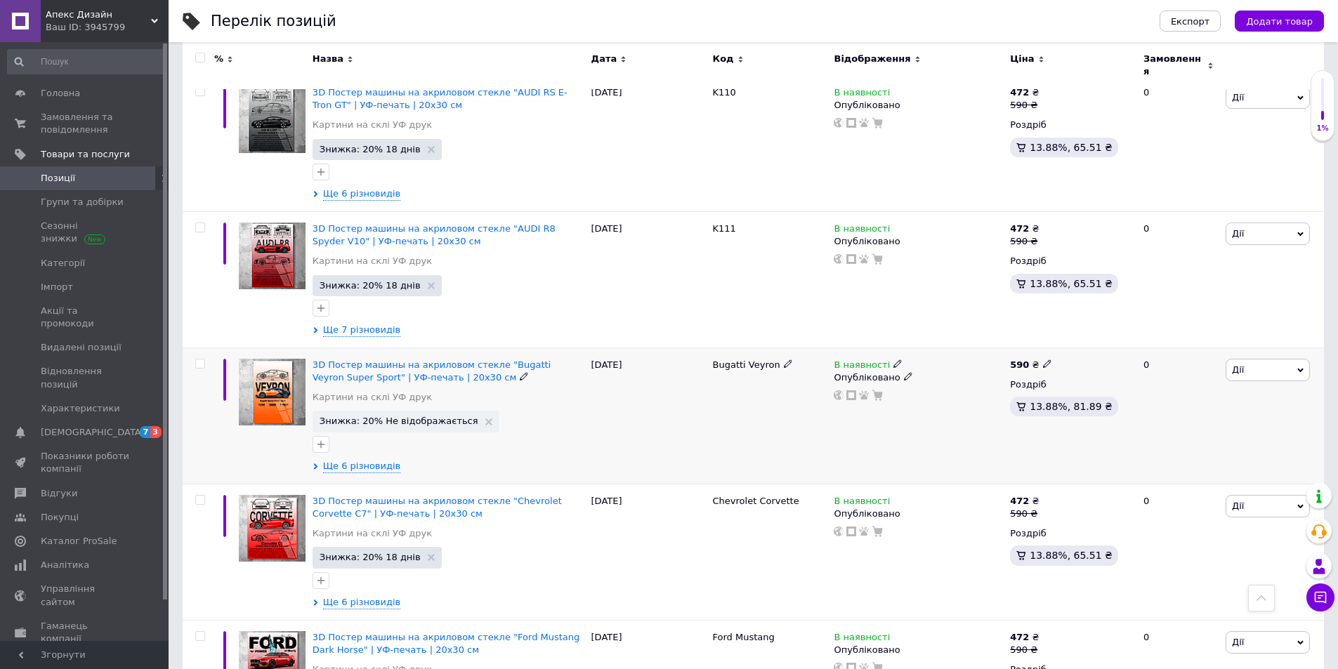
click at [784, 360] on icon at bounding box center [788, 364] width 8 height 8
drag, startPoint x: 775, startPoint y: 357, endPoint x: 693, endPoint y: 343, distance: 82.6
click at [653, 348] on div "3D Постер машины на акриловом стекле "Bugatti Veyron Super Sport" | УФ-печать |…" at bounding box center [753, 416] width 1141 height 136
drag, startPoint x: 735, startPoint y: 360, endPoint x: 726, endPoint y: 360, distance: 9.1
click at [726, 360] on input "K102" at bounding box center [765, 365] width 112 height 21
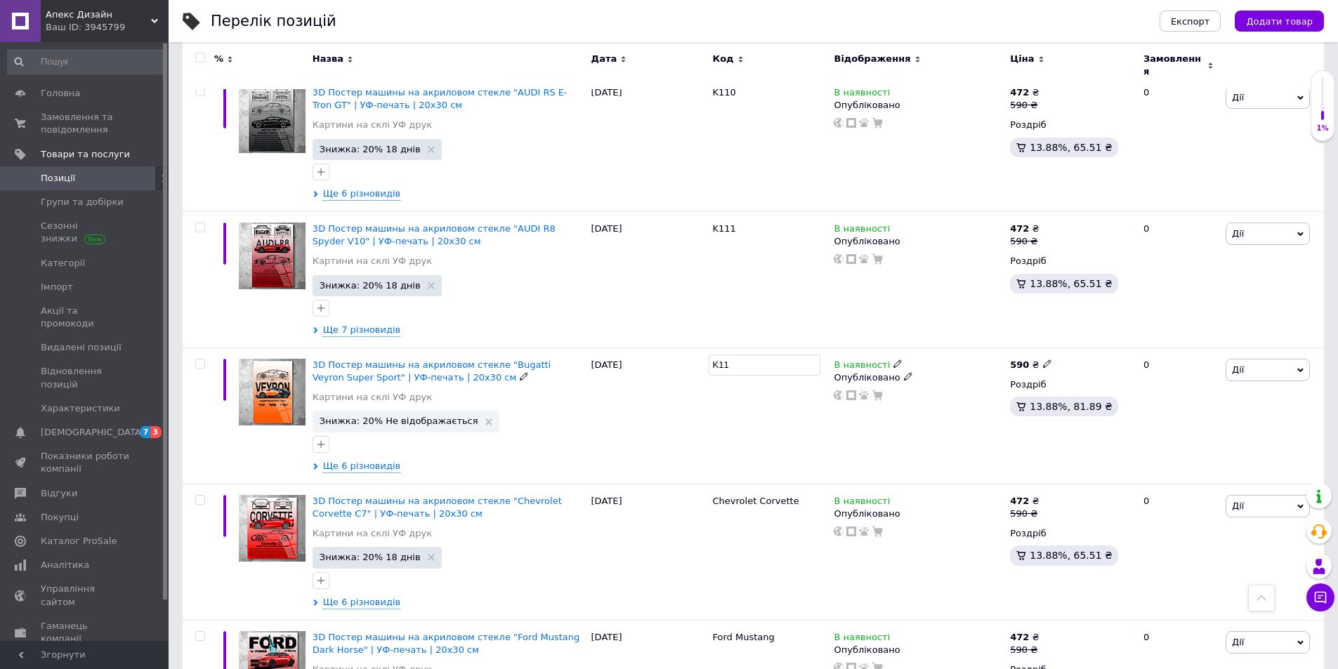
type input "K112"
click at [755, 407] on div at bounding box center [770, 416] width 122 height 136
click at [803, 496] on icon at bounding box center [807, 500] width 8 height 8
drag, startPoint x: 799, startPoint y: 493, endPoint x: 671, endPoint y: 473, distance: 129.5
click at [667, 473] on div "% Назва Дата Код Відображення Ціна Замовлення 3D Картина на акриловом стекле "[…" at bounding box center [753, 51] width 1141 height 2499
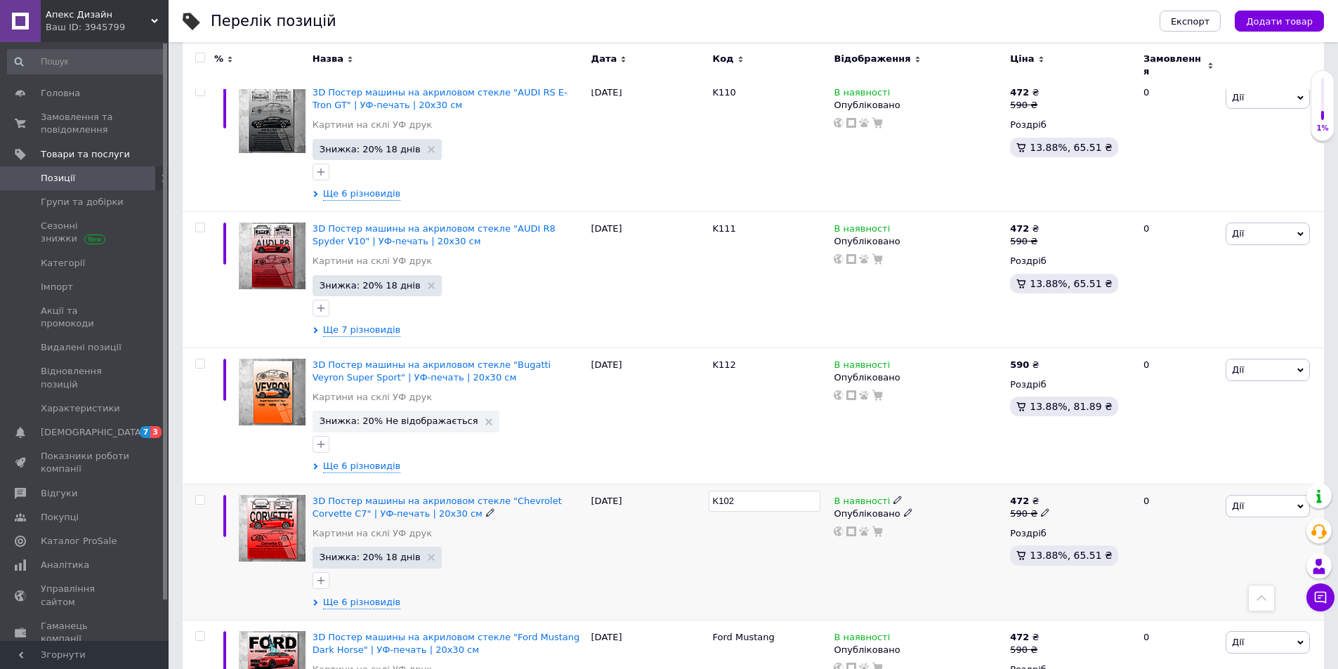
drag, startPoint x: 759, startPoint y: 494, endPoint x: 742, endPoint y: 480, distance: 22.5
click at [726, 491] on input "K102" at bounding box center [765, 501] width 112 height 21
click at [730, 495] on input "K112" at bounding box center [765, 501] width 112 height 21
type input "K113"
click at [755, 429] on div "K112" at bounding box center [770, 416] width 122 height 136
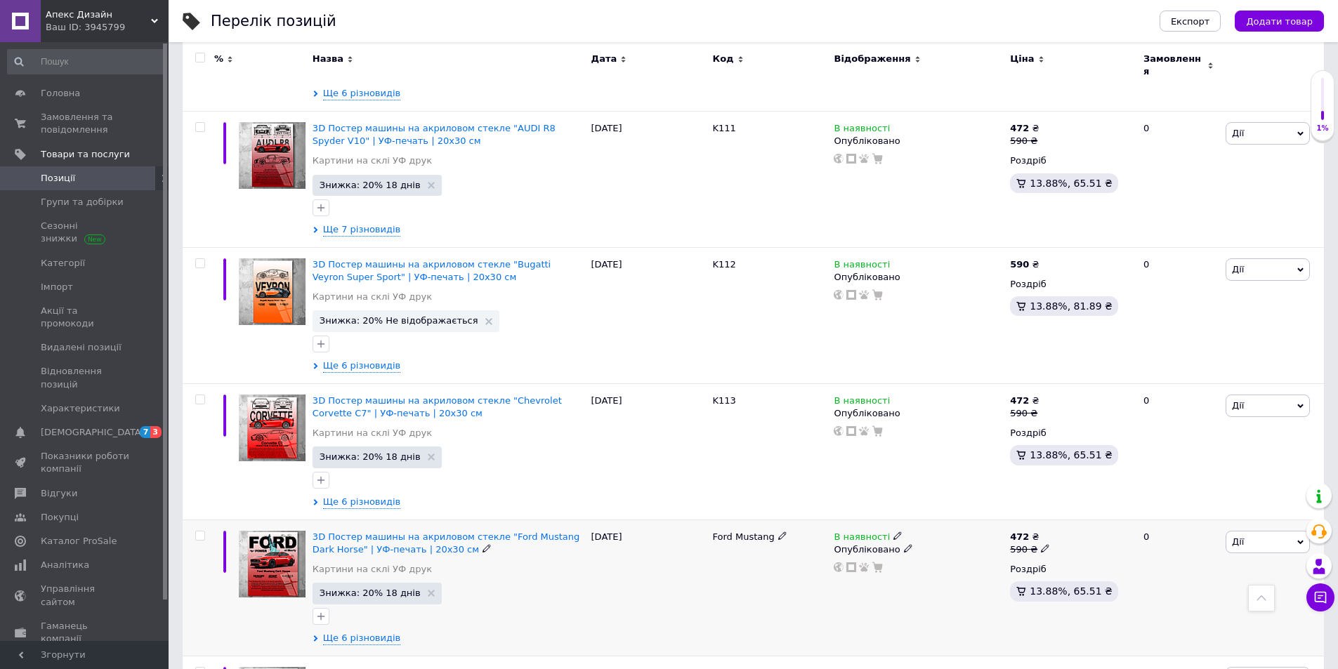
scroll to position [1686, 0]
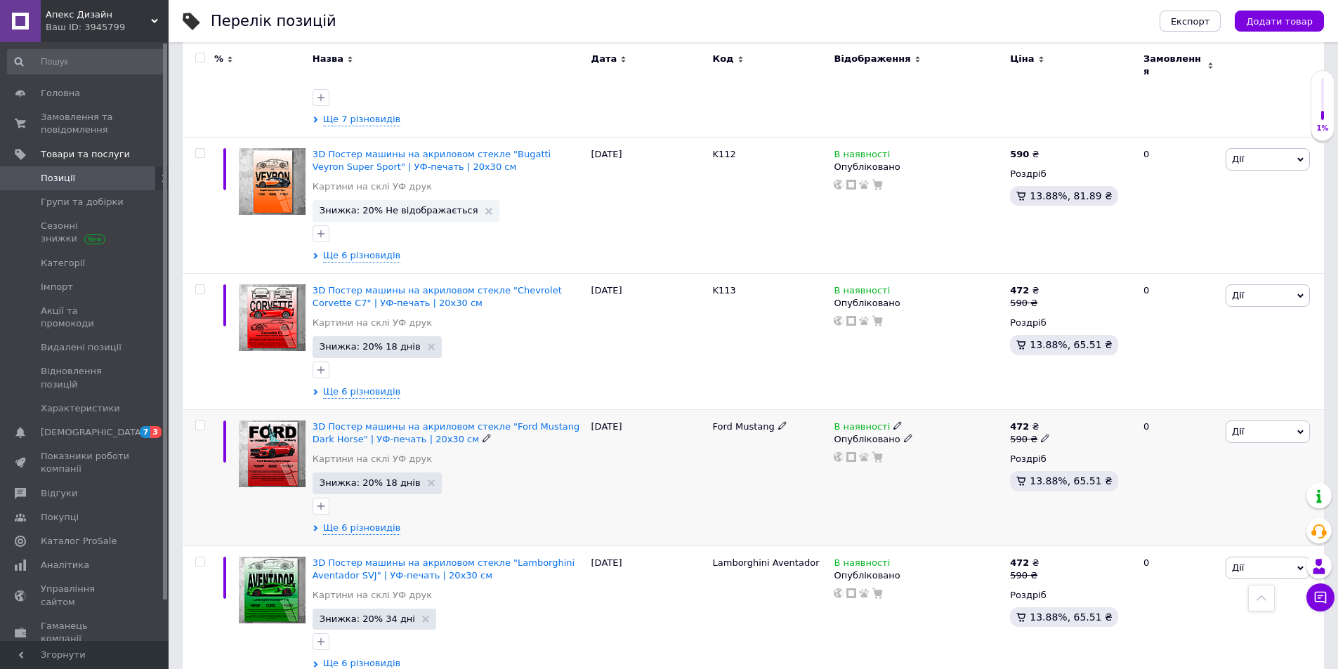
click at [774, 421] on div "Ford Mustang" at bounding box center [770, 427] width 114 height 13
click at [778, 421] on icon at bounding box center [782, 425] width 8 height 8
click at [750, 417] on input "Ford Mustang" at bounding box center [765, 427] width 112 height 21
drag, startPoint x: 735, startPoint y: 419, endPoint x: 705, endPoint y: 419, distance: 30.9
click at [705, 419] on div "3D Постер машины на акриловом стекле "Ford Mustang Dark Horse" | УФ-печать | 20…" at bounding box center [753, 478] width 1141 height 136
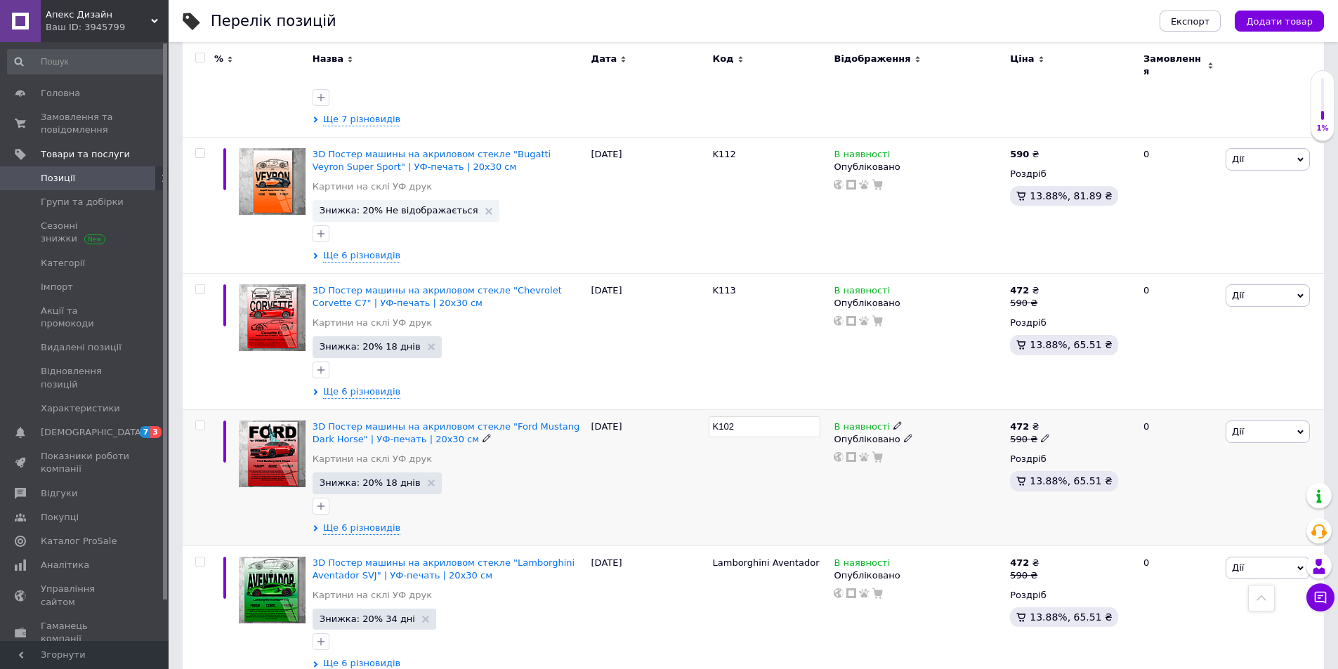
drag, startPoint x: 742, startPoint y: 424, endPoint x: 726, endPoint y: 423, distance: 16.2
click at [725, 424] on input "K102" at bounding box center [765, 427] width 112 height 21
type input "K113"
drag, startPoint x: 742, startPoint y: 452, endPoint x: 787, endPoint y: 474, distance: 49.6
click at [745, 452] on div at bounding box center [770, 478] width 122 height 136
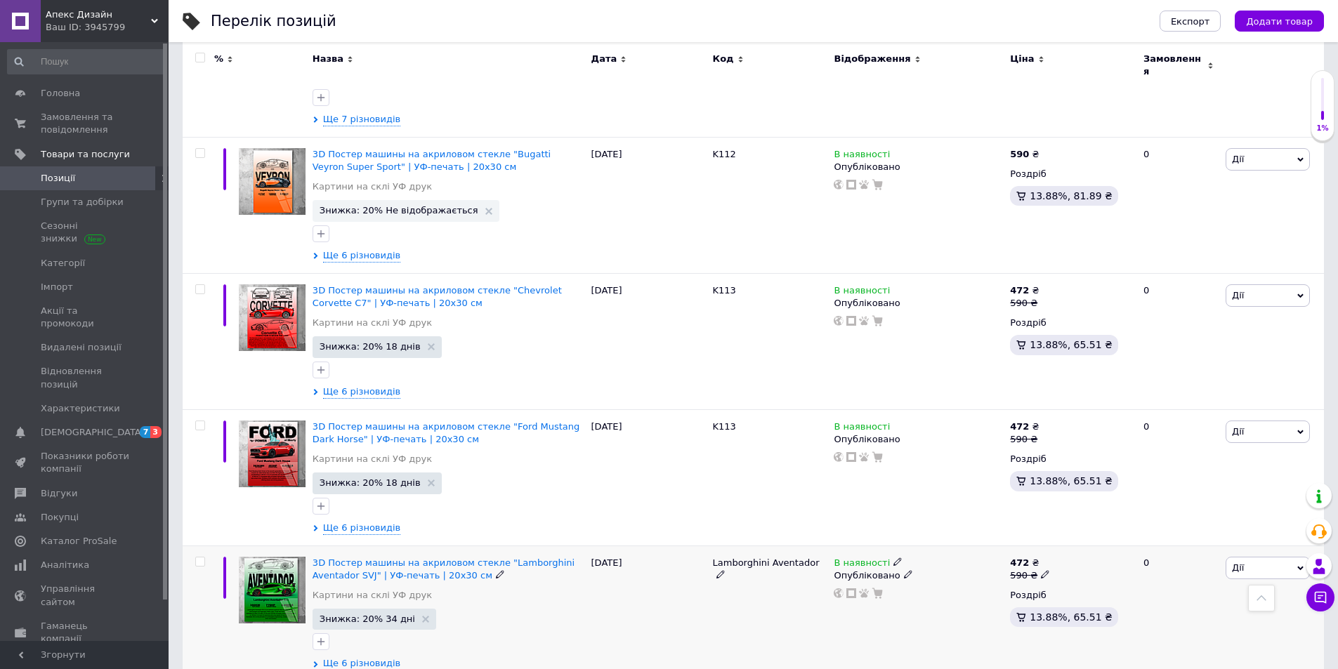
click at [725, 570] on icon at bounding box center [720, 574] width 8 height 8
drag, startPoint x: 807, startPoint y: 554, endPoint x: 688, endPoint y: 528, distance: 122.2
drag, startPoint x: 742, startPoint y: 556, endPoint x: 726, endPoint y: 553, distance: 15.7
click at [724, 554] on input "K102" at bounding box center [765, 563] width 112 height 21
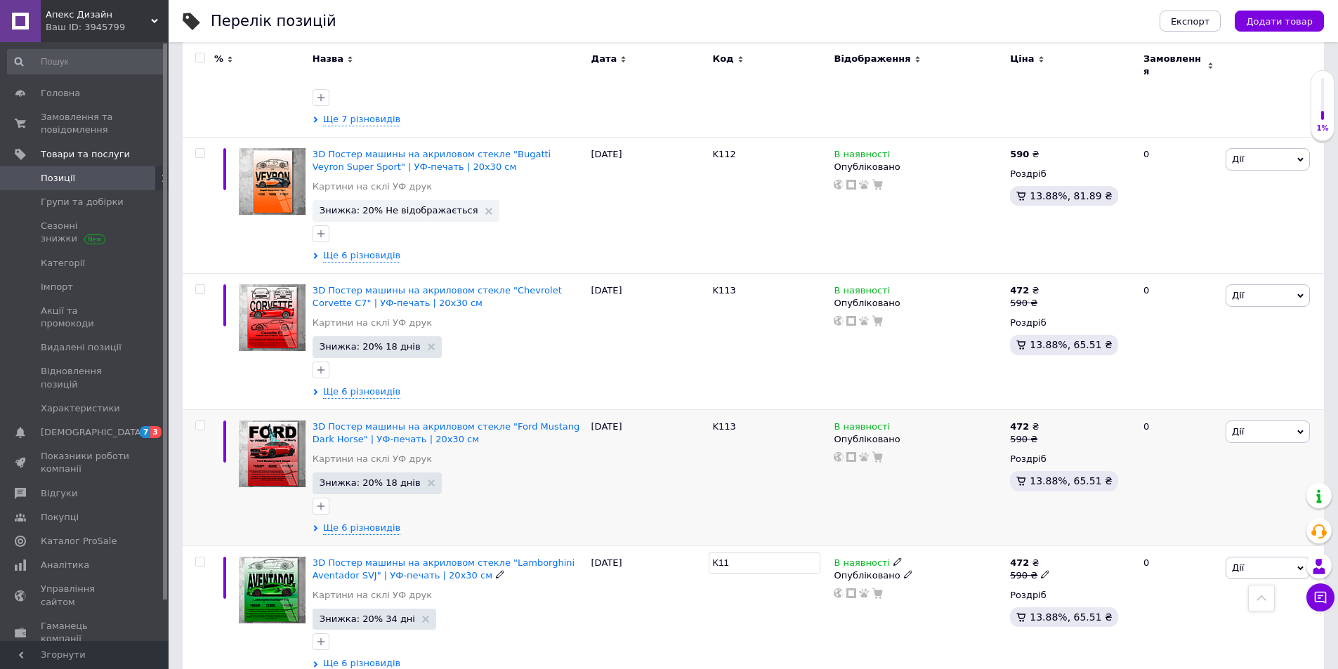
type input "K114"
click at [757, 500] on div "K113" at bounding box center [770, 478] width 122 height 136
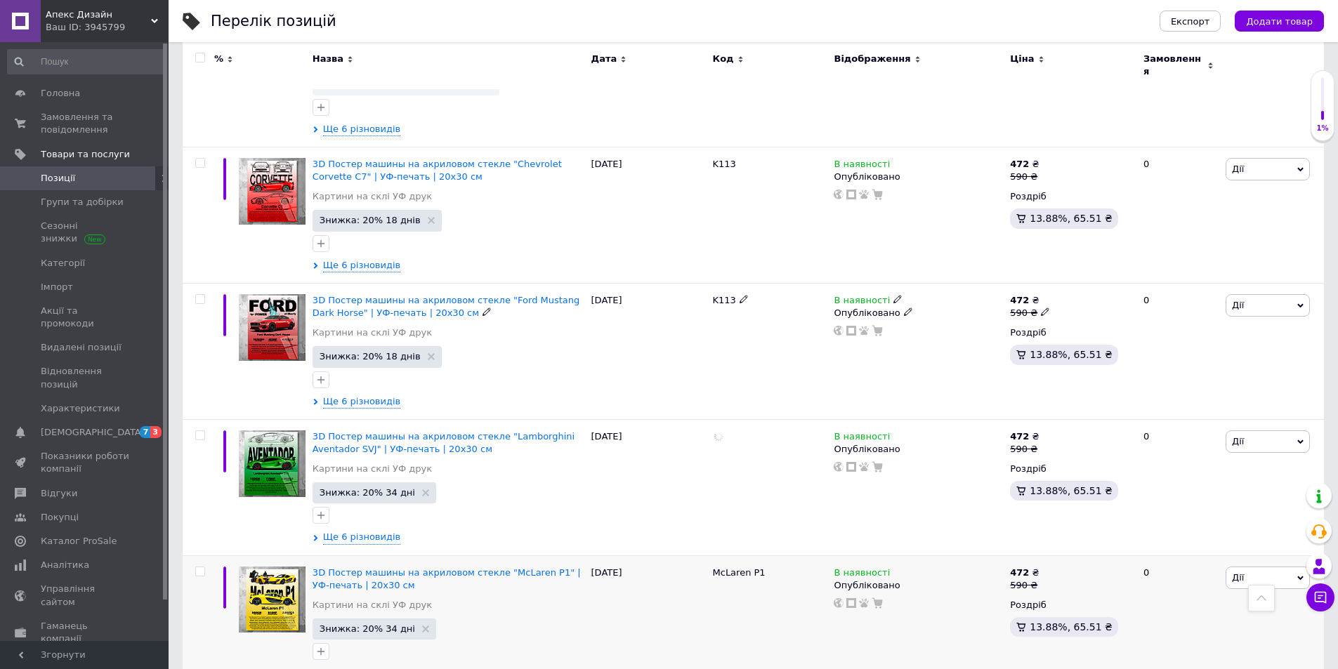
scroll to position [1967, 0]
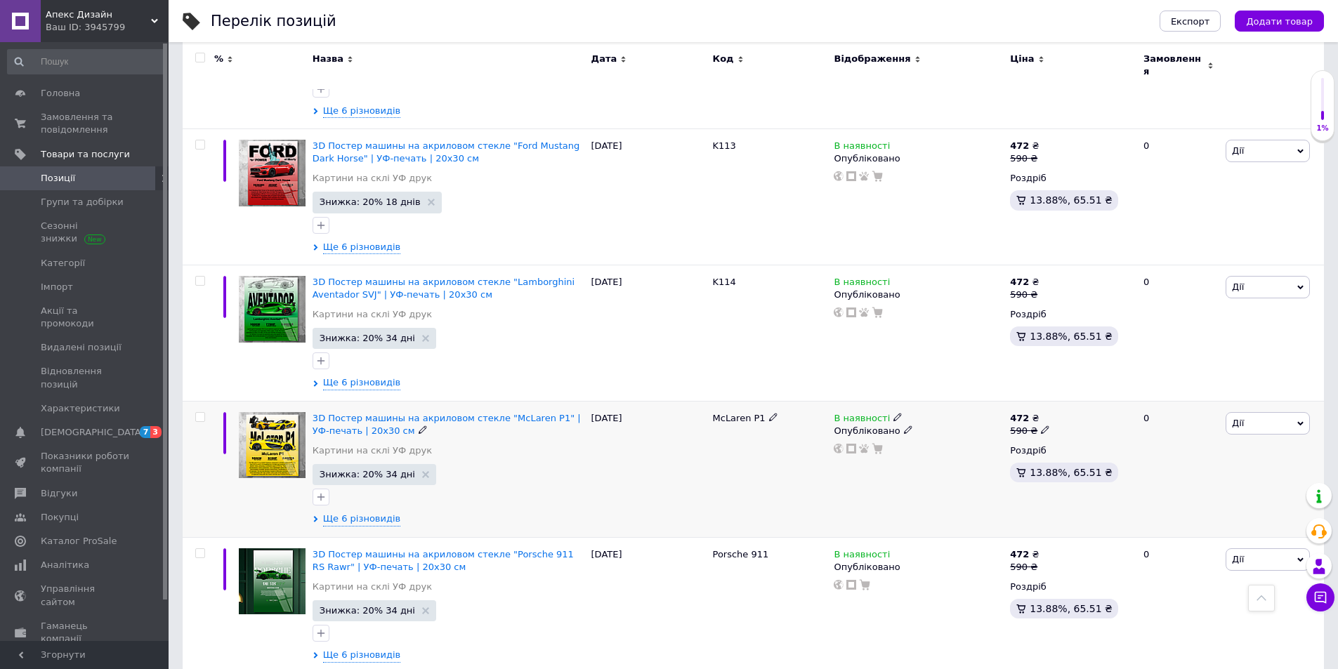
click at [769, 413] on icon at bounding box center [773, 417] width 8 height 8
click at [712, 410] on input "McLaren P1" at bounding box center [765, 418] width 112 height 21
drag, startPoint x: 753, startPoint y: 410, endPoint x: 724, endPoint y: 411, distance: 29.5
click at [724, 411] on input "K102" at bounding box center [765, 418] width 112 height 21
type input "K115"
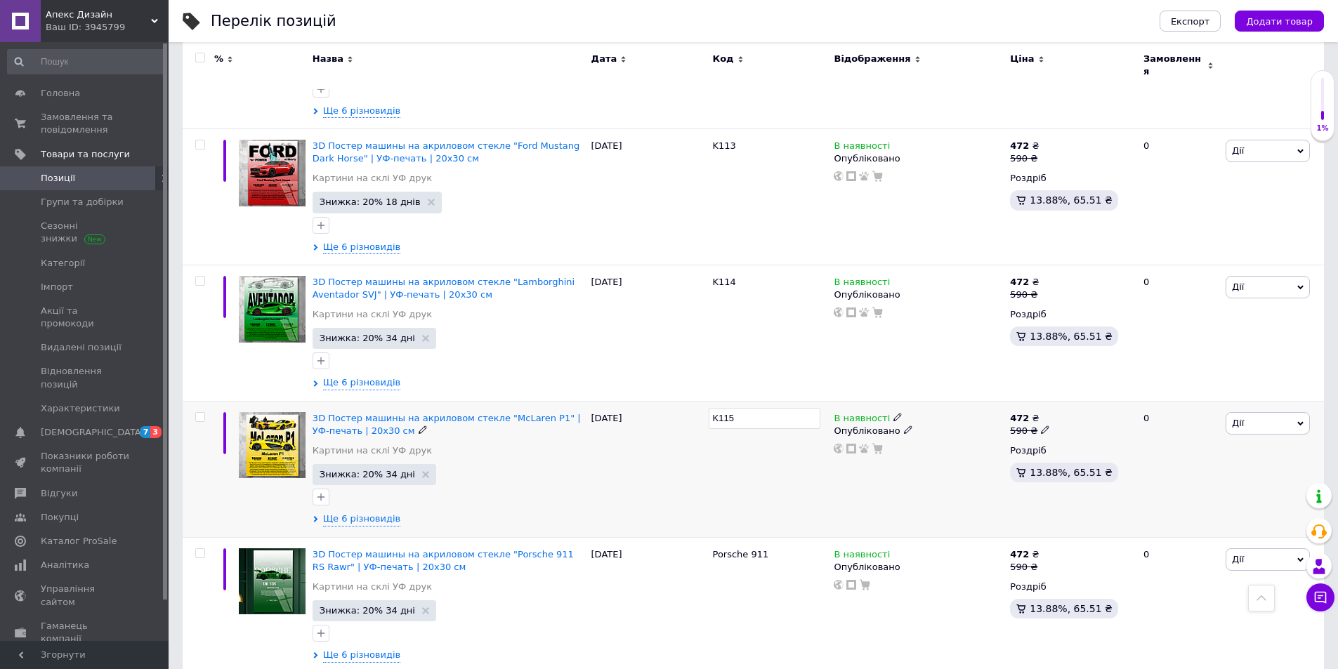
click at [754, 473] on div "K115" at bounding box center [770, 469] width 122 height 136
click at [764, 549] on div "Porsche 911" at bounding box center [770, 555] width 114 height 13
click at [772, 549] on icon at bounding box center [776, 553] width 8 height 8
drag, startPoint x: 768, startPoint y: 542, endPoint x: 697, endPoint y: 534, distance: 71.4
click at [685, 537] on div "3D Постер машины на акриловом стекле "Porsche 911 RS Rawr" | УФ-печать | 20x30 …" at bounding box center [753, 605] width 1141 height 136
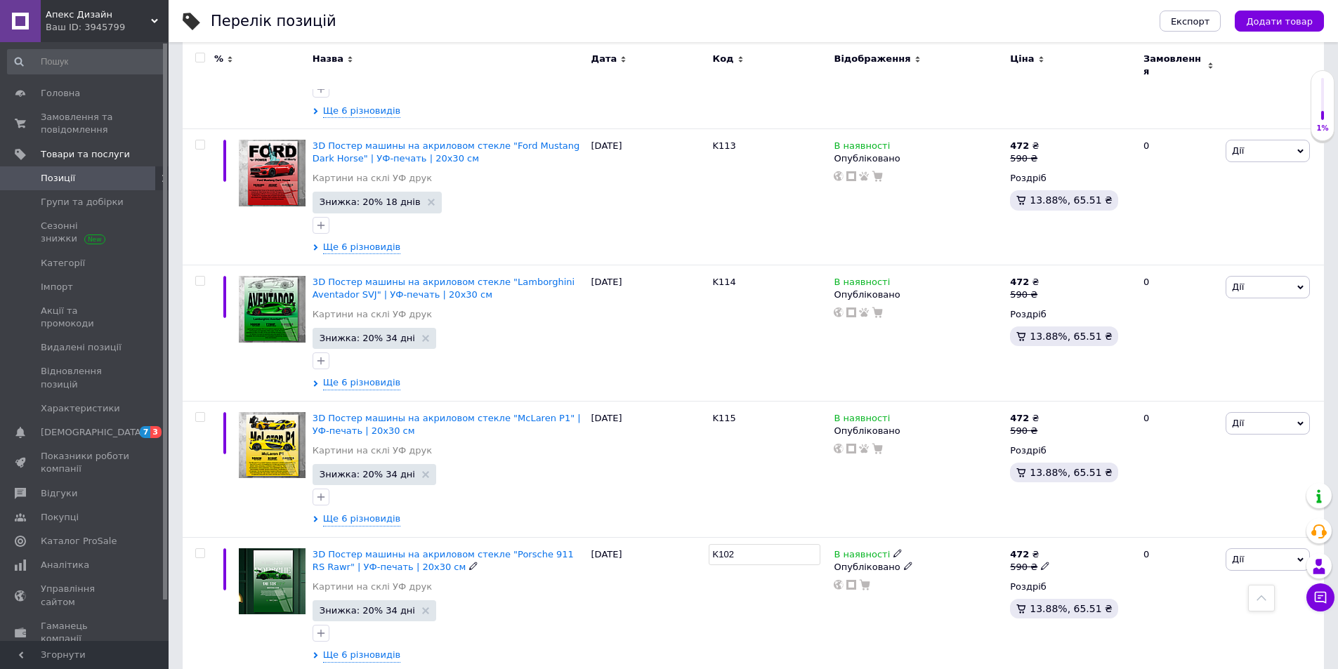
drag, startPoint x: 736, startPoint y: 549, endPoint x: 726, endPoint y: 547, distance: 10.6
click at [726, 547] on input "K102" at bounding box center [765, 554] width 112 height 21
type input "K115"
click at [762, 478] on div "K115" at bounding box center [770, 469] width 122 height 136
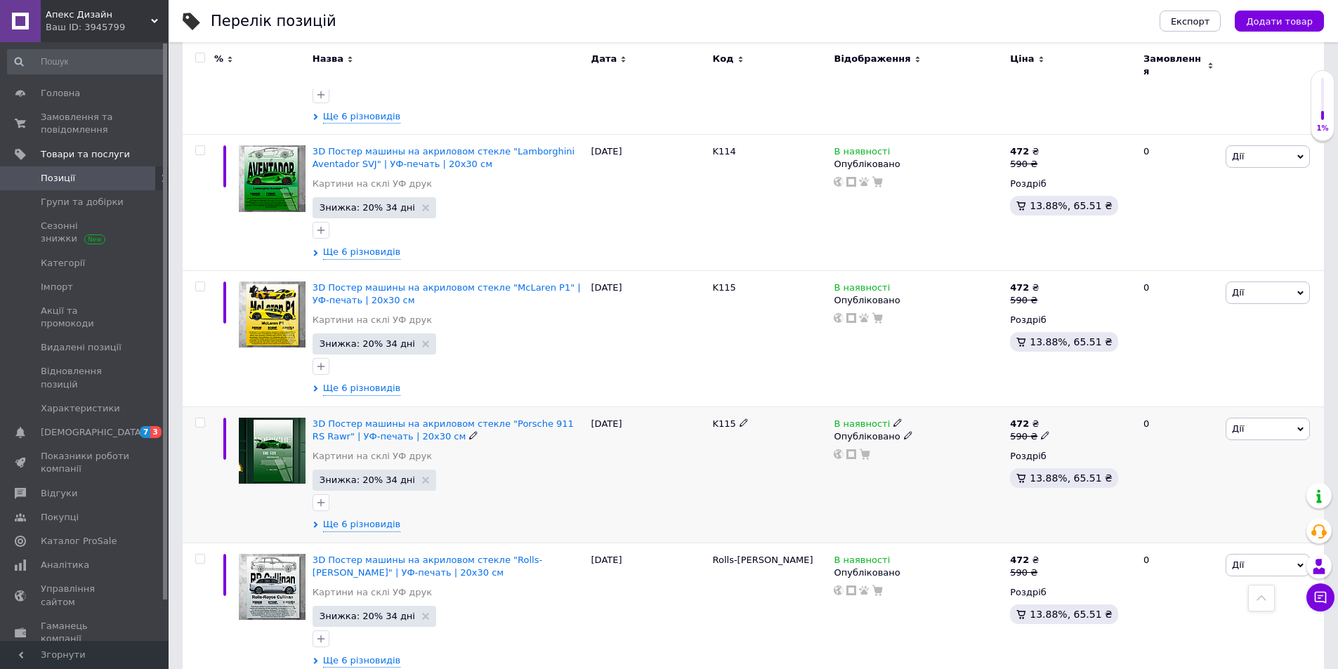
scroll to position [2156, 0]
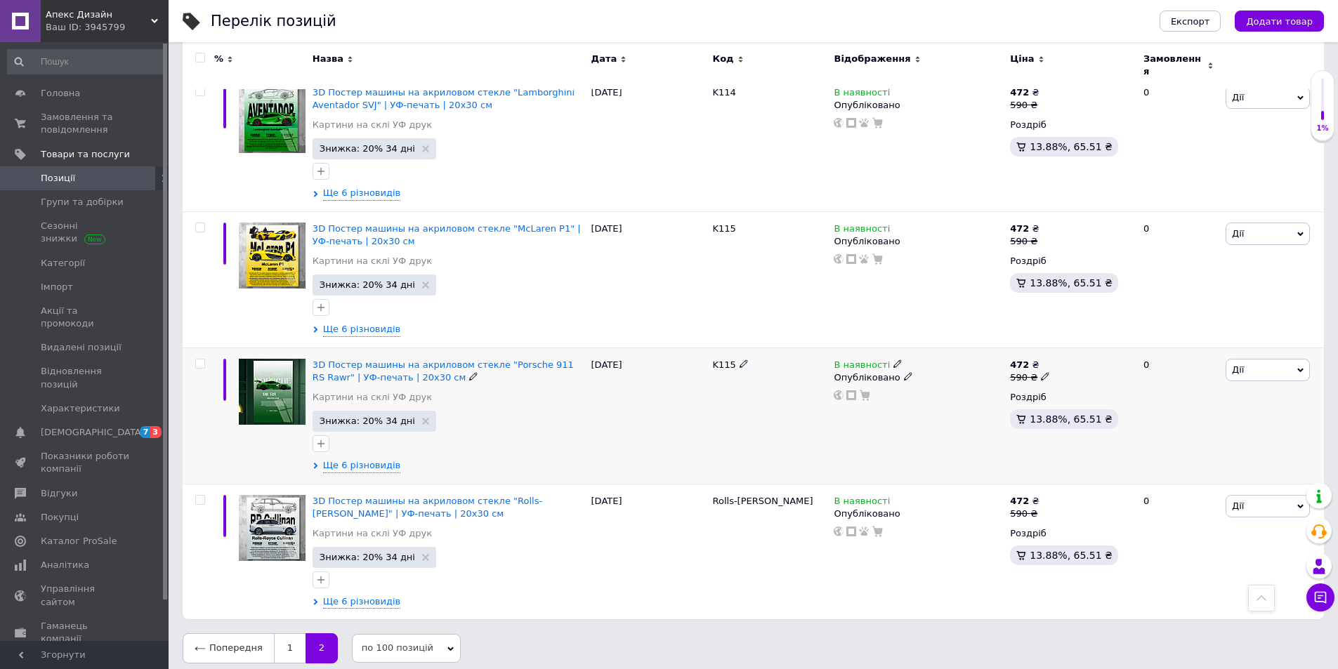
click at [745, 360] on icon at bounding box center [744, 364] width 8 height 8
drag, startPoint x: 740, startPoint y: 363, endPoint x: 730, endPoint y: 360, distance: 10.4
click at [730, 360] on input "K115" at bounding box center [765, 365] width 112 height 21
type input "K116"
click at [759, 444] on div "K116" at bounding box center [770, 416] width 122 height 136
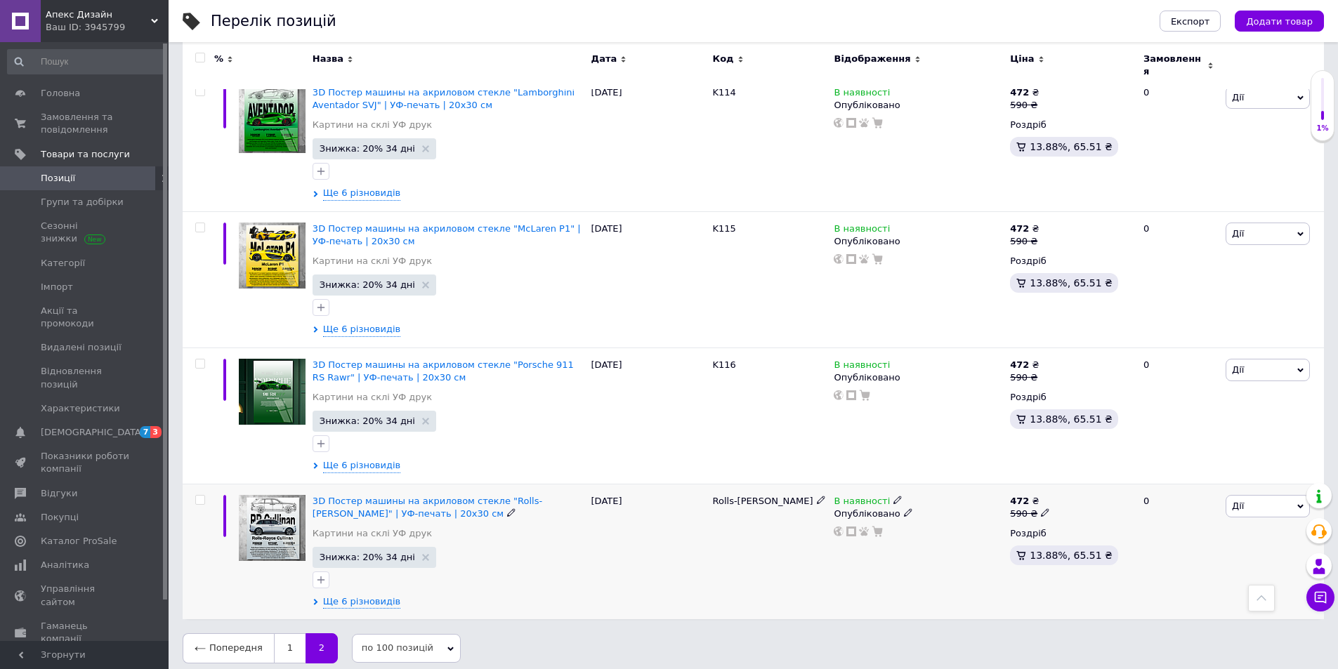
click at [764, 497] on div "Rolls-[PERSON_NAME]" at bounding box center [770, 501] width 114 height 13
click at [817, 496] on icon at bounding box center [821, 500] width 8 height 8
drag, startPoint x: 764, startPoint y: 487, endPoint x: 723, endPoint y: 497, distance: 42.6
click at [665, 485] on div "3D Постер машины на акриловом стекле "Rolls-[PERSON_NAME]" | УФ-печать | 20x30 …" at bounding box center [753, 552] width 1141 height 136
drag, startPoint x: 743, startPoint y: 493, endPoint x: 726, endPoint y: 490, distance: 17.8
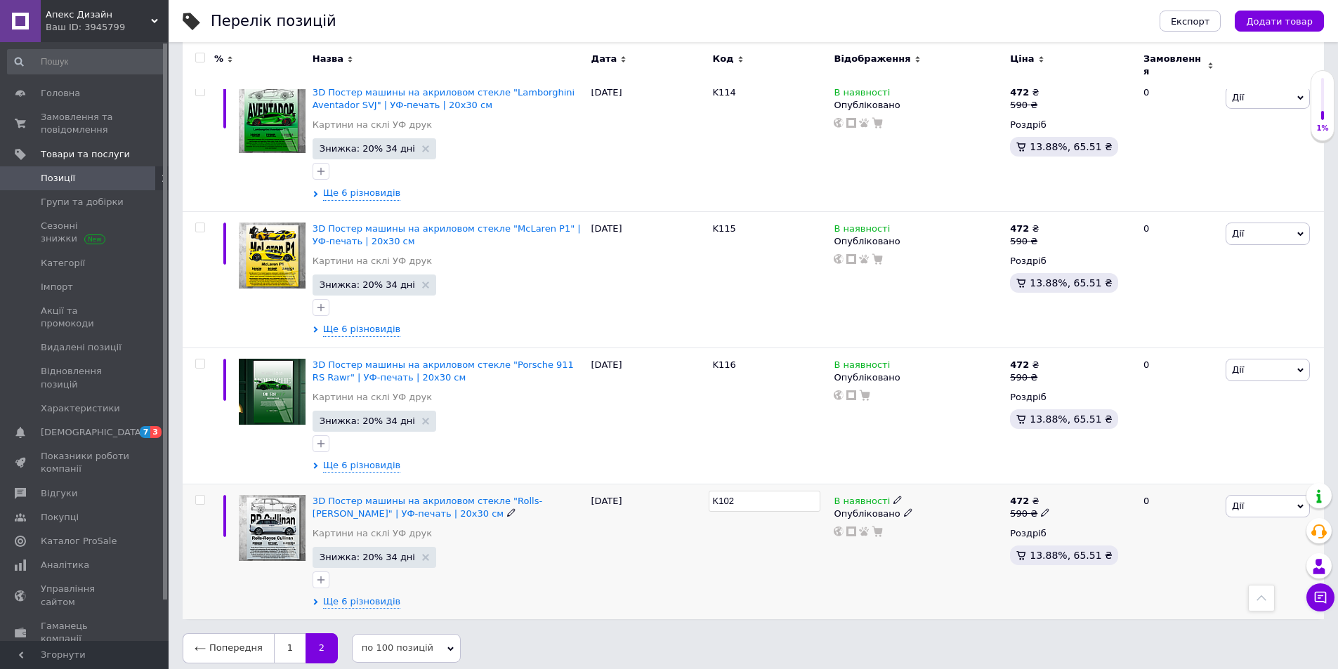
click at [726, 491] on input "K102" at bounding box center [765, 501] width 112 height 21
type input "K117"
click at [745, 536] on div "K117" at bounding box center [770, 552] width 122 height 136
click at [286, 646] on link "1" at bounding box center [290, 649] width 32 height 30
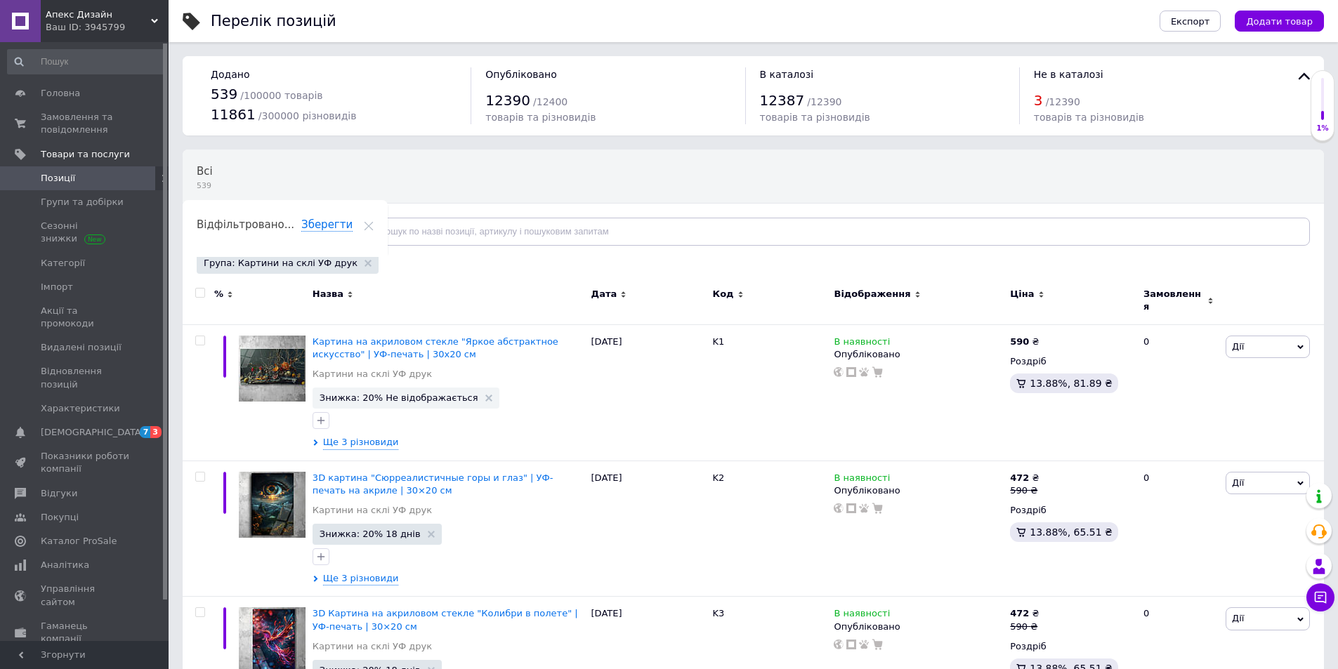
click at [294, 235] on span "Відфільтруйте товари" at bounding box center [264, 231] width 107 height 11
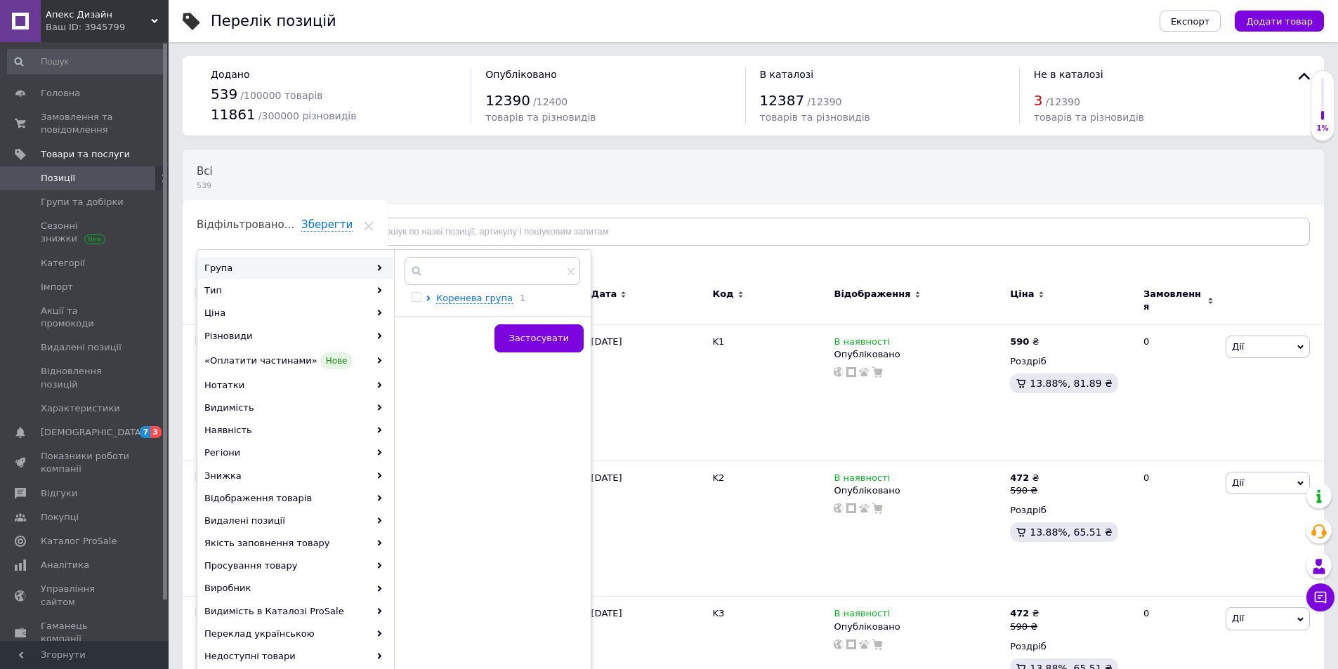
click at [832, 261] on div "Всі 539 Ok Відфільтровано... Зберегти" at bounding box center [753, 205] width 1141 height 116
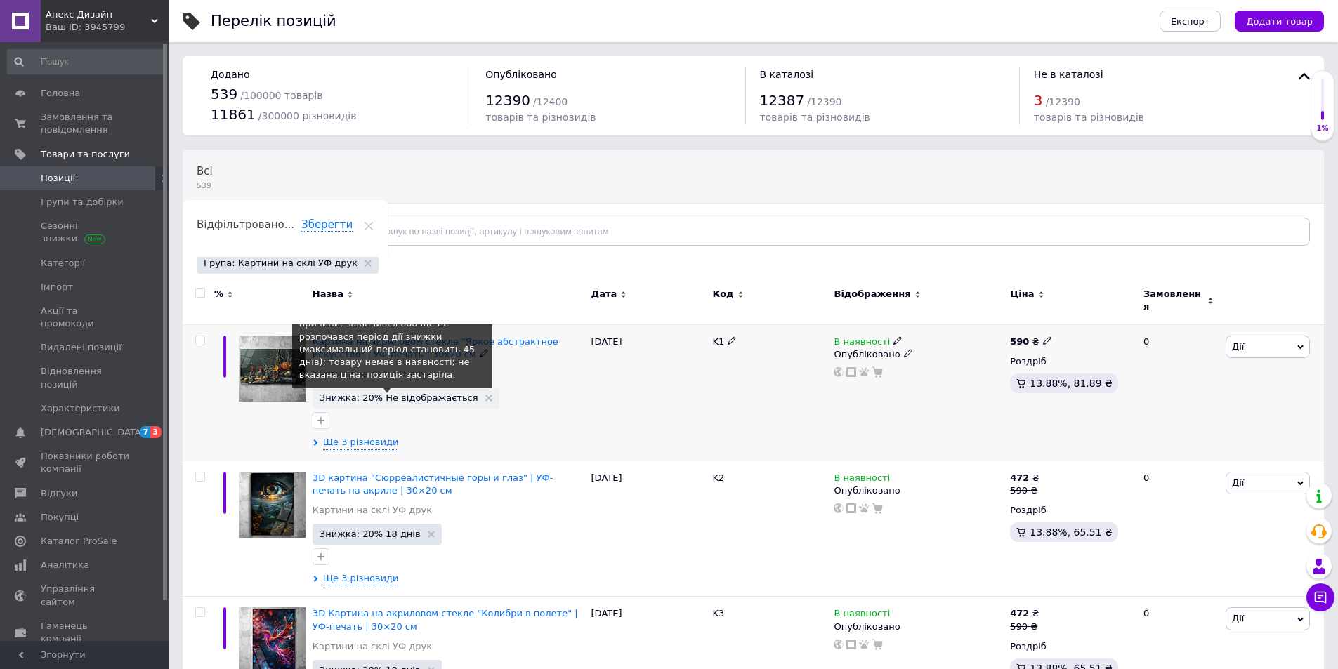
click at [417, 393] on span "Знижка: 20% Не відображається" at bounding box center [399, 397] width 159 height 9
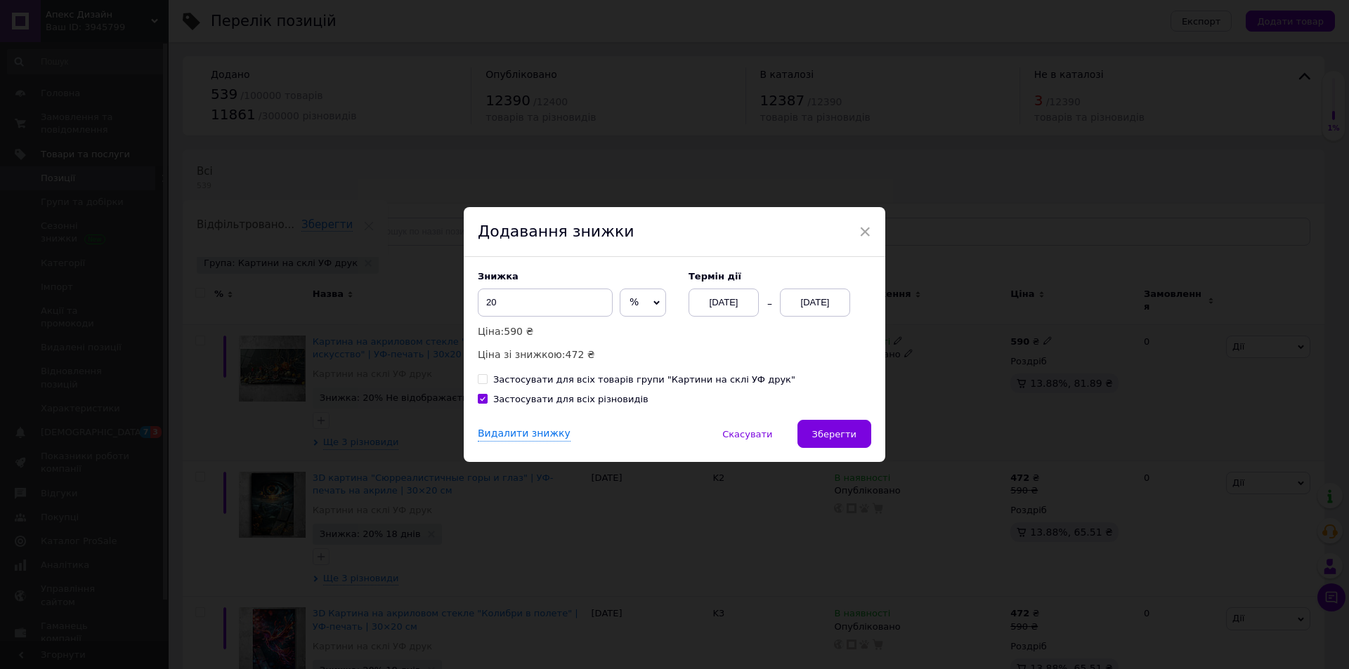
click at [832, 301] on div "[DATE]" at bounding box center [815, 303] width 70 height 28
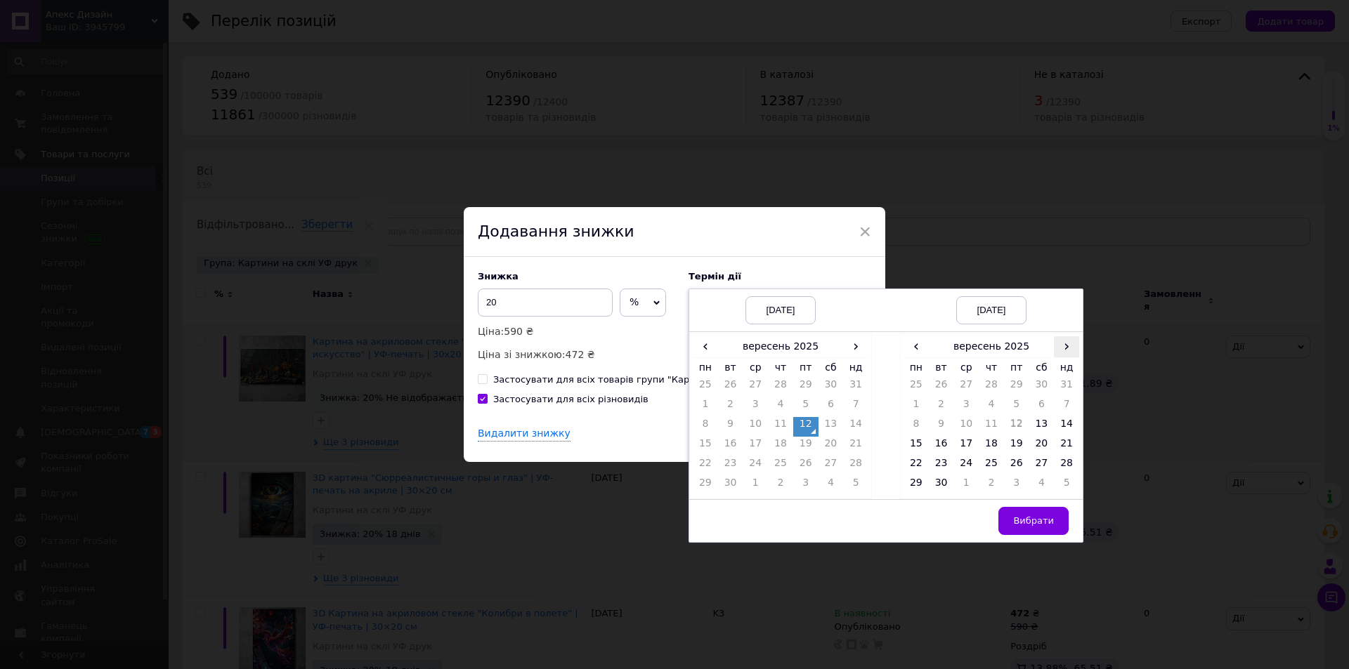
click at [1069, 339] on span "›" at bounding box center [1066, 346] width 25 height 20
drag, startPoint x: 1068, startPoint y: 347, endPoint x: 1066, endPoint y: 359, distance: 12.3
click at [1068, 348] on span "›" at bounding box center [1066, 346] width 25 height 20
drag, startPoint x: 917, startPoint y: 358, endPoint x: 923, endPoint y: 353, distance: 8.0
click at [917, 356] on span "‹" at bounding box center [915, 346] width 25 height 20
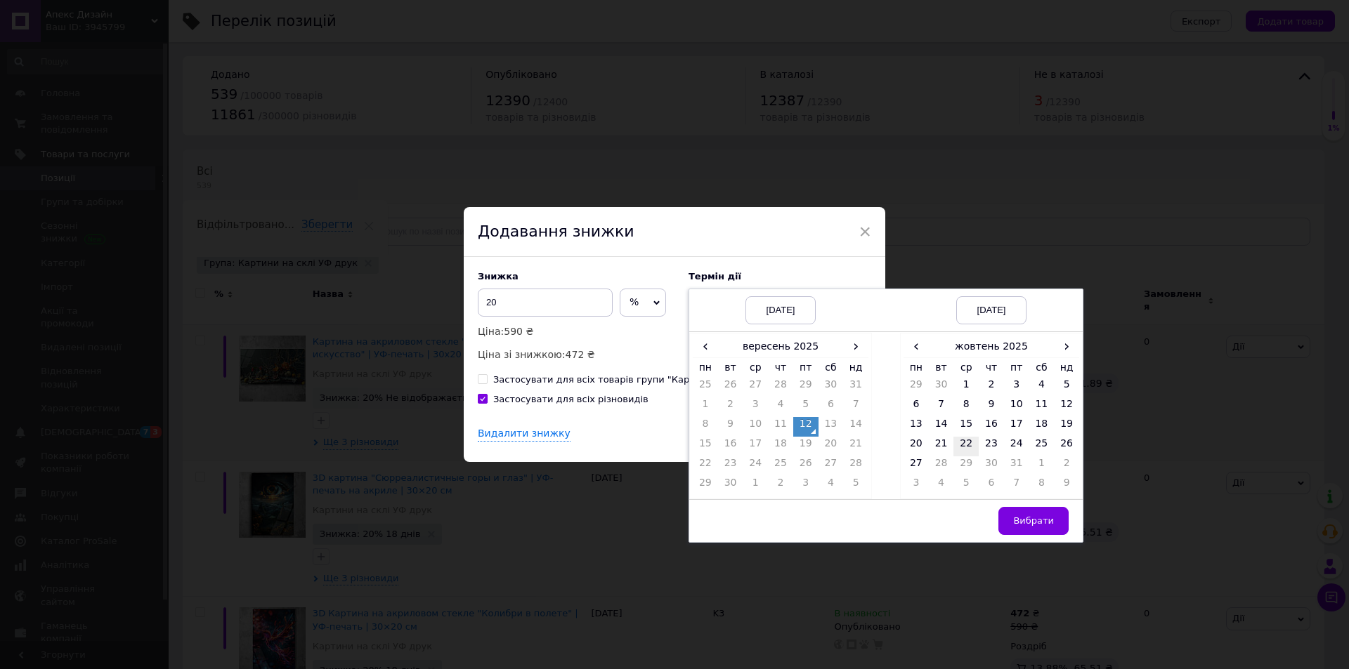
click at [963, 444] on td "22" at bounding box center [965, 447] width 25 height 20
click at [1029, 521] on span "Вибрати" at bounding box center [1033, 521] width 41 height 11
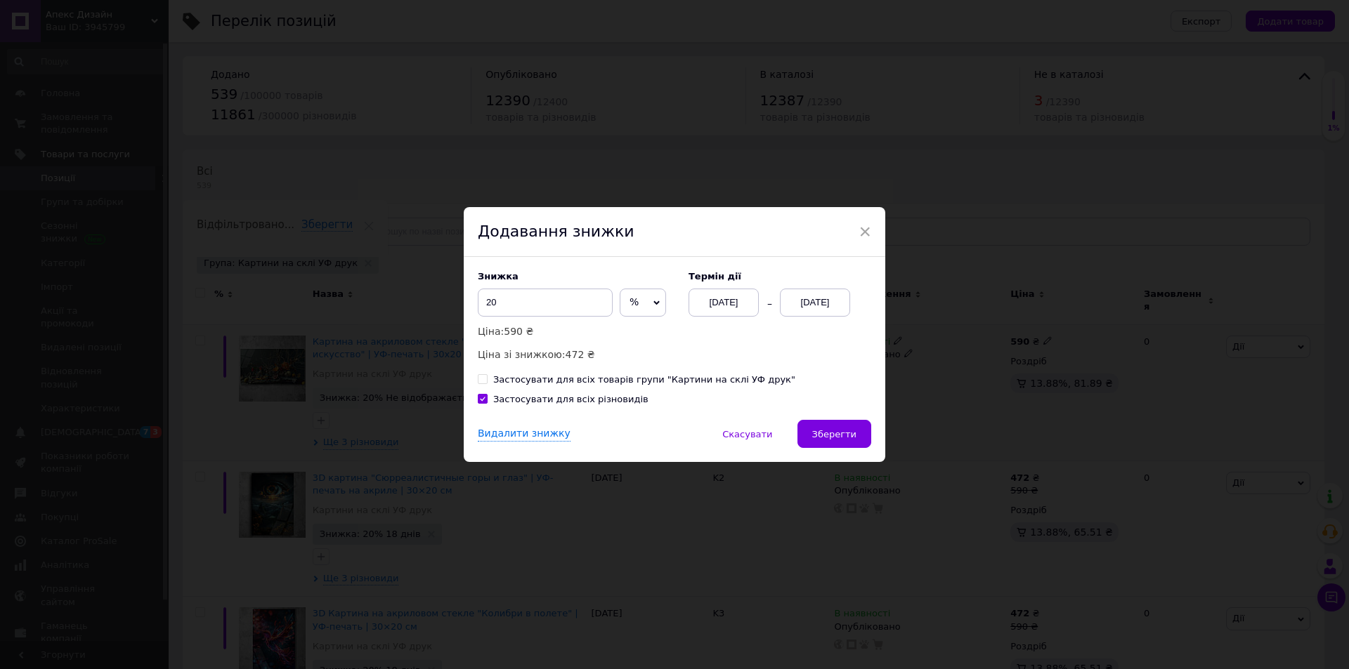
click at [851, 434] on span "Зберегти" at bounding box center [834, 434] width 44 height 11
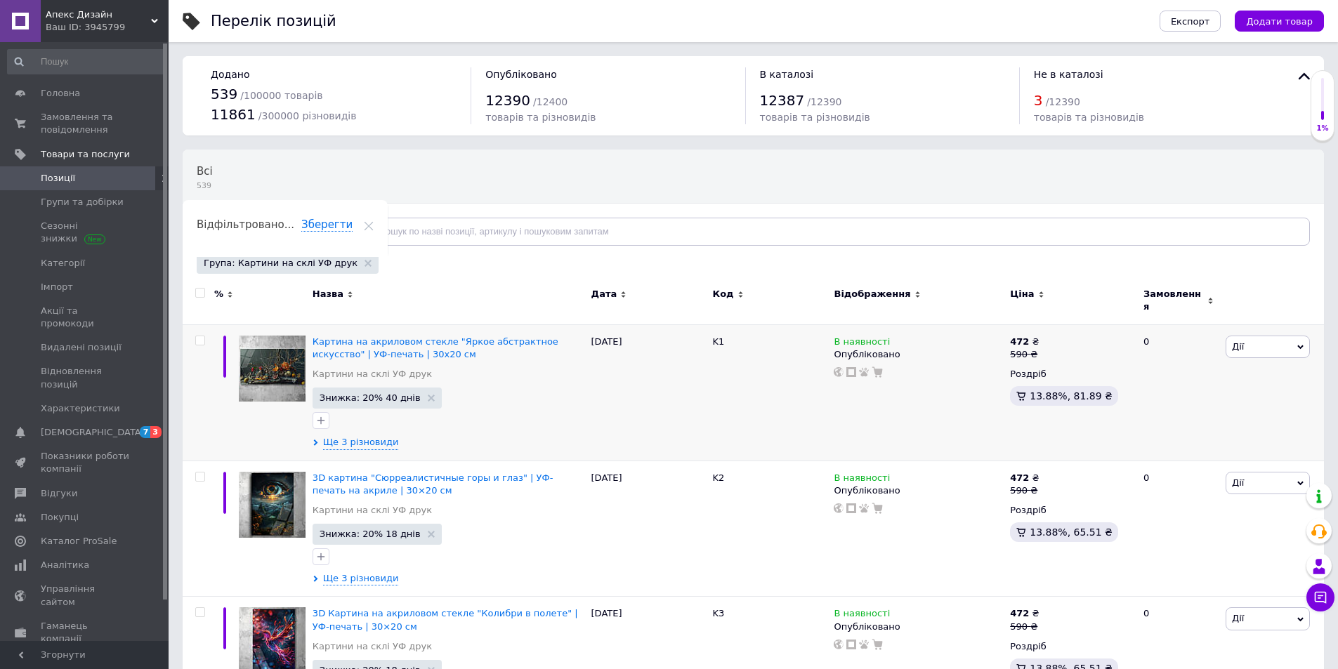
click at [1132, 155] on div "Всі 539 Ok Відфільтровано... Зберегти" at bounding box center [753, 205] width 1141 height 116
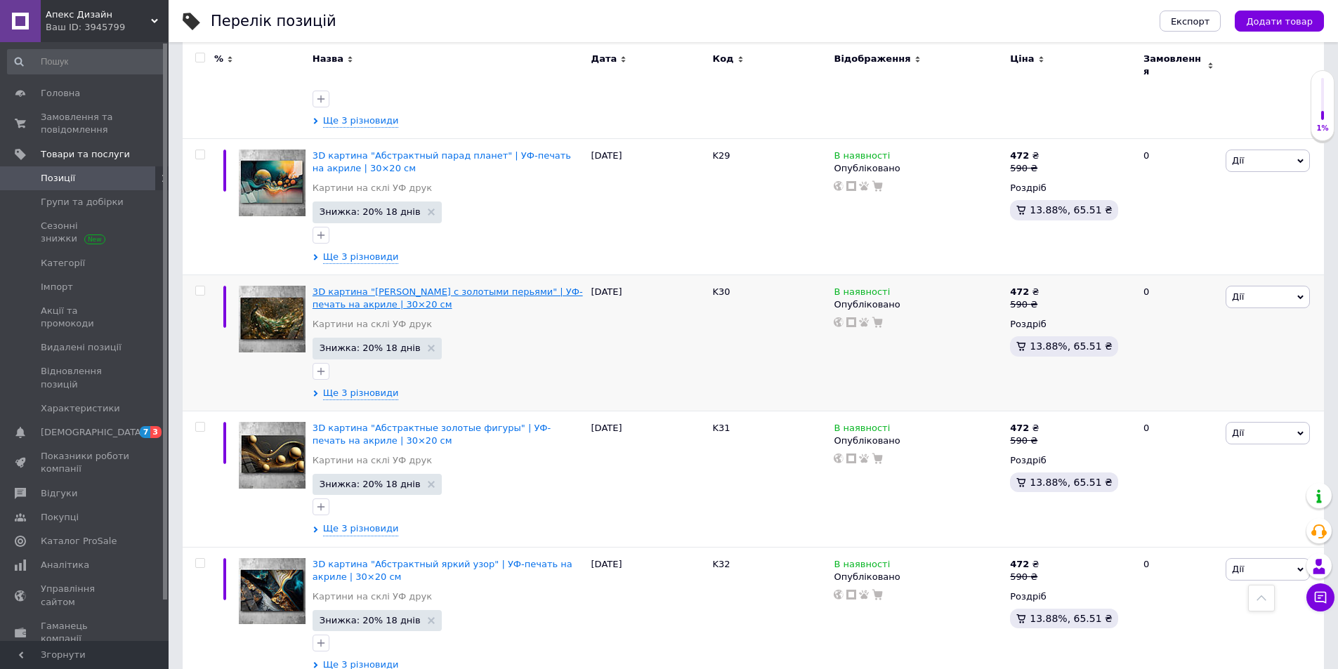
scroll to position [3995, 0]
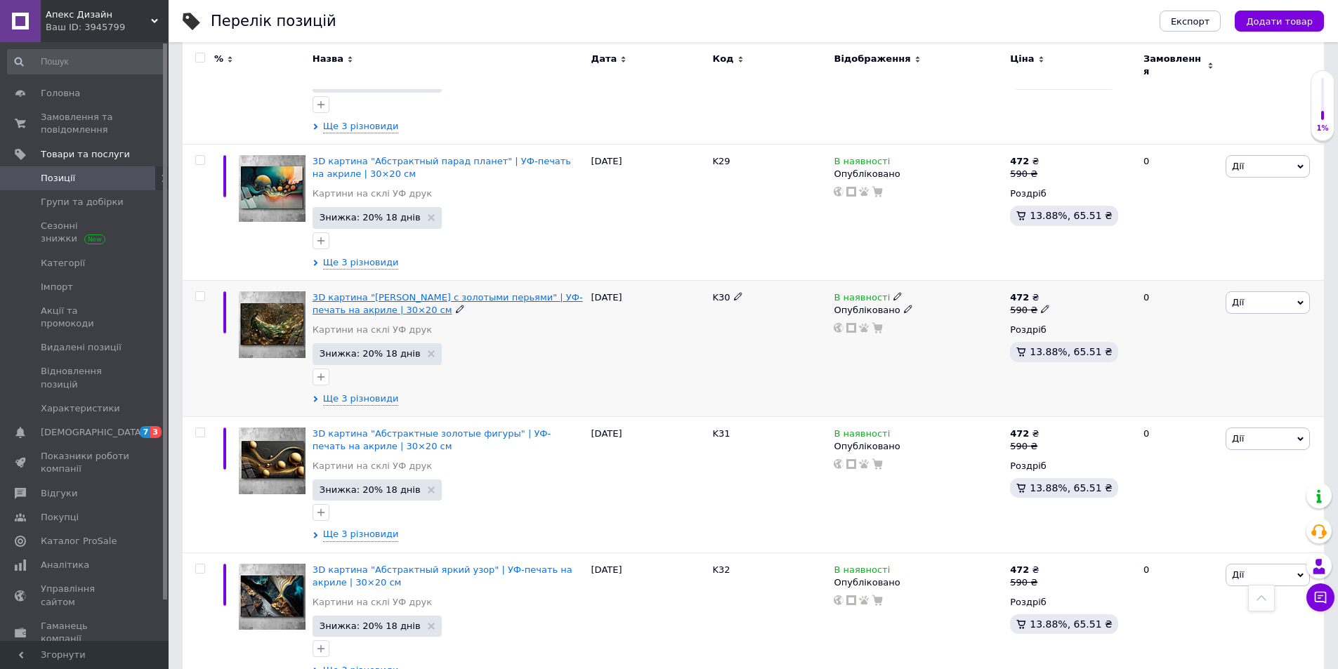
click at [379, 292] on span "3D картина "[PERSON_NAME] с золотыми перьями" | УФ-печать на акриле | 30×20 см" at bounding box center [448, 303] width 270 height 23
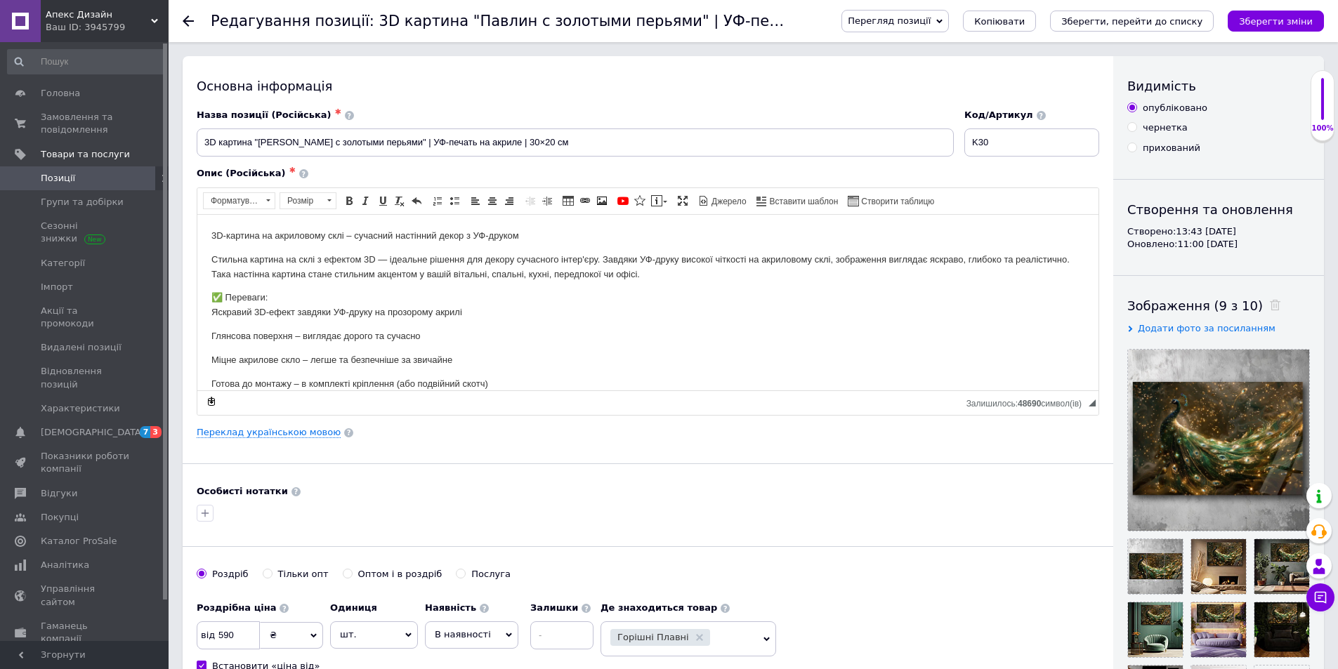
click at [479, 62] on div "Основна інформація Назва позиції (Російська) ✱ 3D картина "Павлин с золотыми пе…" at bounding box center [648, 448] width 931 height 784
click at [181, 23] on div "Редагування позиції: 3D картина "Павлин с золотыми перьями" | УФ-печать на акри…" at bounding box center [754, 21] width 1170 height 42
click at [184, 21] on use at bounding box center [188, 20] width 11 height 11
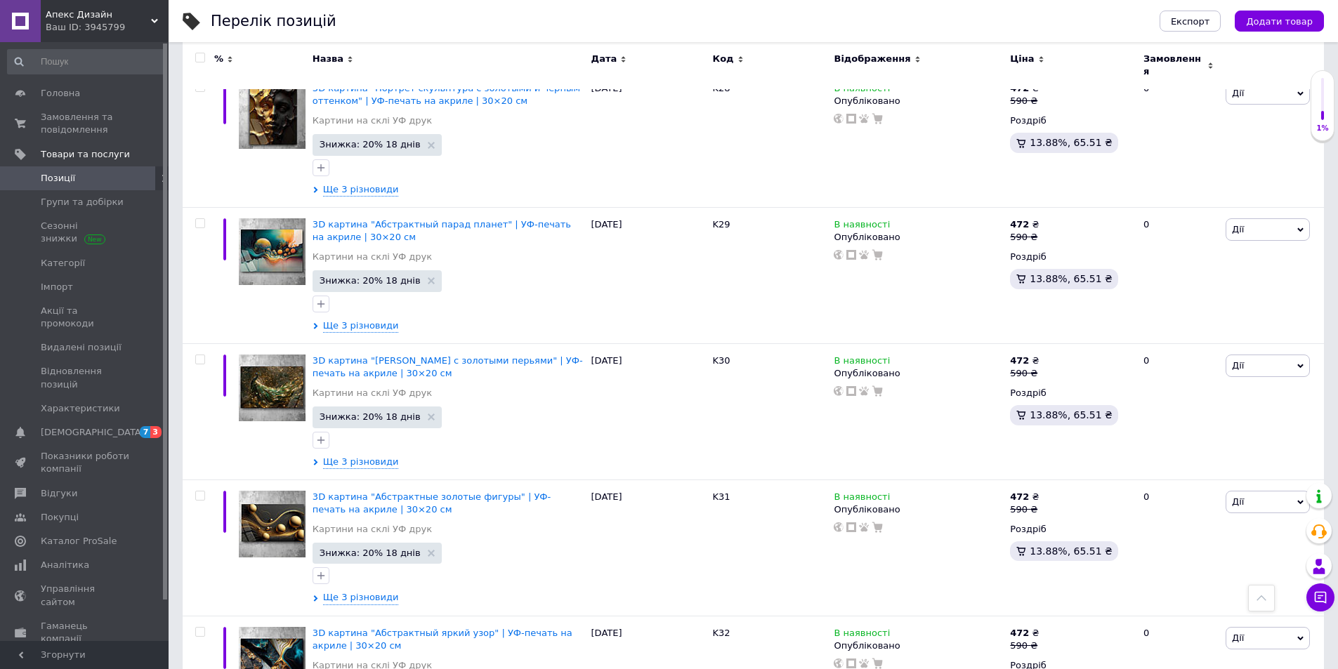
scroll to position [3934, 0]
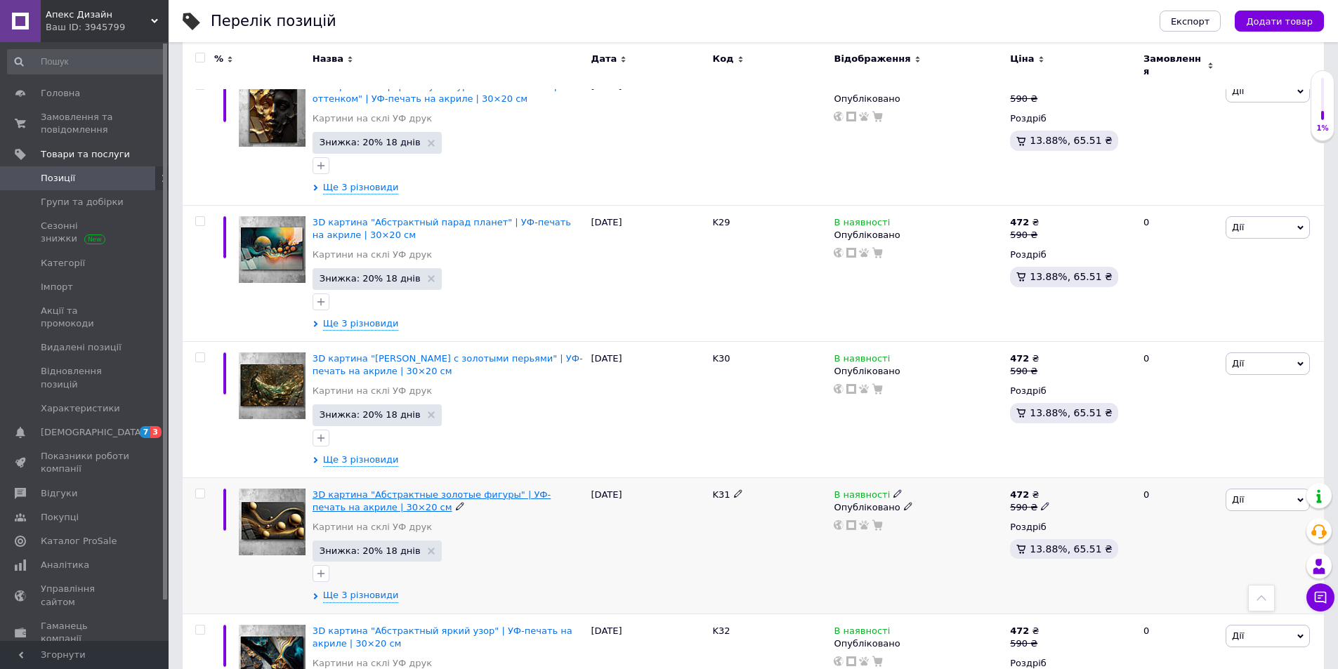
click at [432, 490] on span "3D картина "Абстрактные золотые фигуры" | УФ-печать на акриле | 30×20 см" at bounding box center [432, 501] width 238 height 23
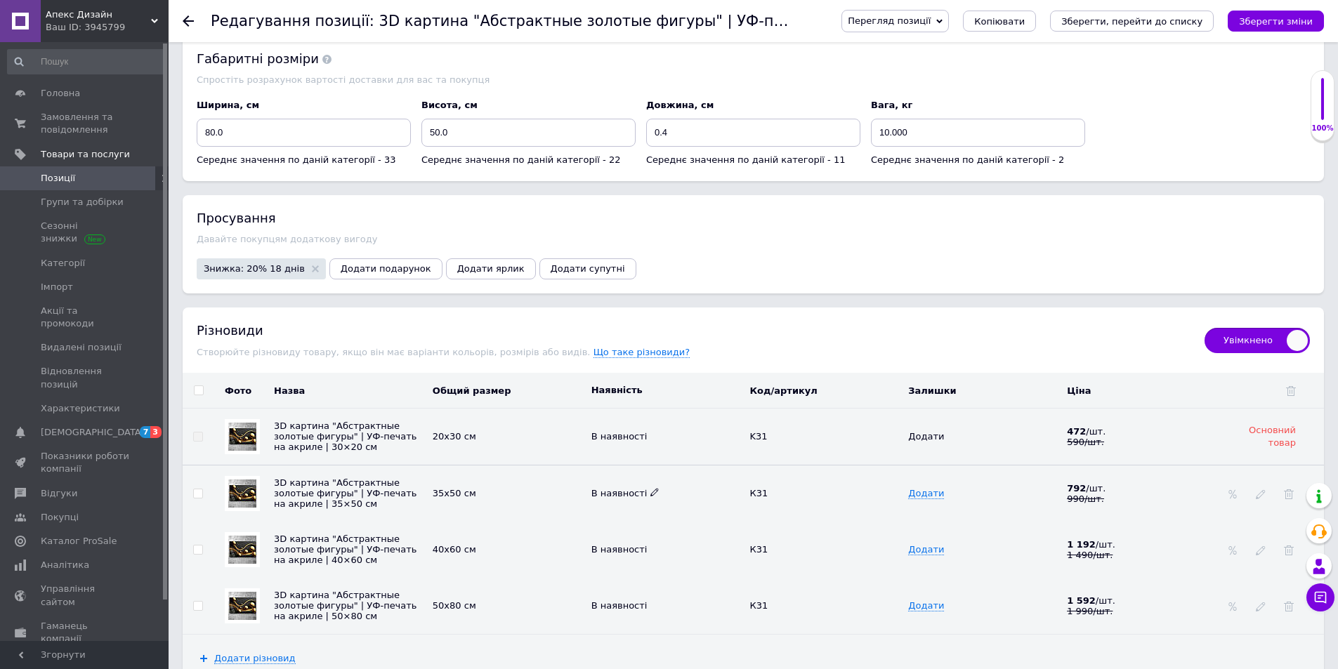
scroll to position [1543, 0]
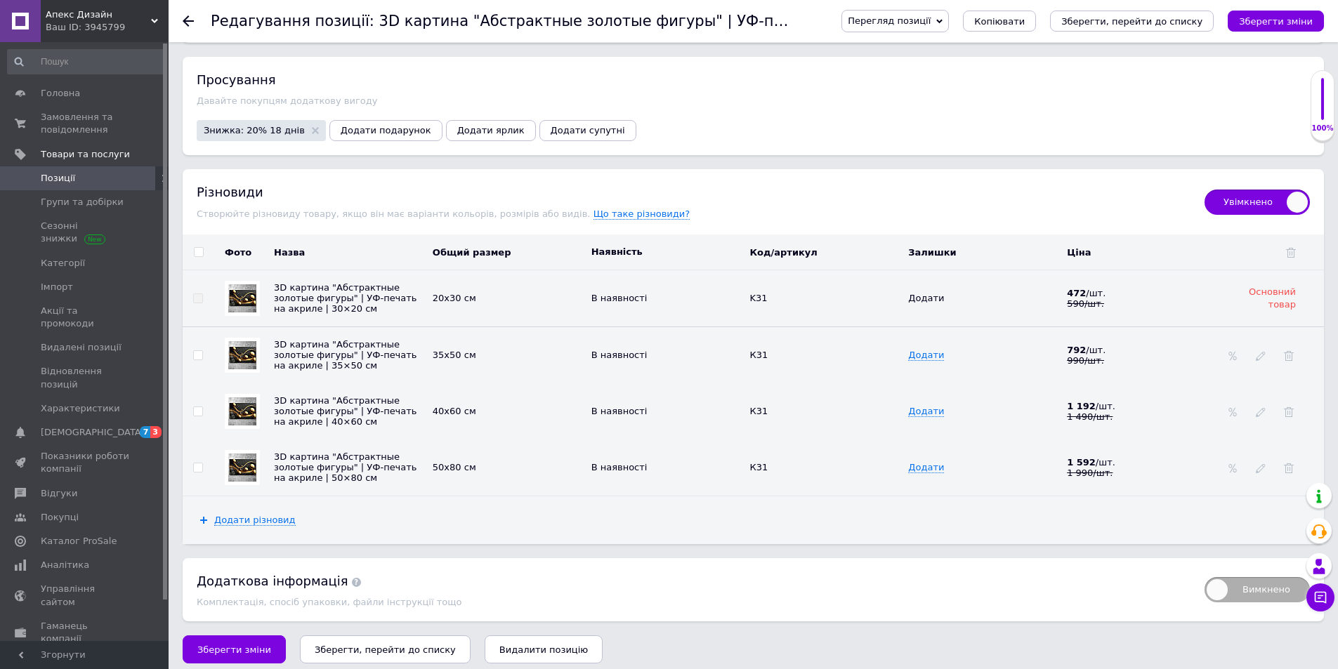
click at [1255, 406] on div at bounding box center [1261, 411] width 14 height 11
click at [1261, 407] on icon at bounding box center [1261, 412] width 10 height 10
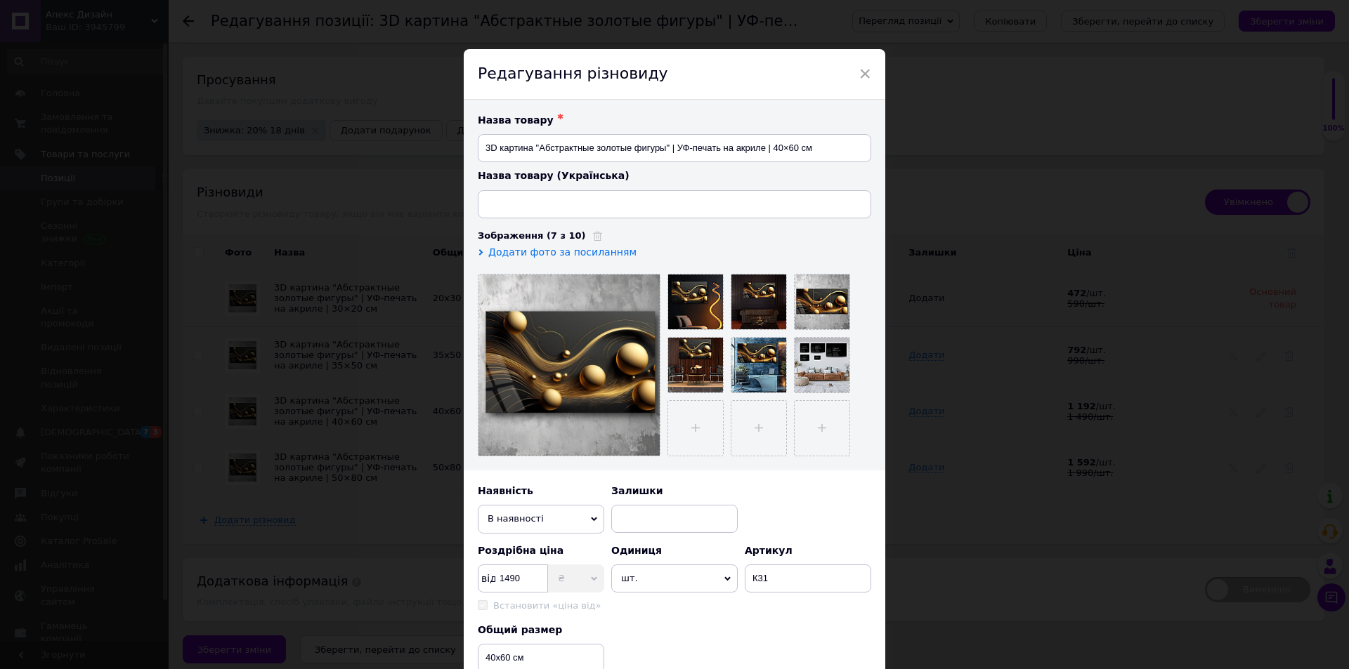
type input "3D картина "Абстрактні золоті фігури" | УФ-друк на акрилі | 40×60 см"
click at [863, 72] on span "×" at bounding box center [864, 74] width 13 height 24
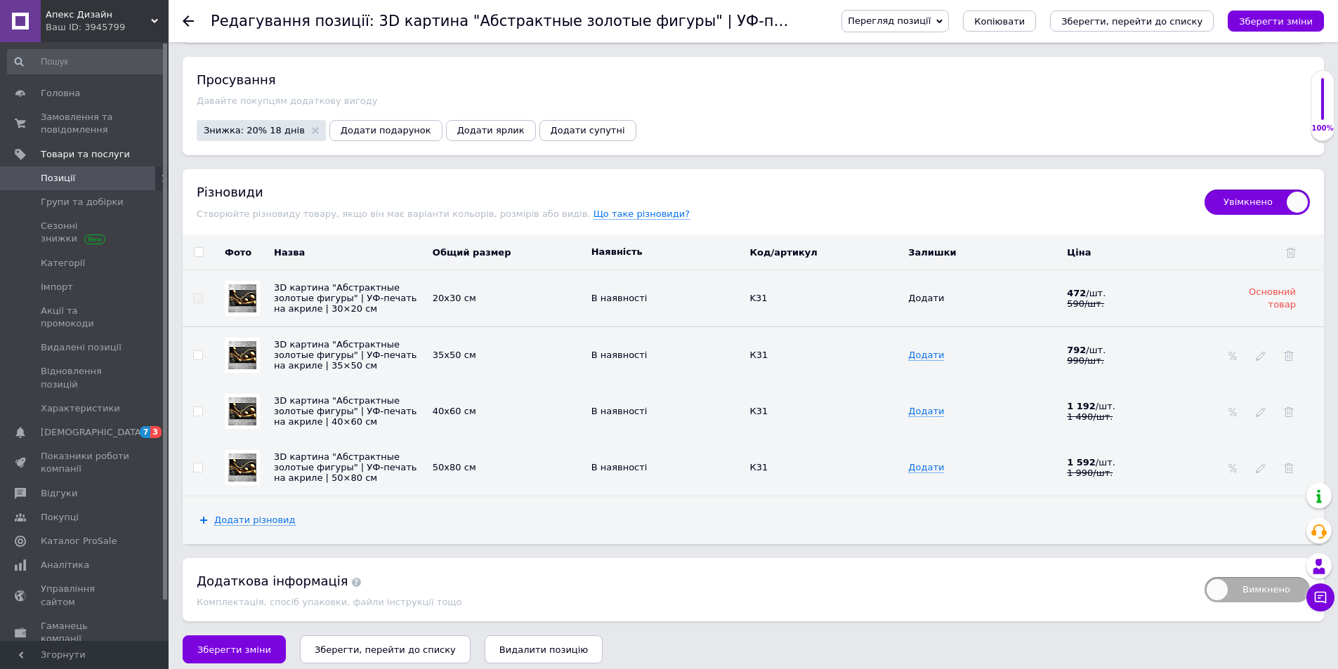
click at [592, 72] on div "Просування" at bounding box center [753, 80] width 1113 height 18
click at [186, 26] on icon at bounding box center [188, 20] width 11 height 11
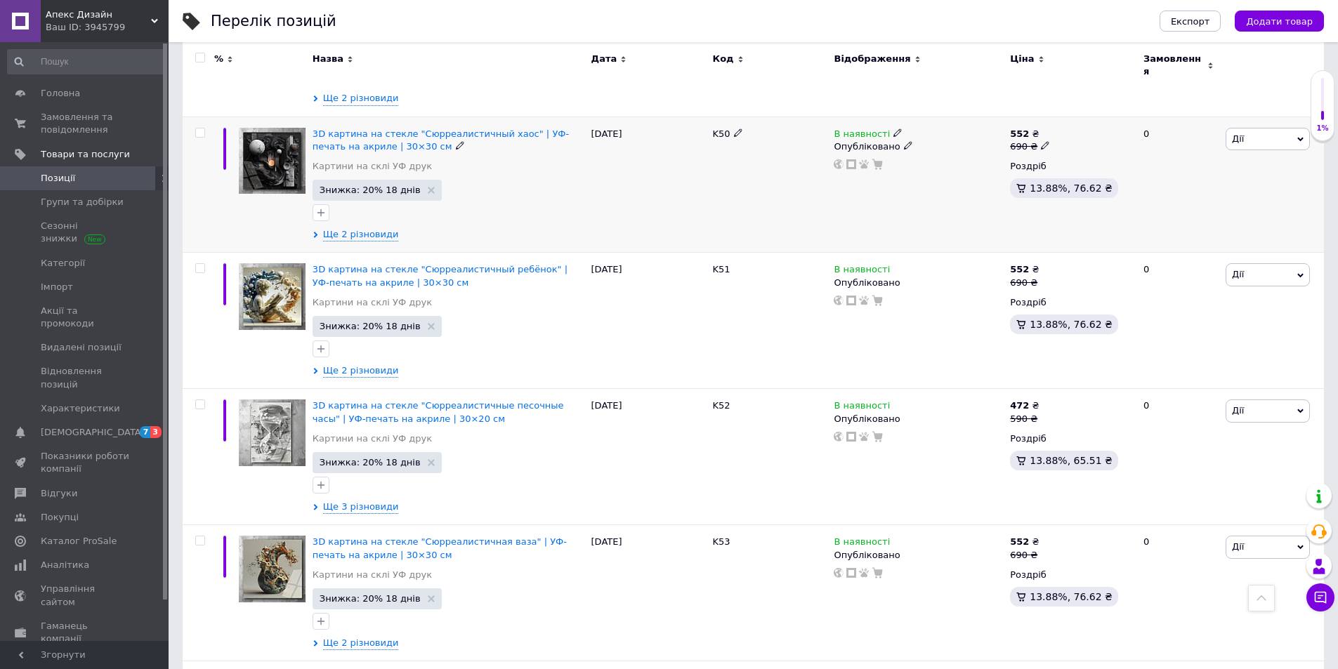
scroll to position [6884, 0]
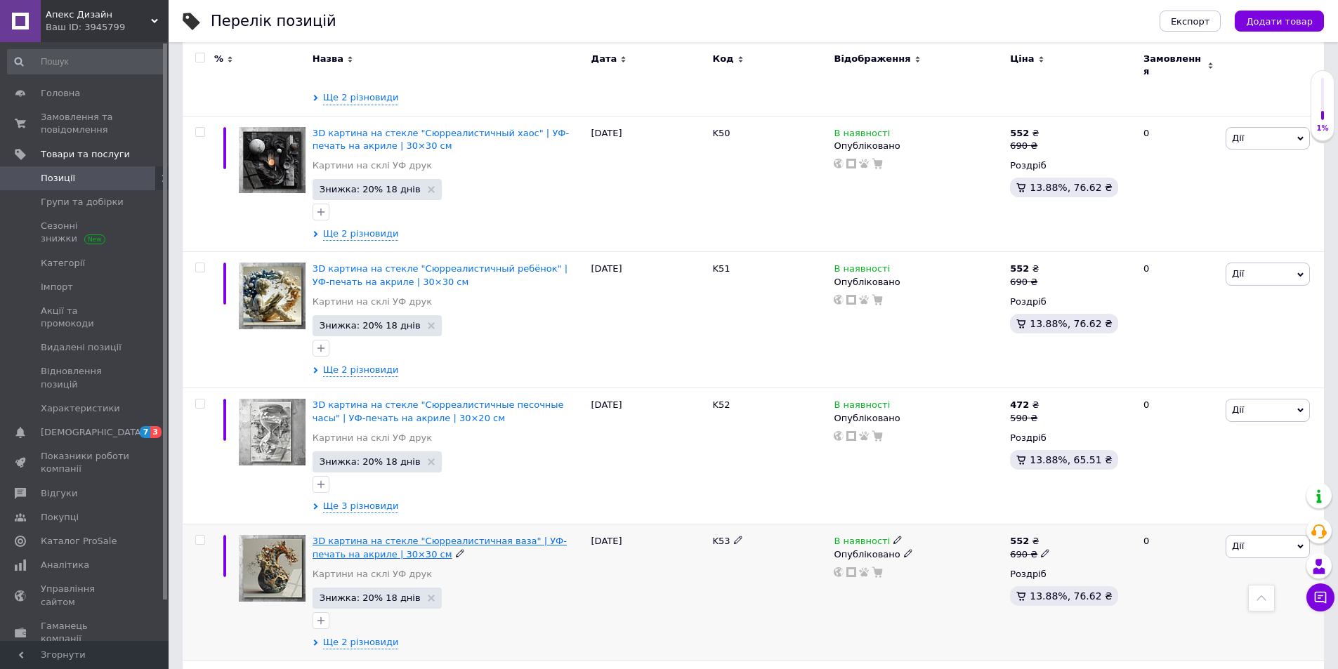
click at [479, 536] on span "3D картина на стекле "Сюрреалистичная ваза" | УФ-печать на акриле | 30×30 см" at bounding box center [440, 547] width 254 height 23
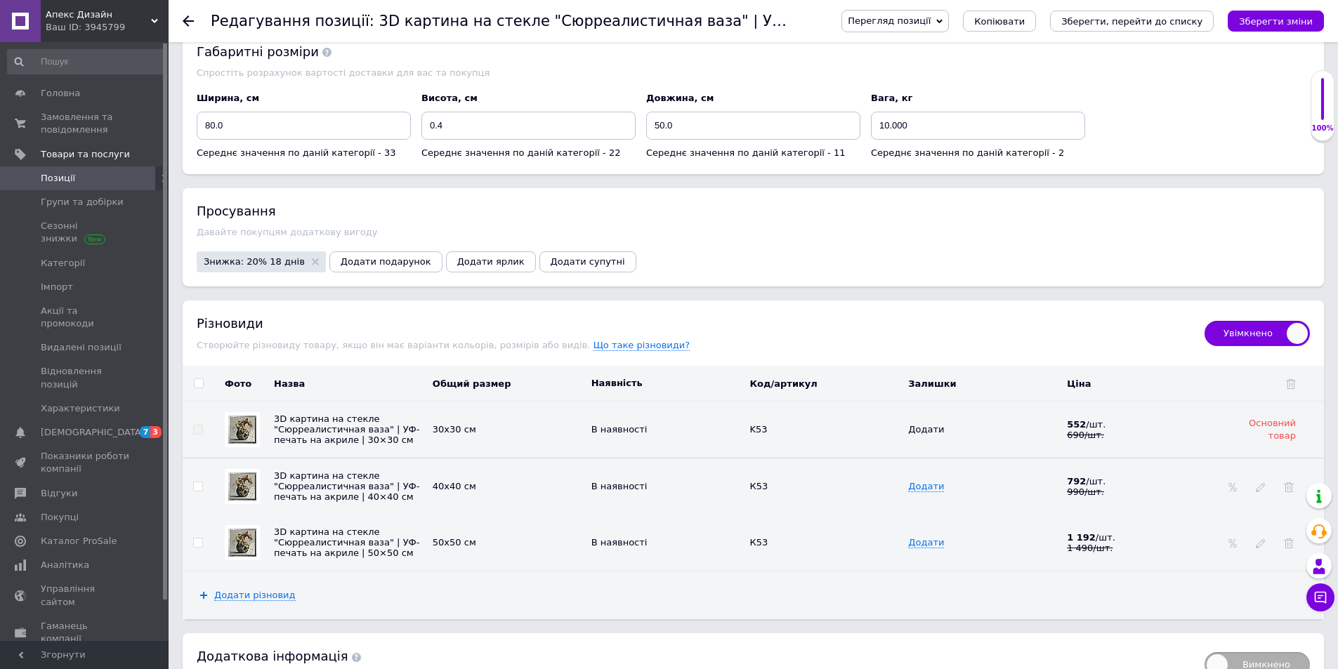
scroll to position [1487, 0]
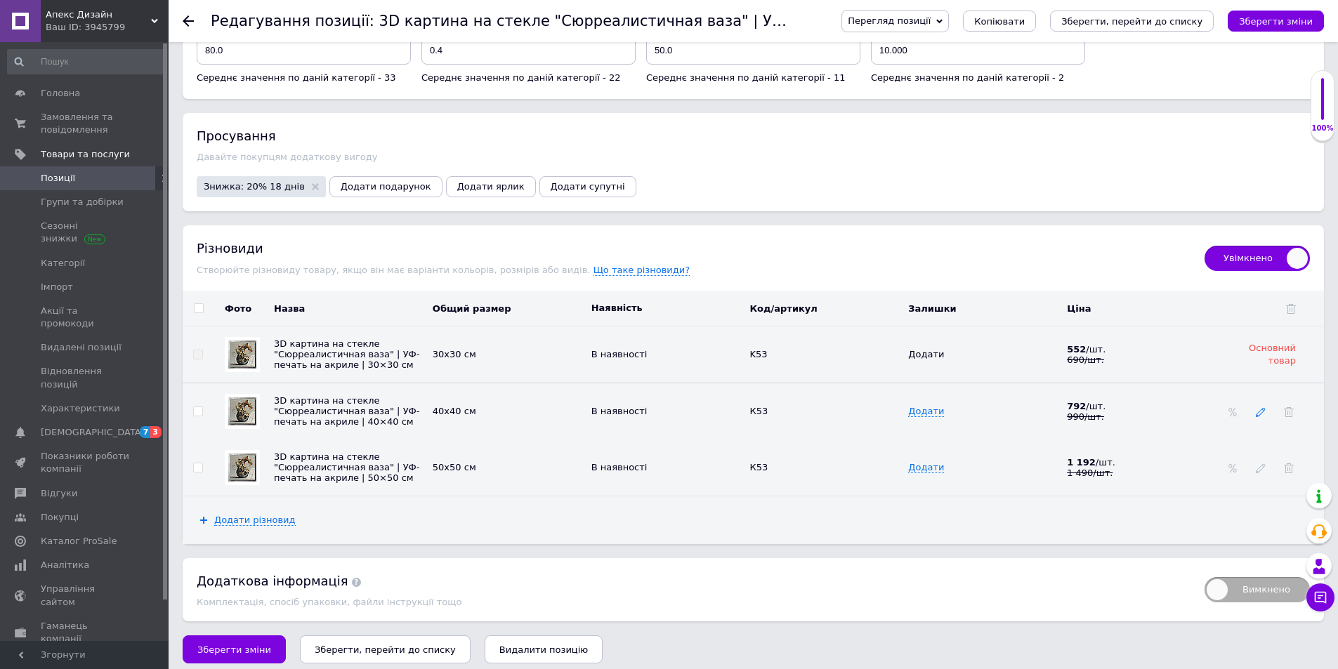
click at [1259, 408] on use at bounding box center [1260, 412] width 9 height 9
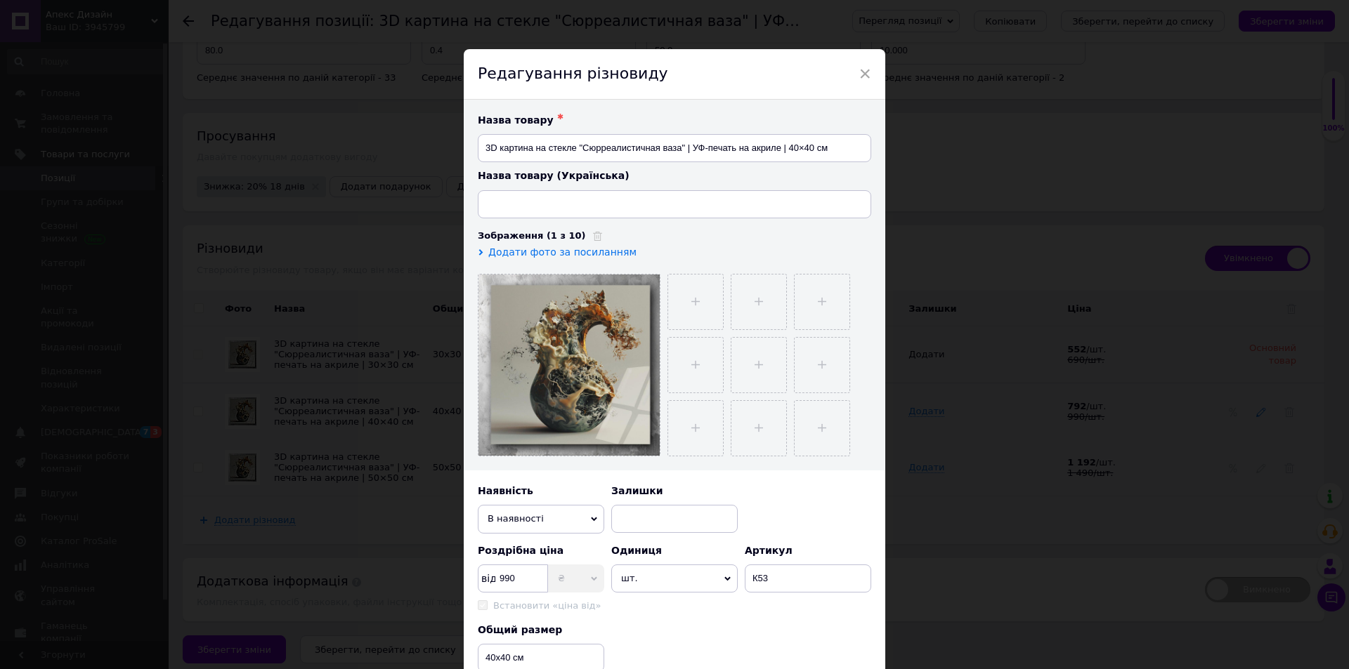
type input "3D картина на склі "Сюрреалістична ваза" | УФ-друк на акрилі | 40×40 см"
click at [851, 74] on div "Редагування різновиду" at bounding box center [674, 74] width 421 height 51
click at [859, 75] on span "×" at bounding box center [864, 74] width 13 height 24
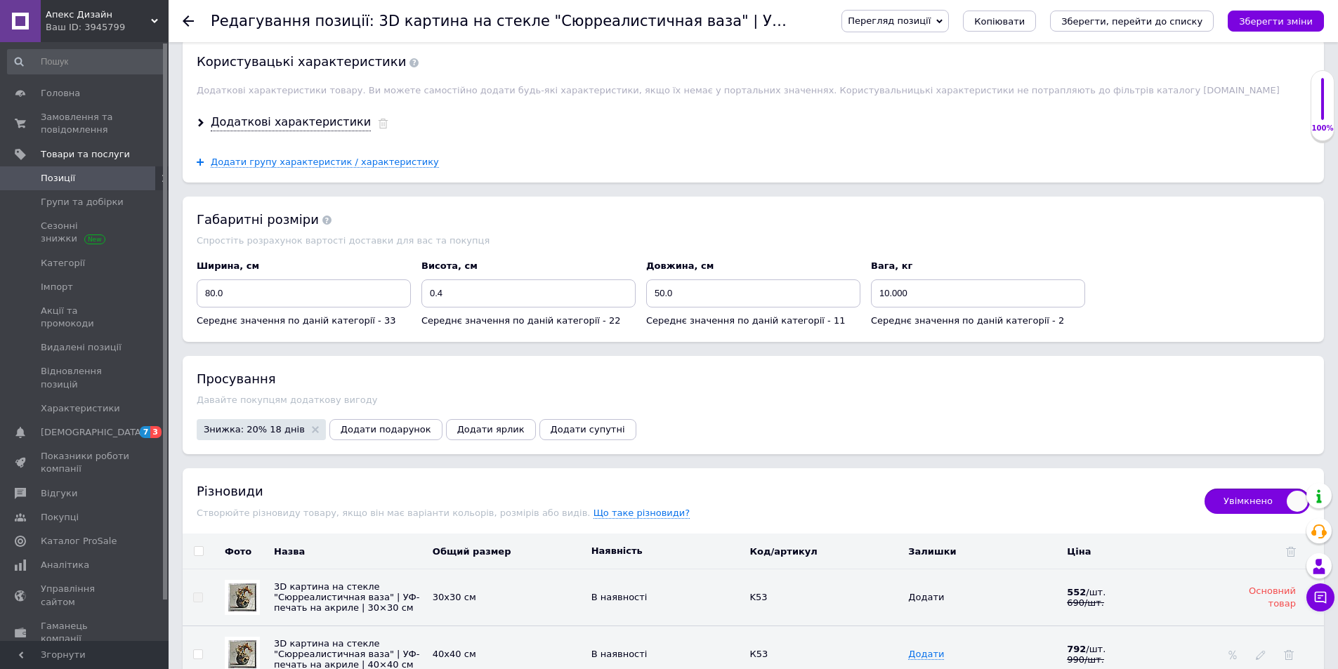
scroll to position [1066, 0]
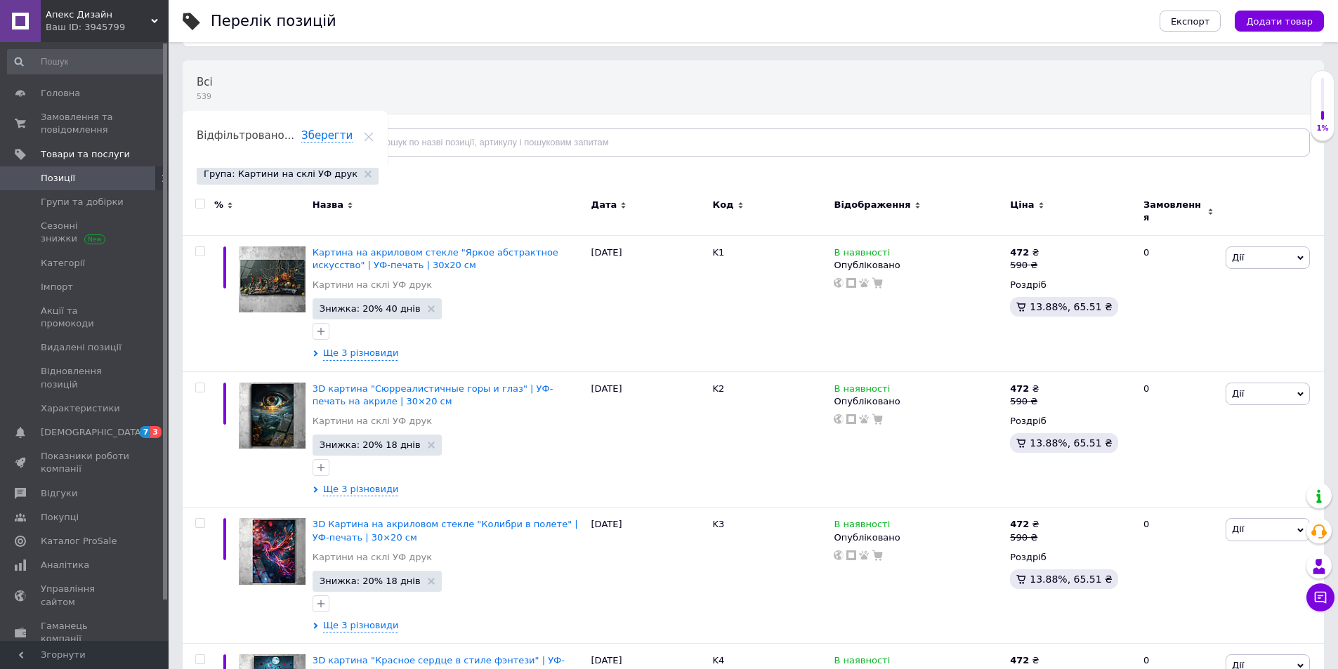
scroll to position [140, 0]
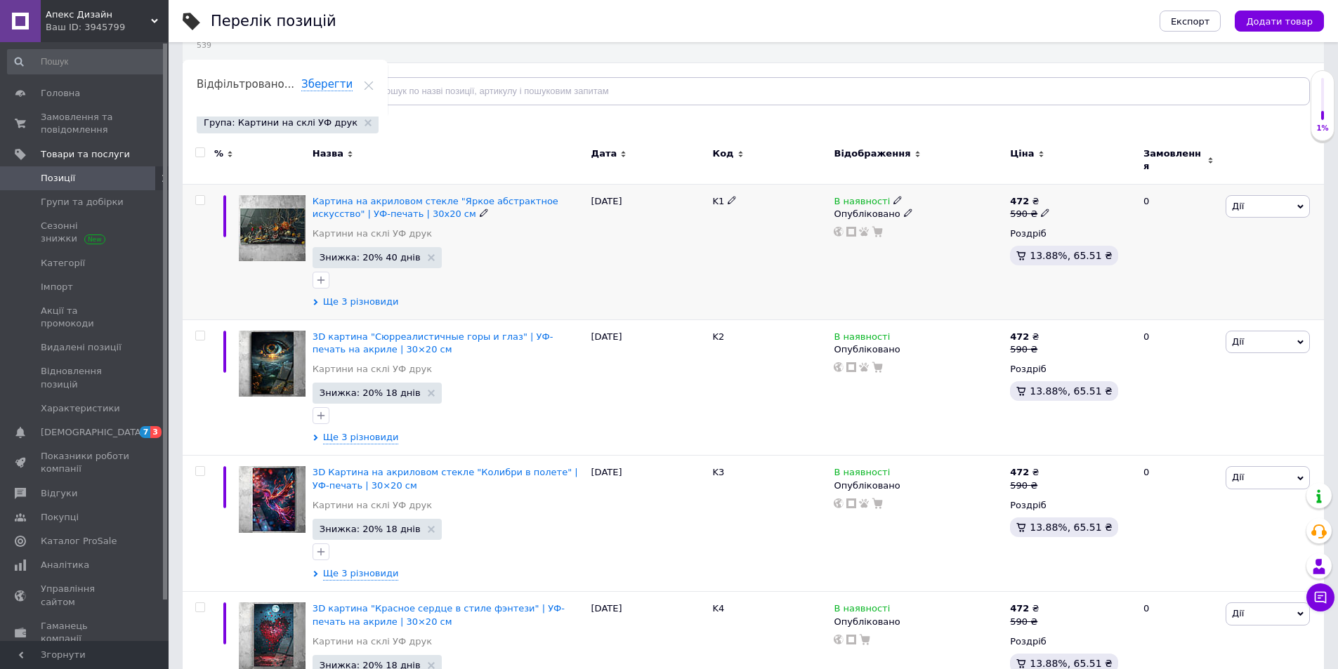
click at [353, 296] on span "Ще 3 різновиди" at bounding box center [361, 302] width 76 height 13
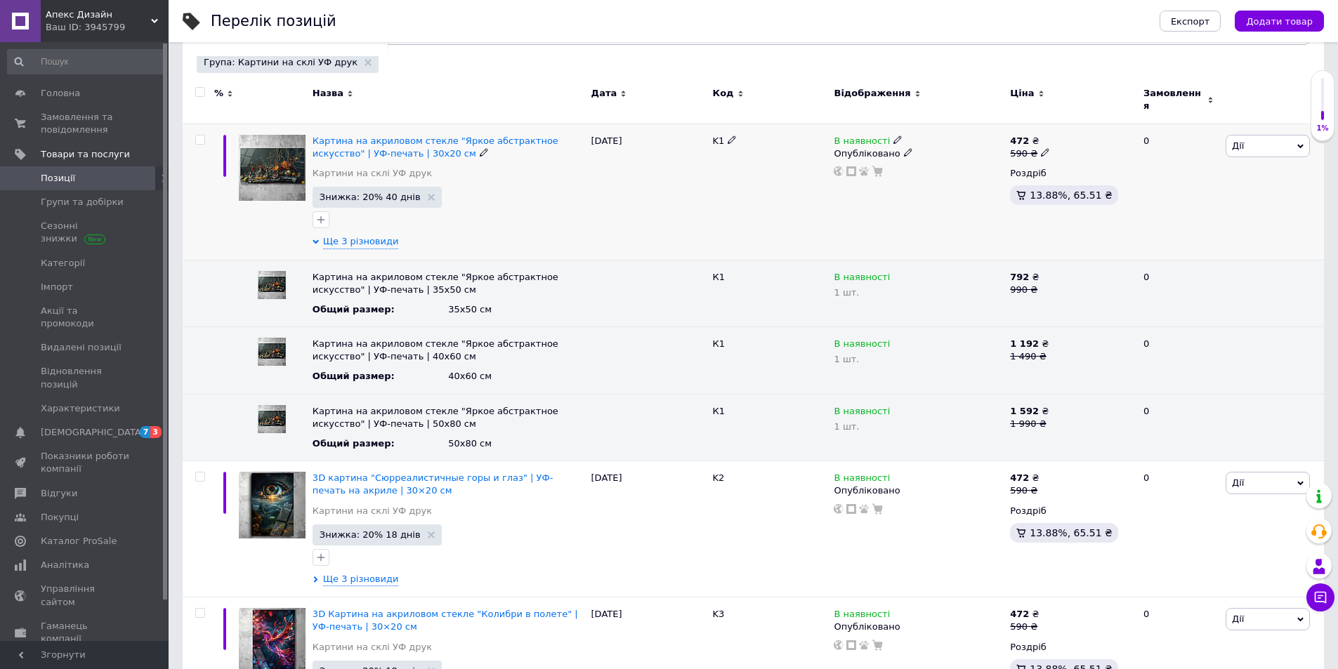
scroll to position [281, 0]
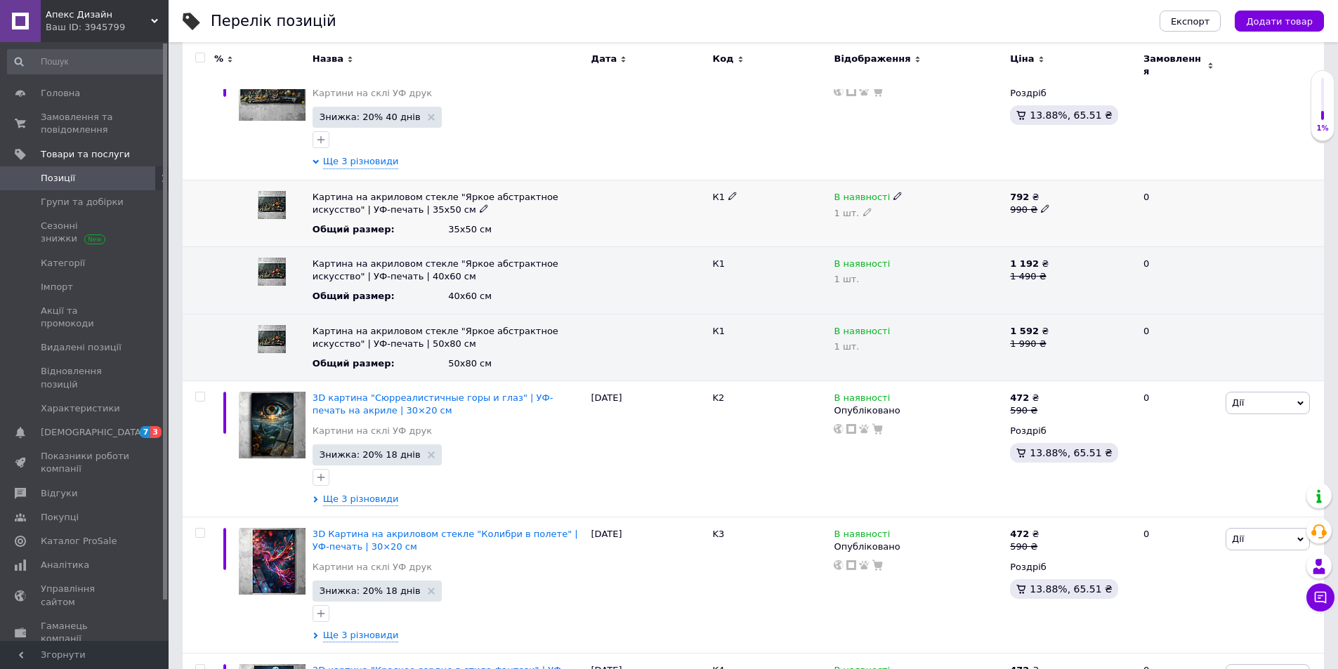
click at [343, 192] on span "Картина на акриловом стекле "Яркое абстрактное искусство" | УФ-печать | 35x50 см" at bounding box center [436, 203] width 246 height 23
click at [353, 155] on span "Ще 3 різновиди" at bounding box center [361, 161] width 76 height 13
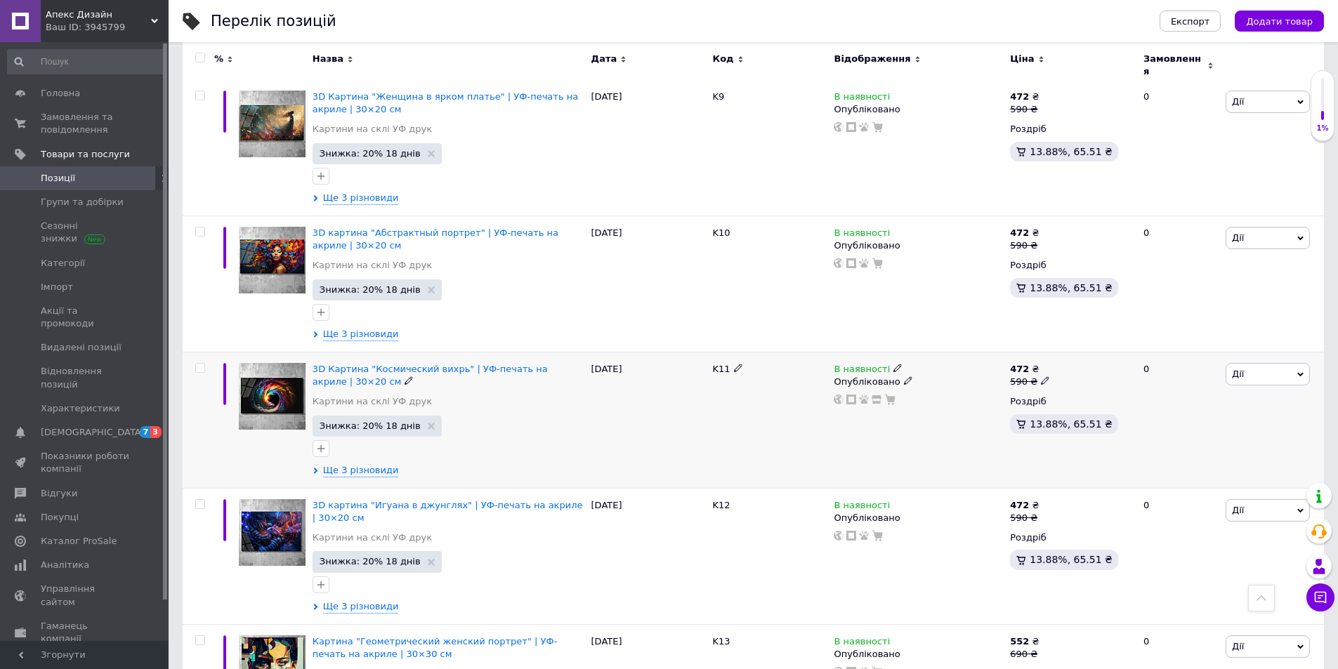
scroll to position [1616, 0]
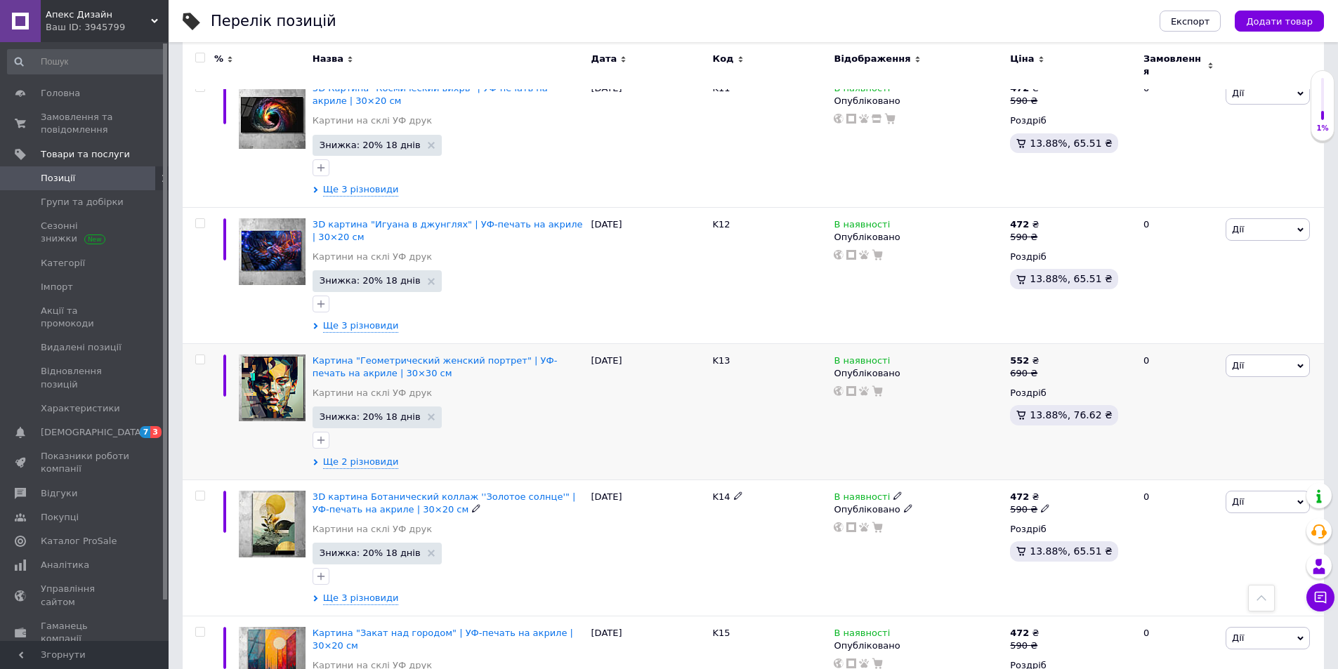
drag, startPoint x: 497, startPoint y: 485, endPoint x: 527, endPoint y: 417, distance: 73.9
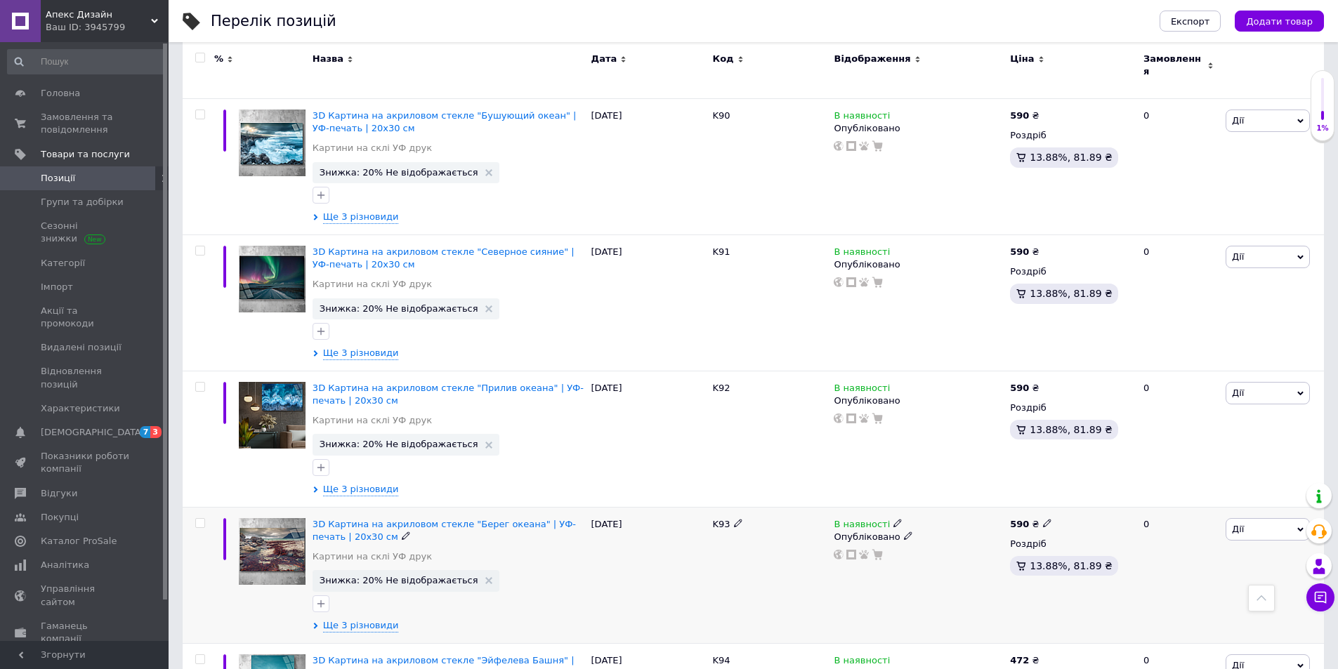
scroll to position [12490, 0]
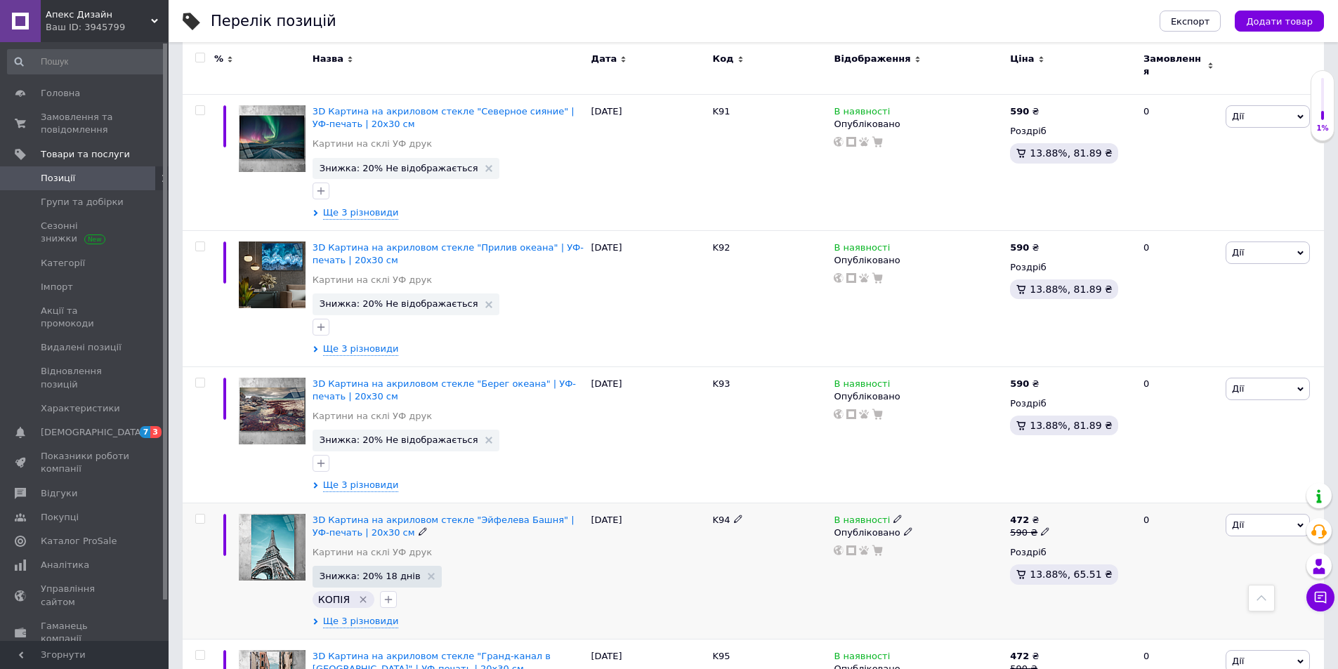
click at [968, 514] on div "В наявності" at bounding box center [918, 520] width 169 height 13
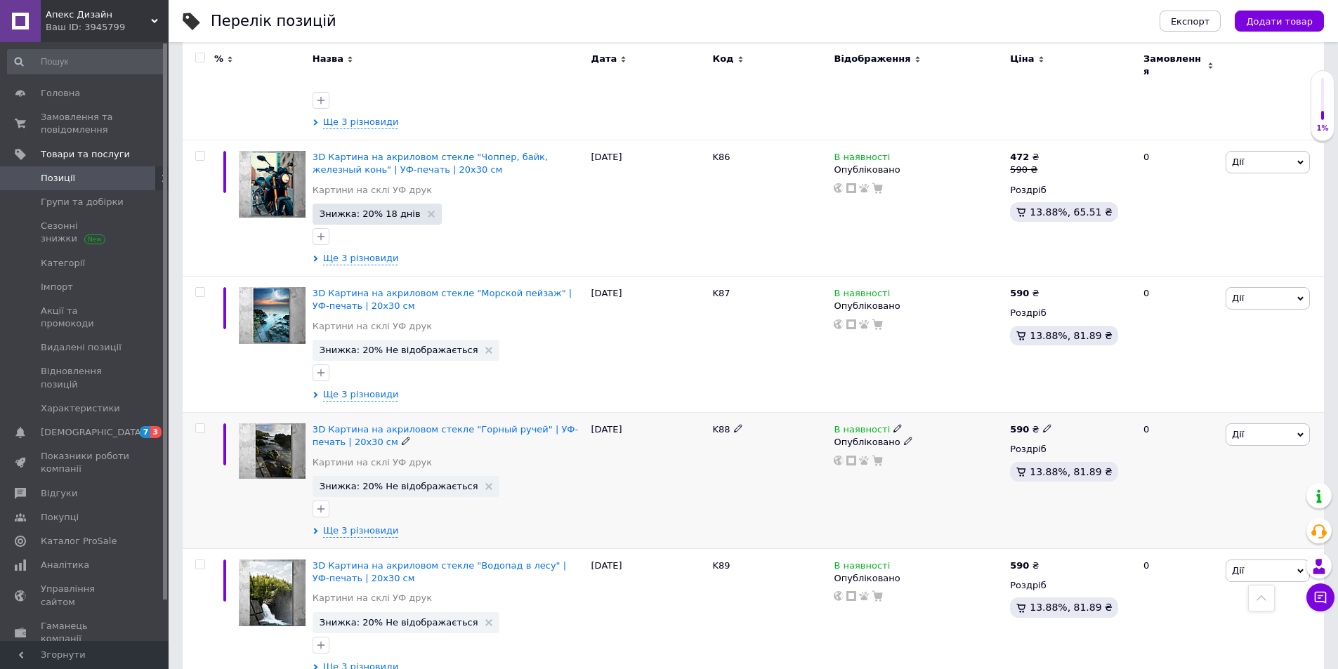
scroll to position [11788, 0]
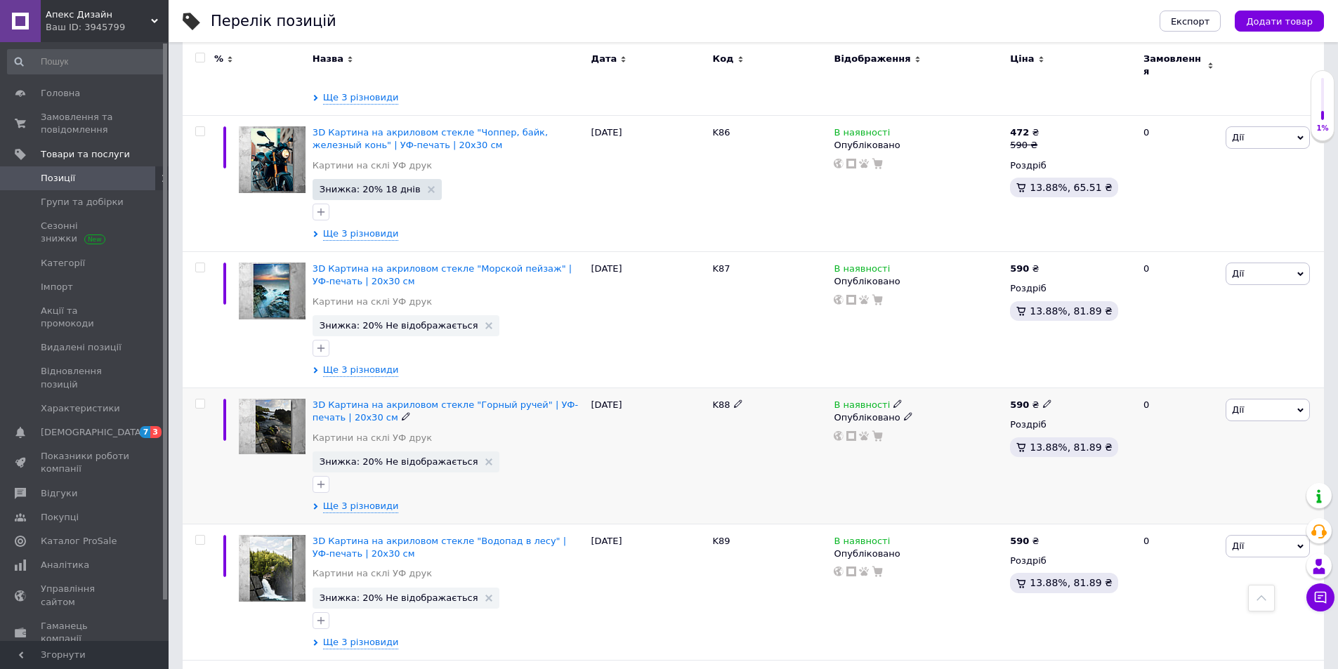
drag, startPoint x: 514, startPoint y: 334, endPoint x: 577, endPoint y: 433, distance: 117.1
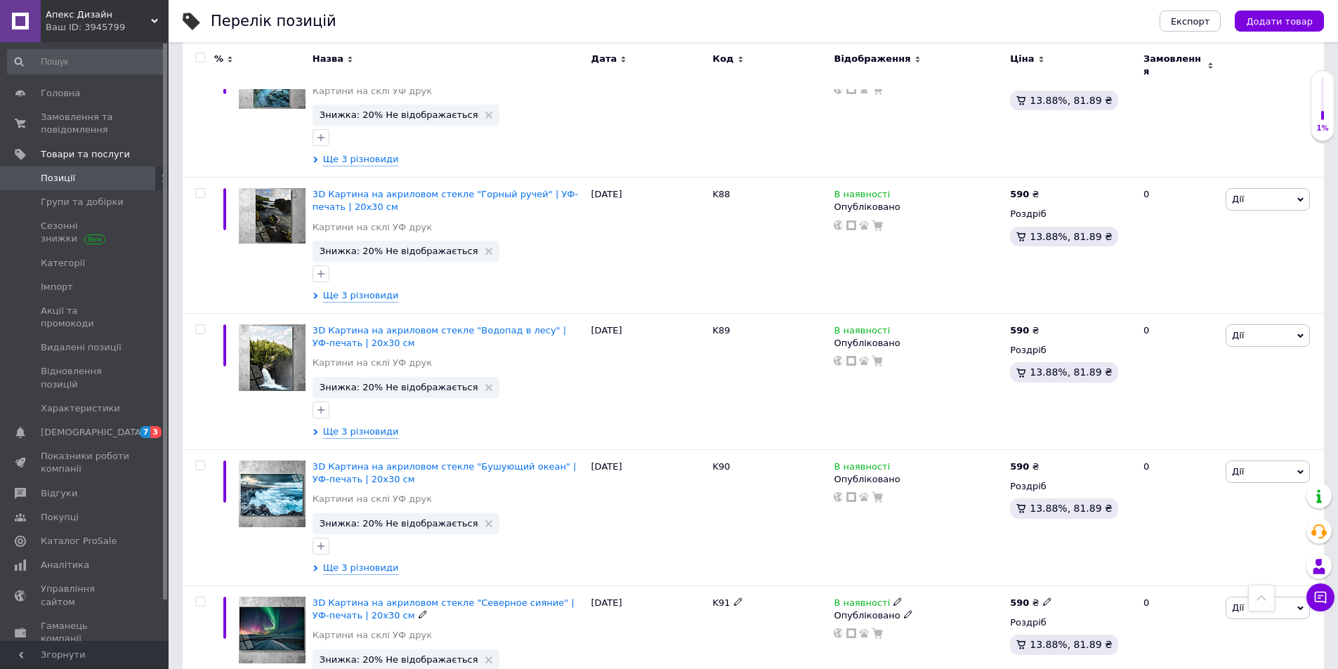
scroll to position [12139, 0]
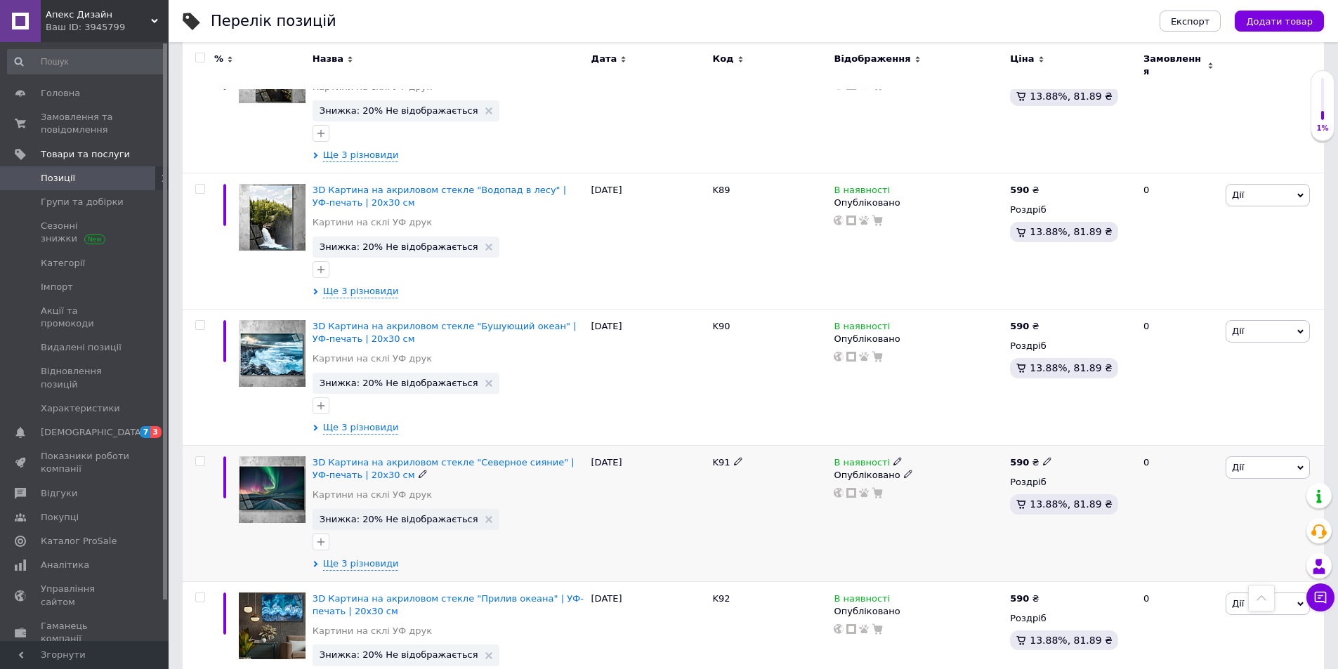
click at [617, 460] on div "[DATE]" at bounding box center [649, 513] width 122 height 136
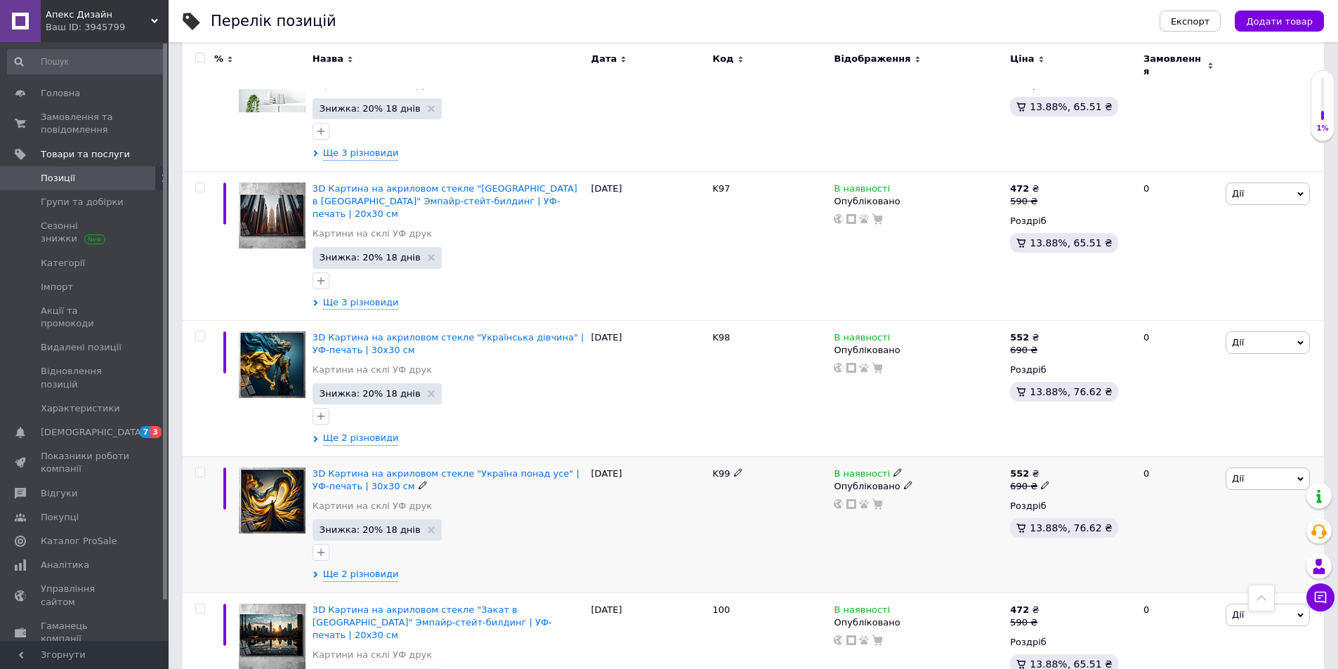
scroll to position [13263, 0]
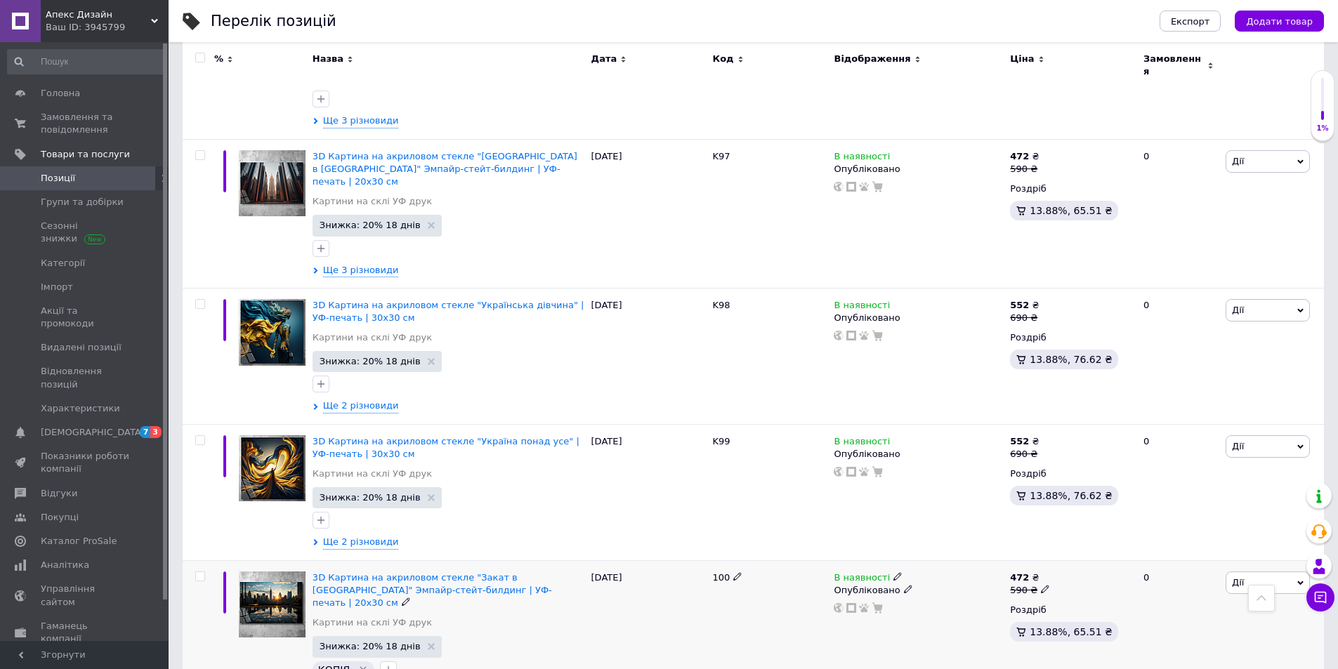
click at [358, 665] on icon "Видалити мітку" at bounding box center [363, 670] width 11 height 11
click at [668, 469] on div "[DATE]" at bounding box center [649, 492] width 122 height 136
click at [766, 561] on div "100" at bounding box center [770, 635] width 122 height 149
drag, startPoint x: 726, startPoint y: 542, endPoint x: 716, endPoint y: 554, distance: 15.6
click at [726, 561] on div "100" at bounding box center [770, 635] width 122 height 149
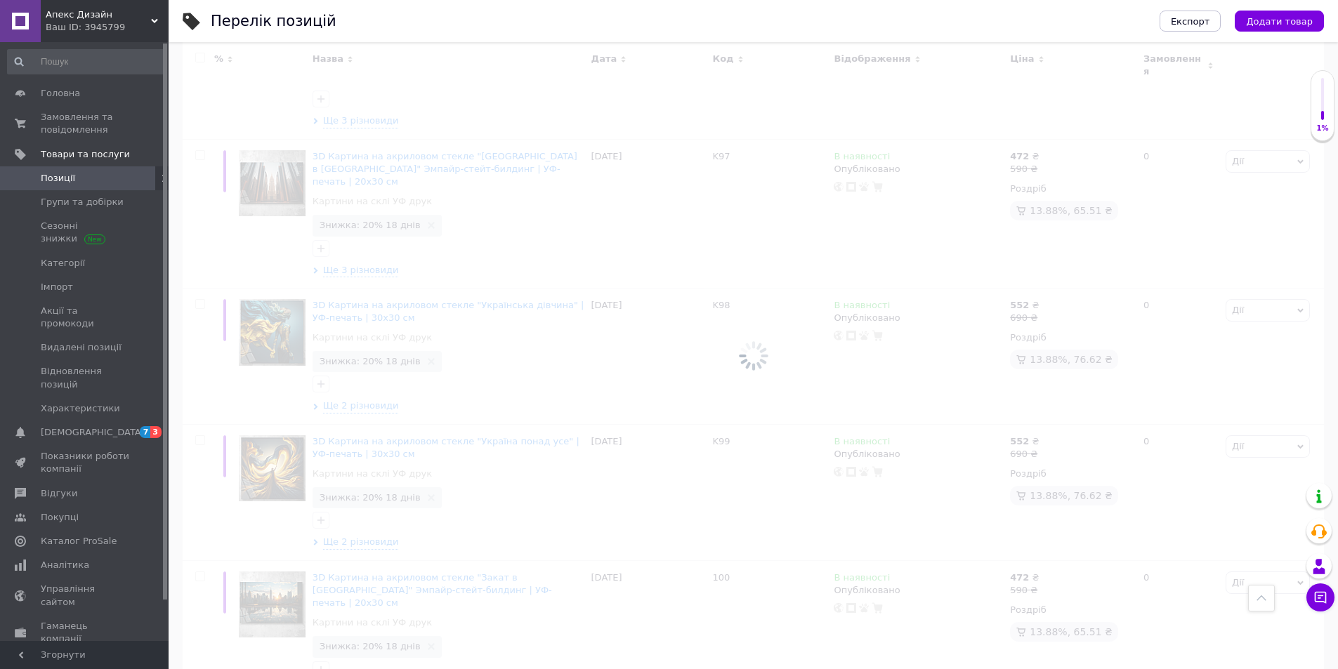
click at [234, 636] on div at bounding box center [754, 355] width 1170 height 627
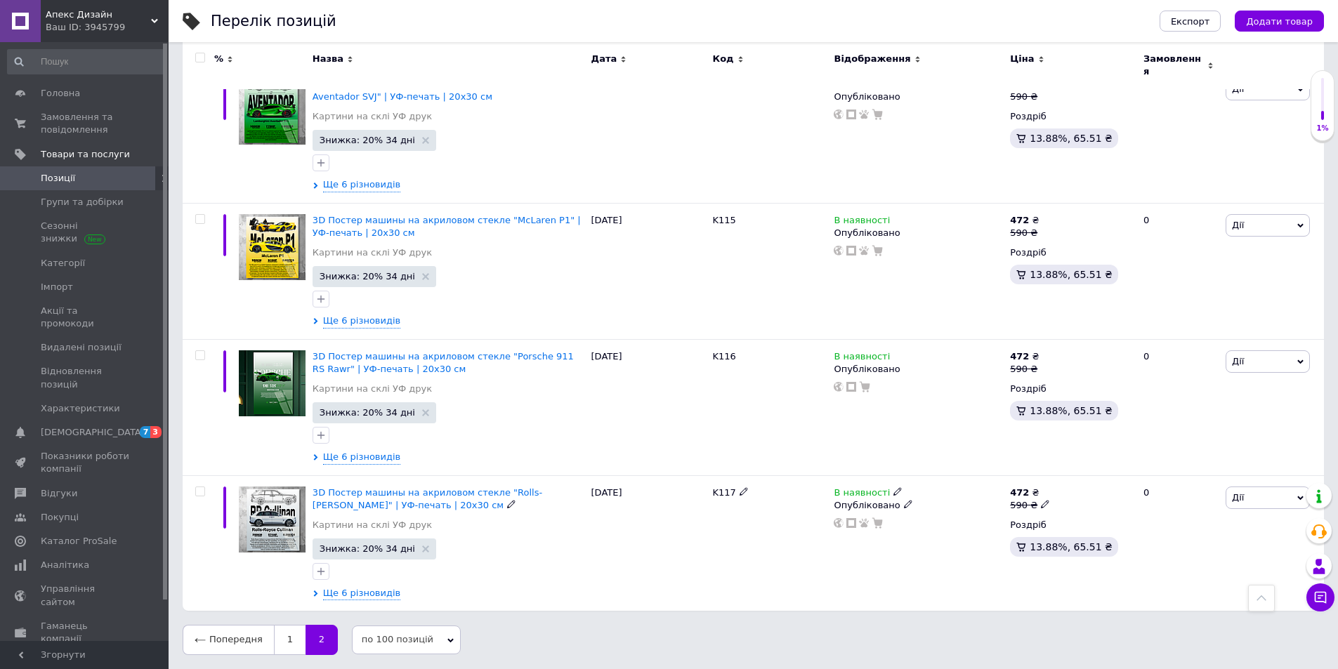
scroll to position [2156, 0]
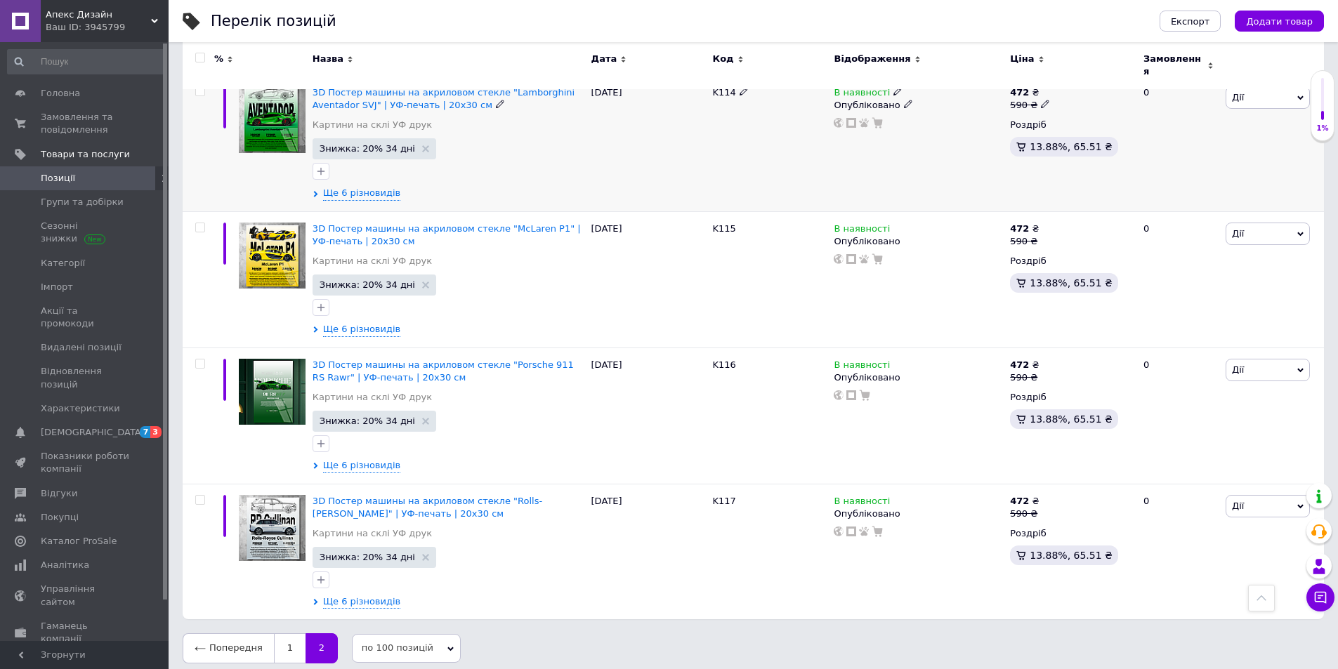
click at [603, 140] on div "[DATE]" at bounding box center [649, 143] width 122 height 136
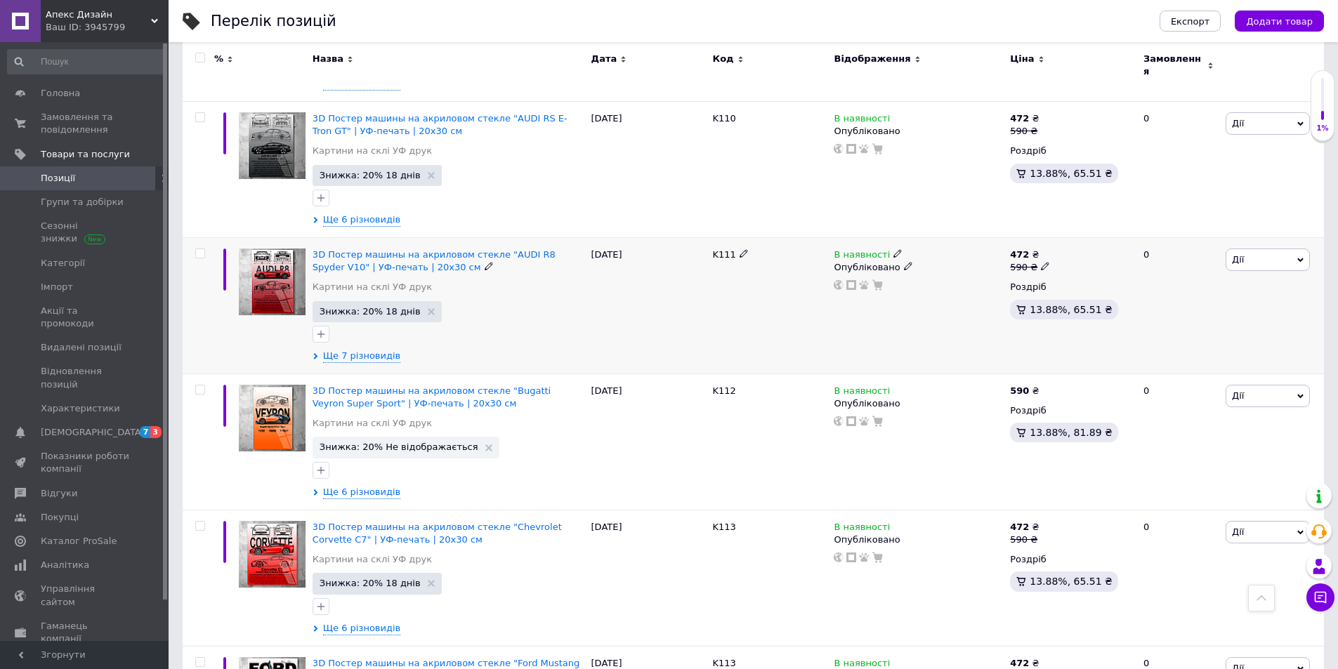
scroll to position [1454, 0]
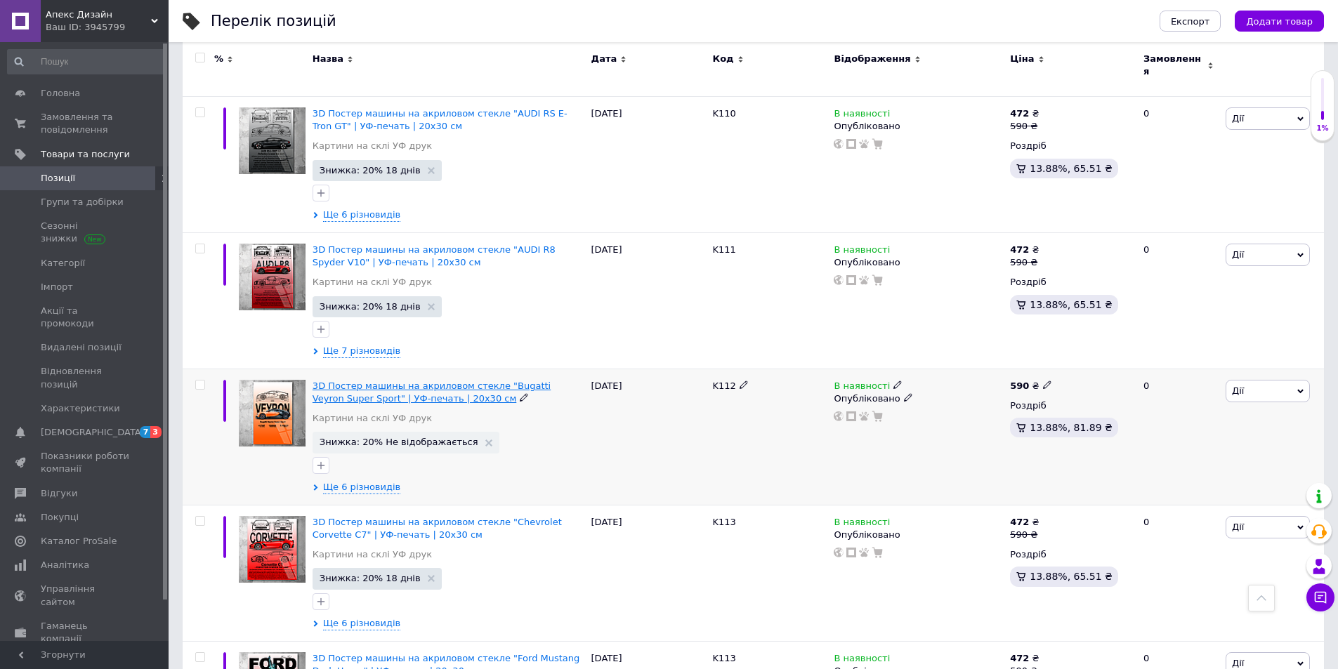
drag, startPoint x: 392, startPoint y: 387, endPoint x: 474, endPoint y: 364, distance: 85.4
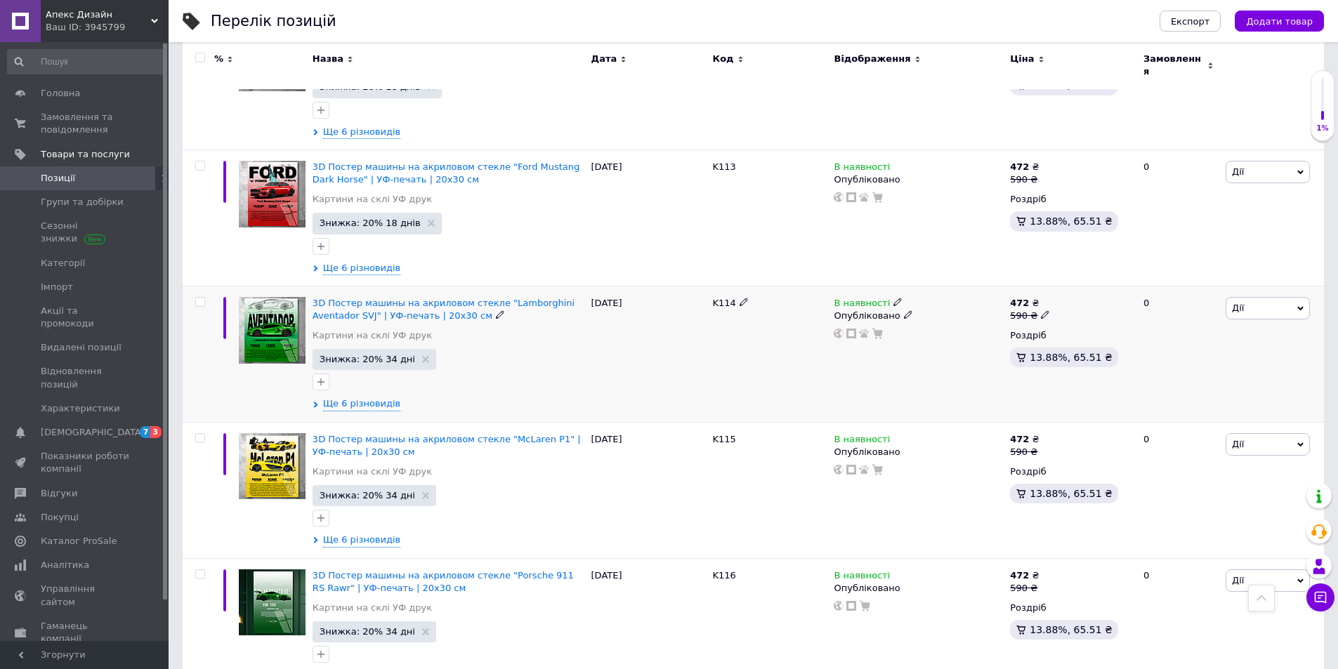
scroll to position [2156, 0]
